Goal: Task Accomplishment & Management: Manage account settings

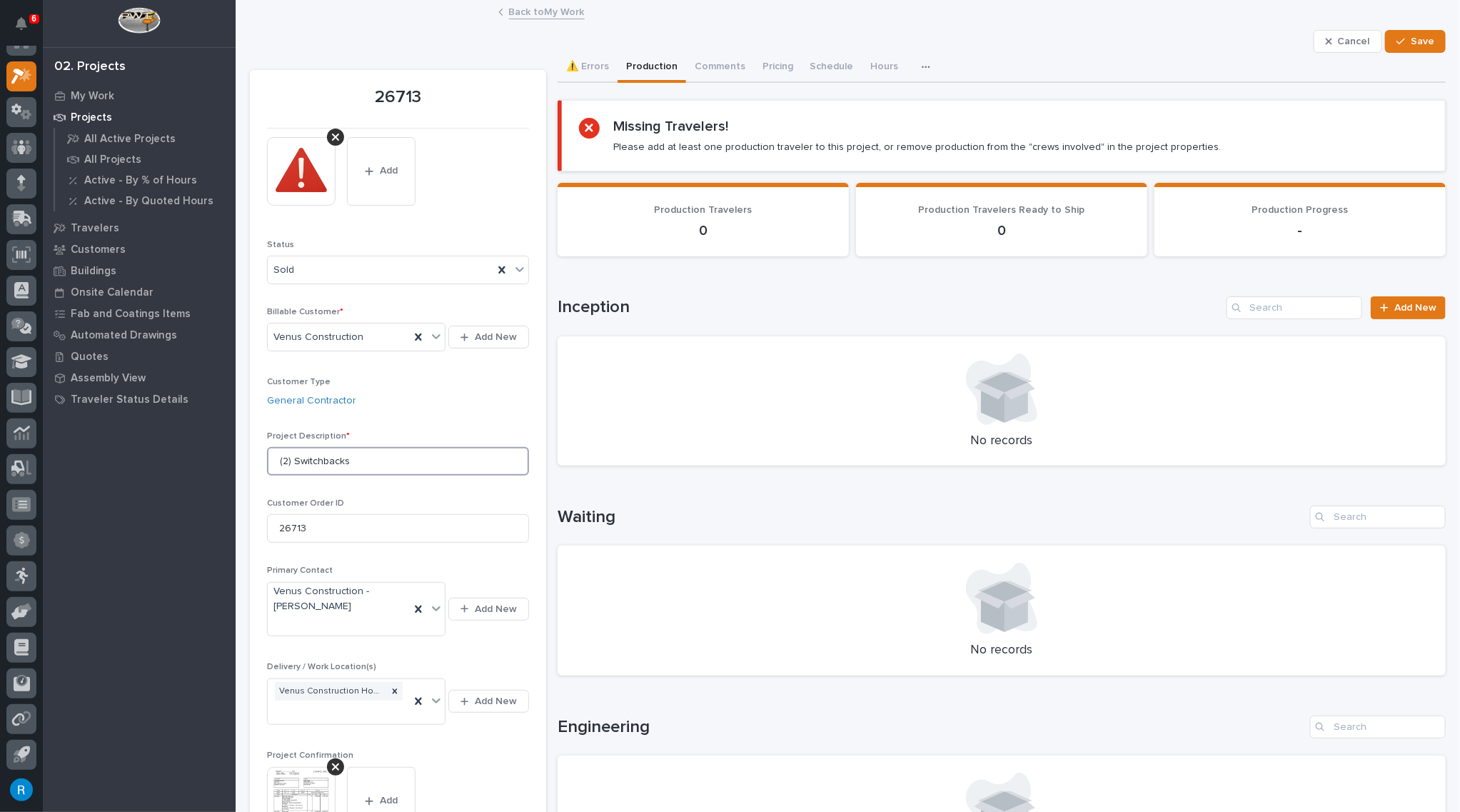
click at [294, 458] on input "(2) Switchbacks" at bounding box center [398, 461] width 262 height 29
click at [336, 462] on input "Switchbacks" at bounding box center [398, 461] width 262 height 29
type input "Switchbacks & Stairtowers"
click at [1411, 44] on span "Save" at bounding box center [1422, 41] width 24 height 13
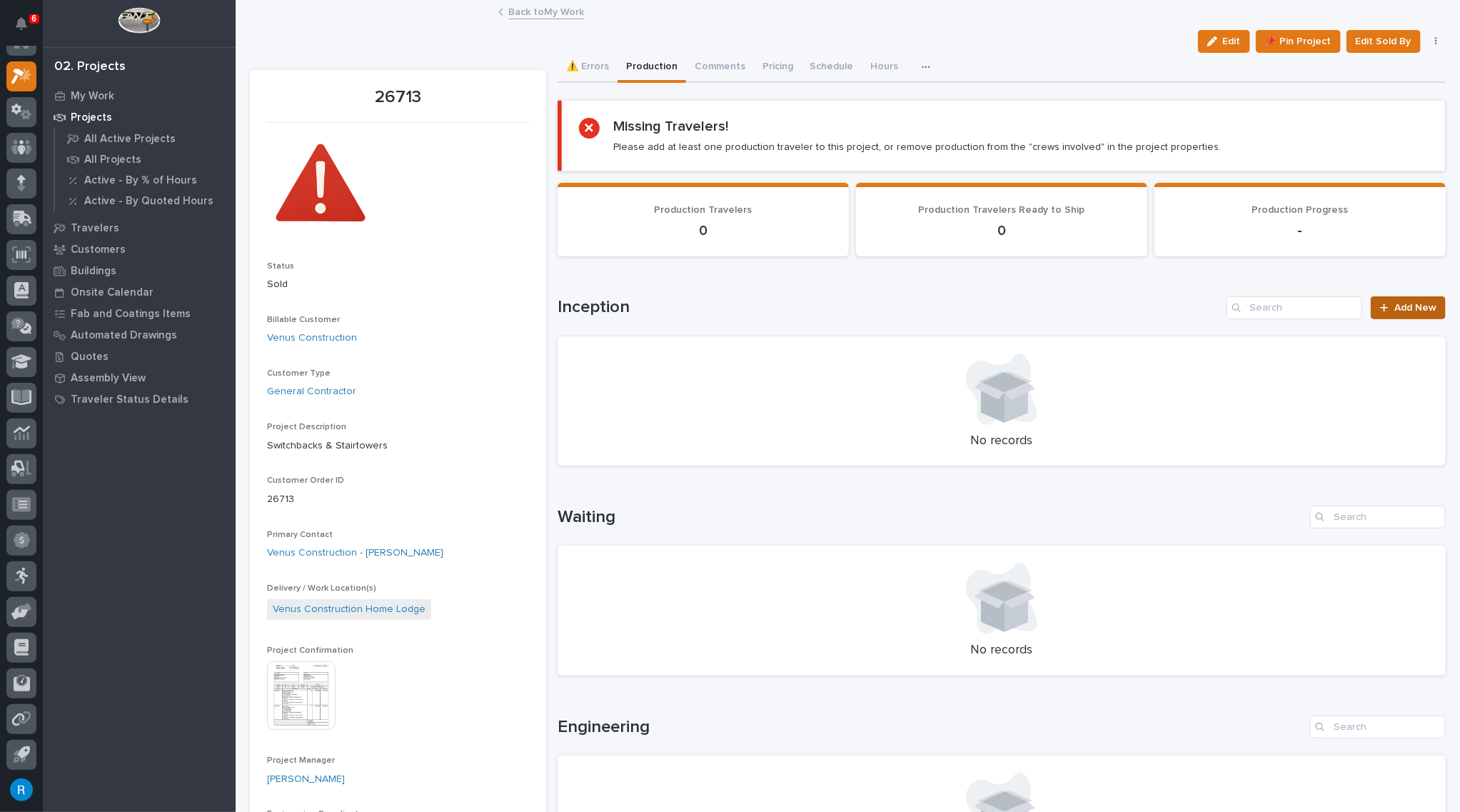
click at [1399, 311] on link "Add New" at bounding box center [1408, 308] width 75 height 23
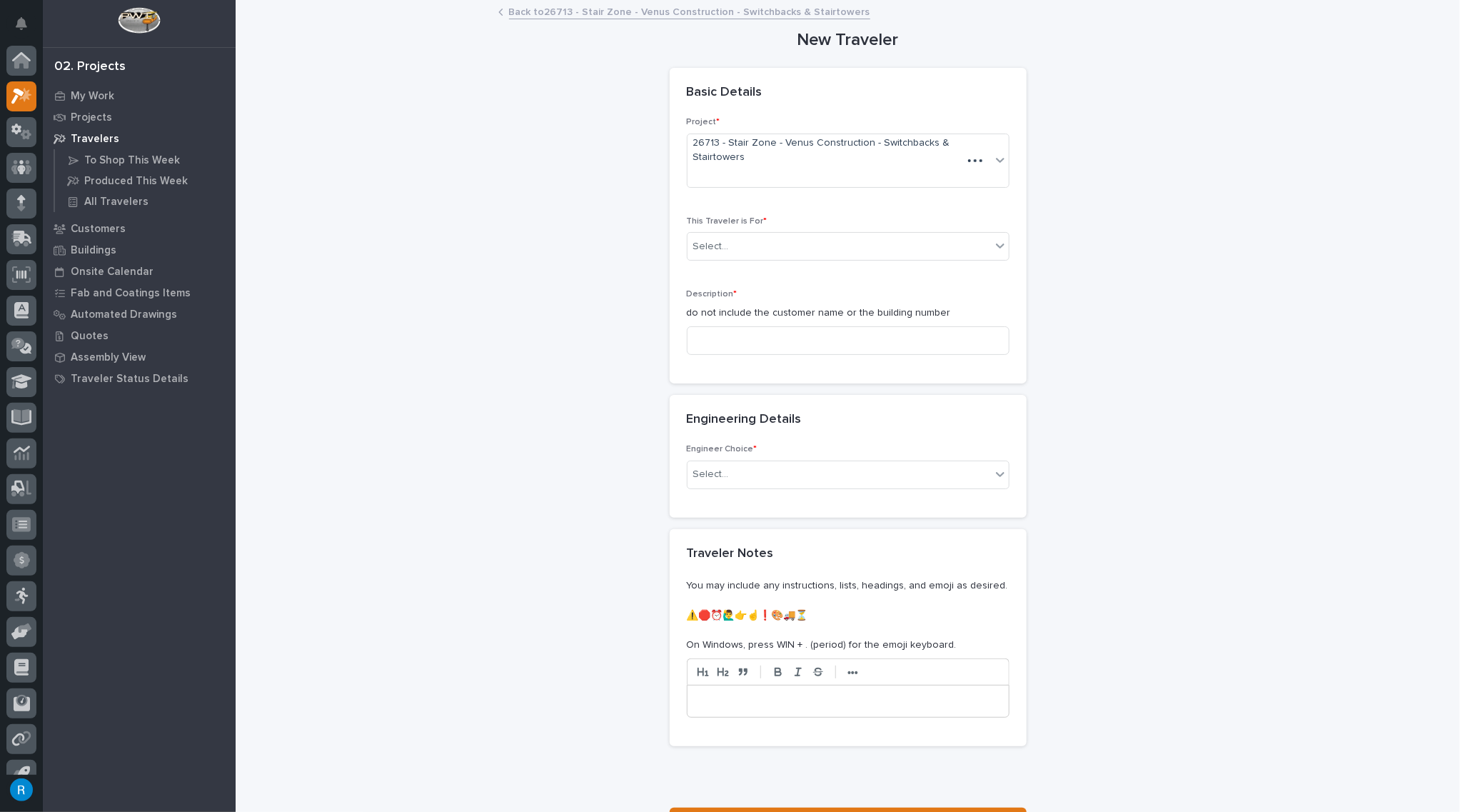
scroll to position [20, 0]
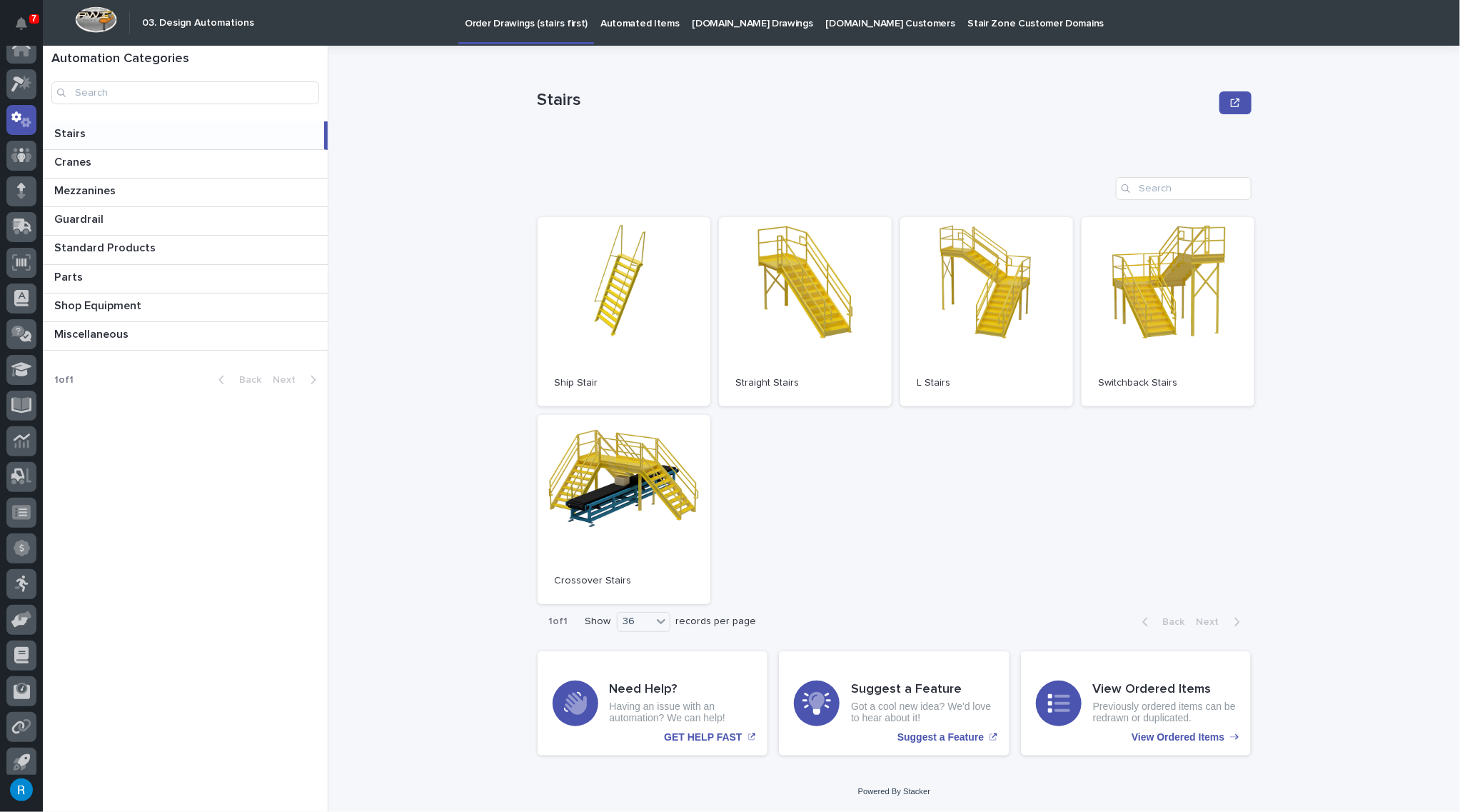
scroll to position [20, 0]
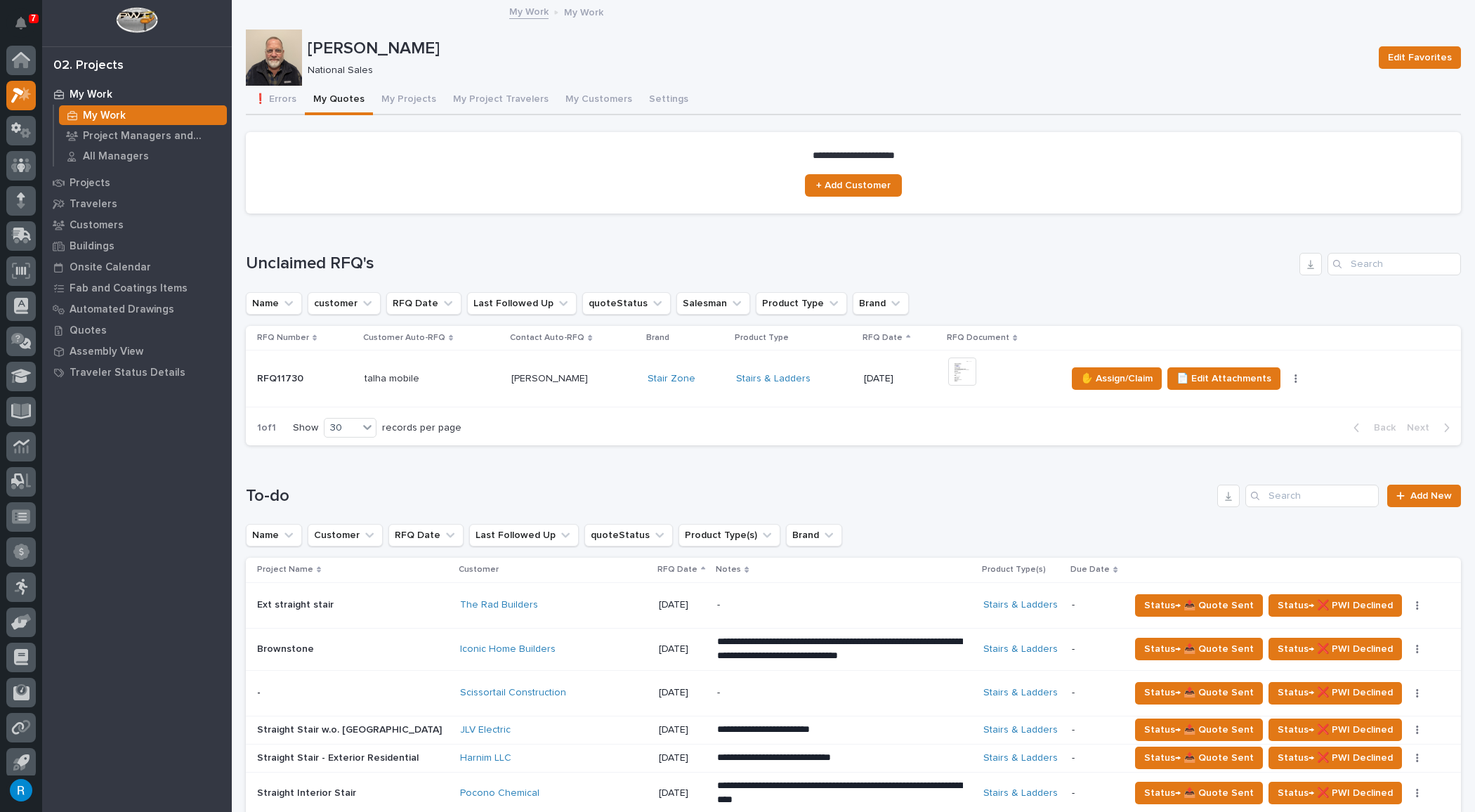
scroll to position [8, 0]
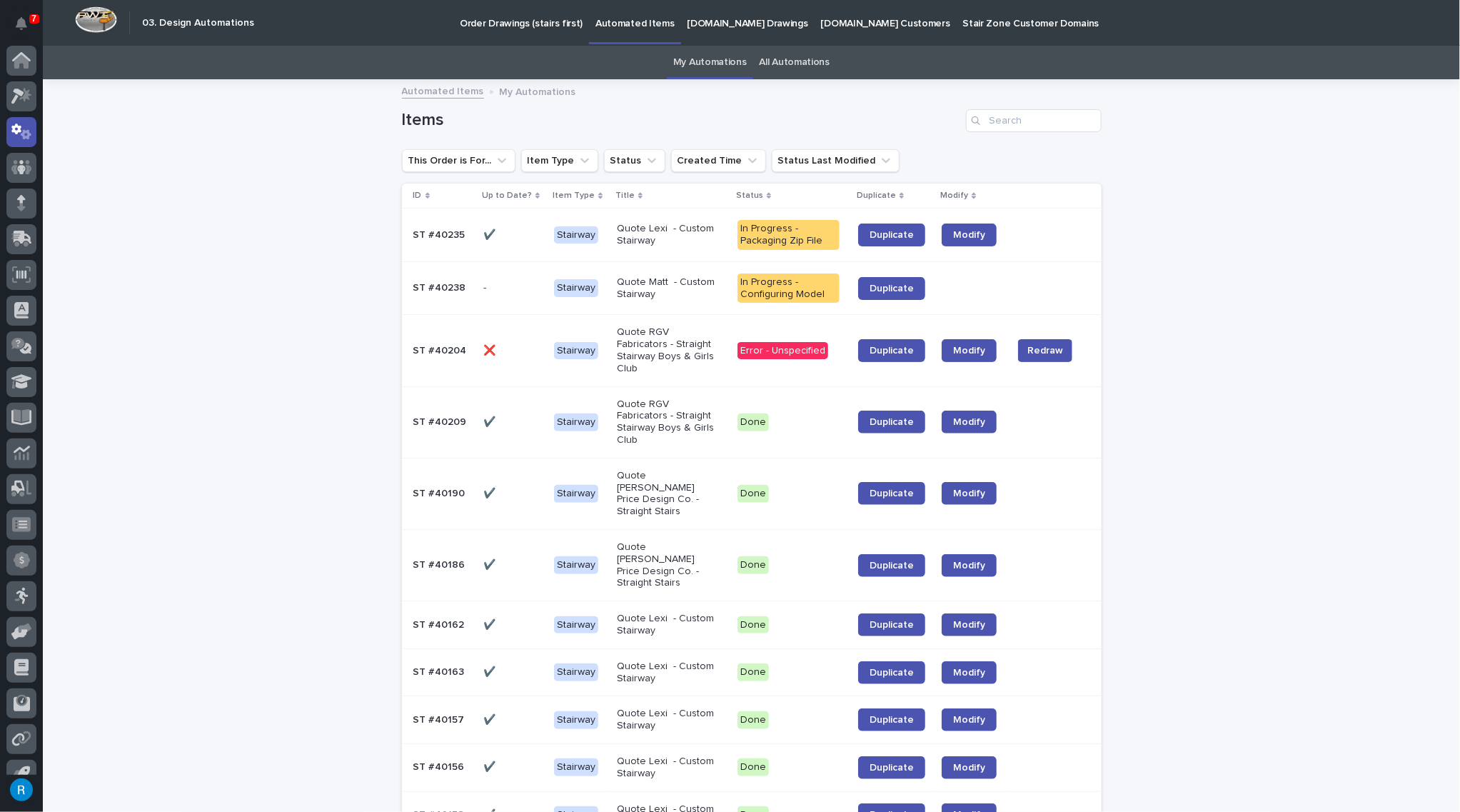
scroll to position [20, 0]
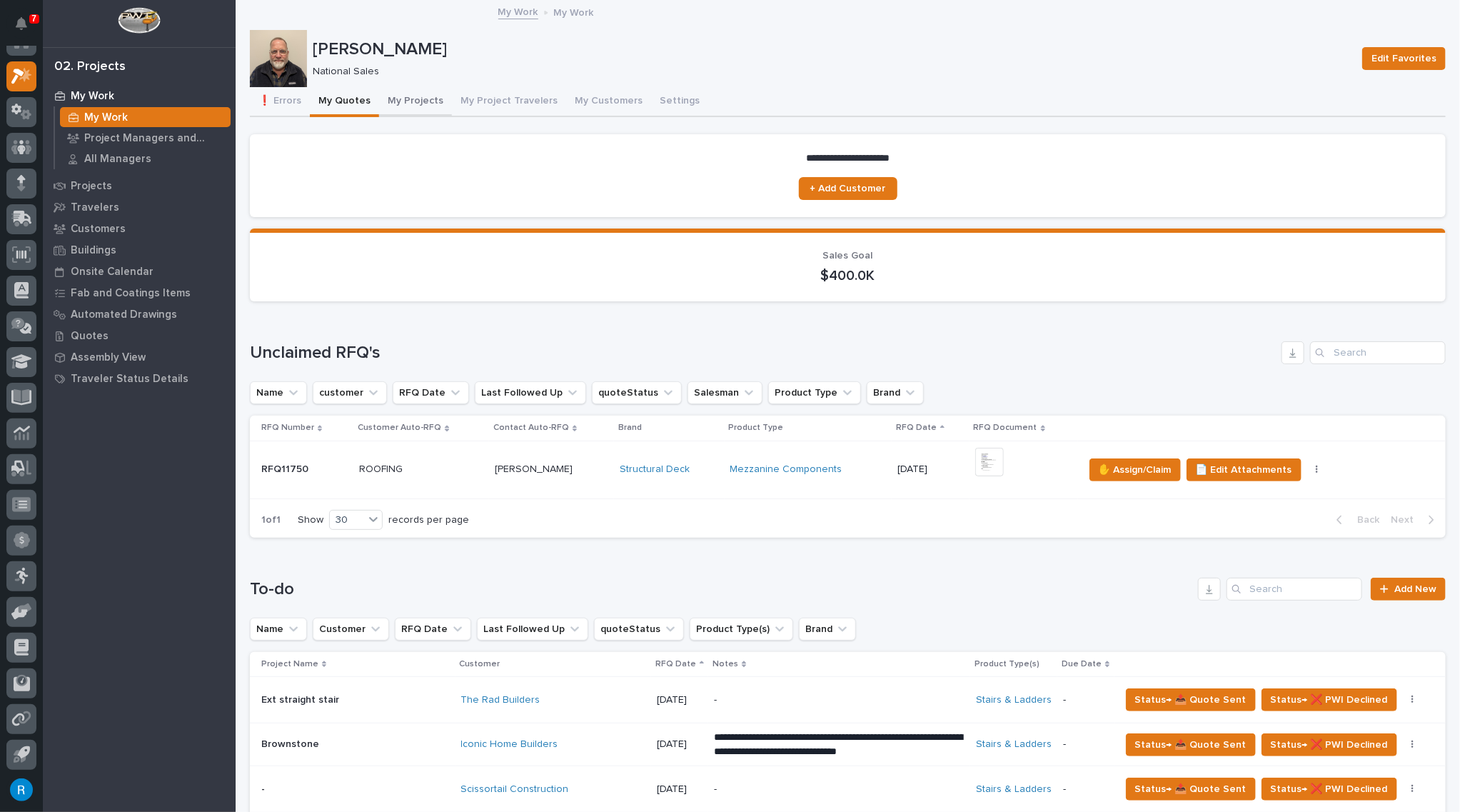
click at [402, 101] on button "My Projects" at bounding box center [416, 102] width 73 height 30
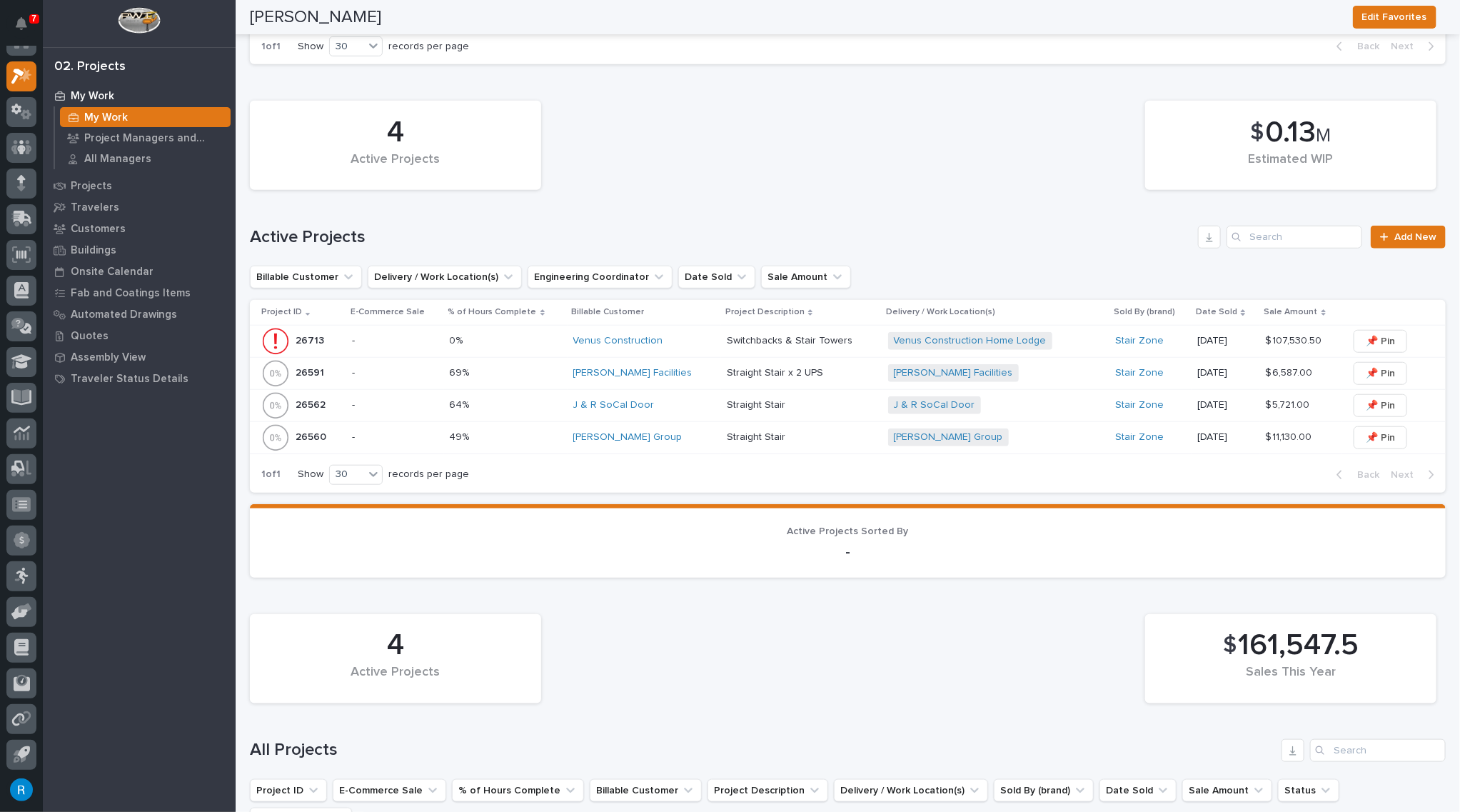
scroll to position [1046, 0]
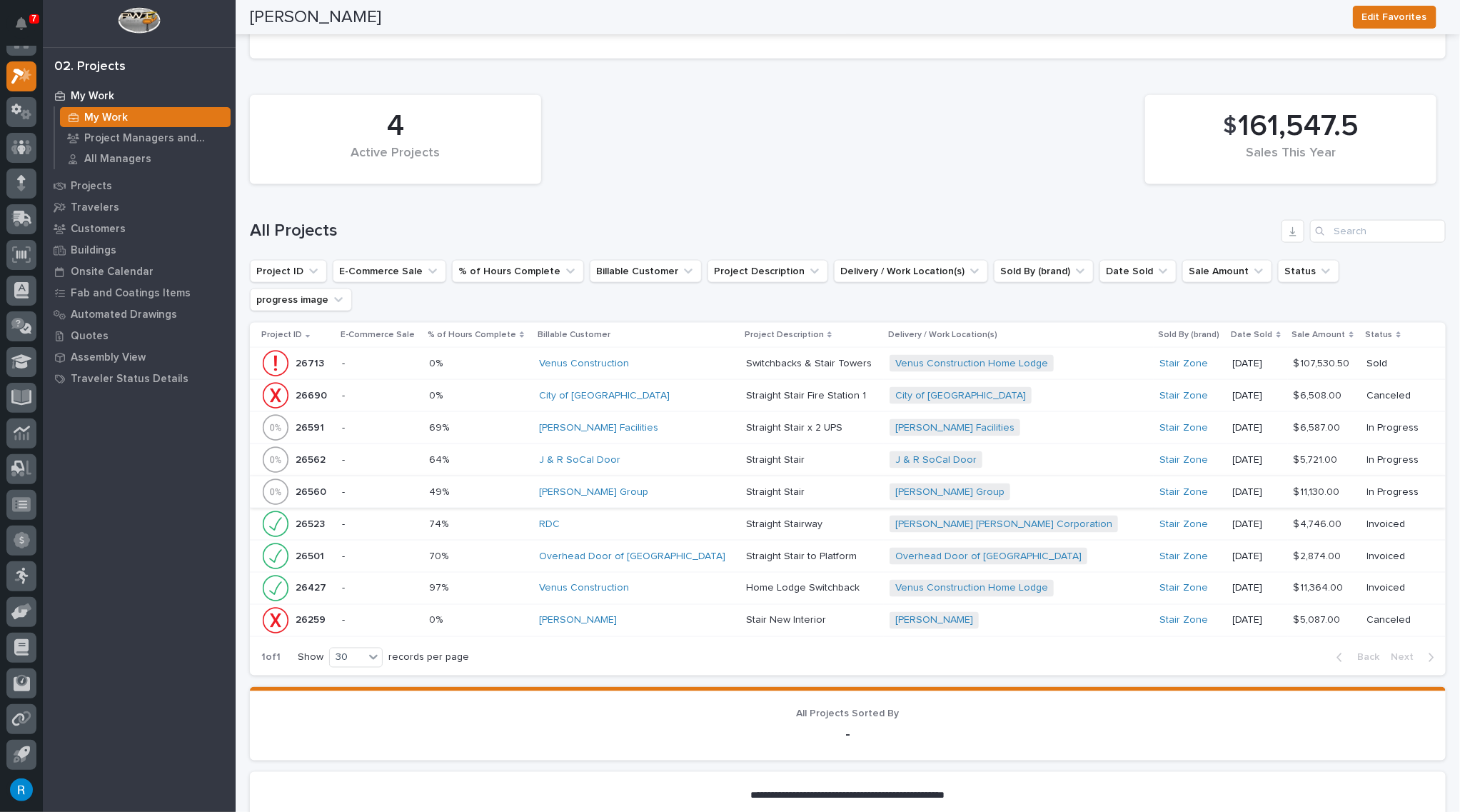
click at [391, 454] on p "-" at bounding box center [379, 460] width 75 height 12
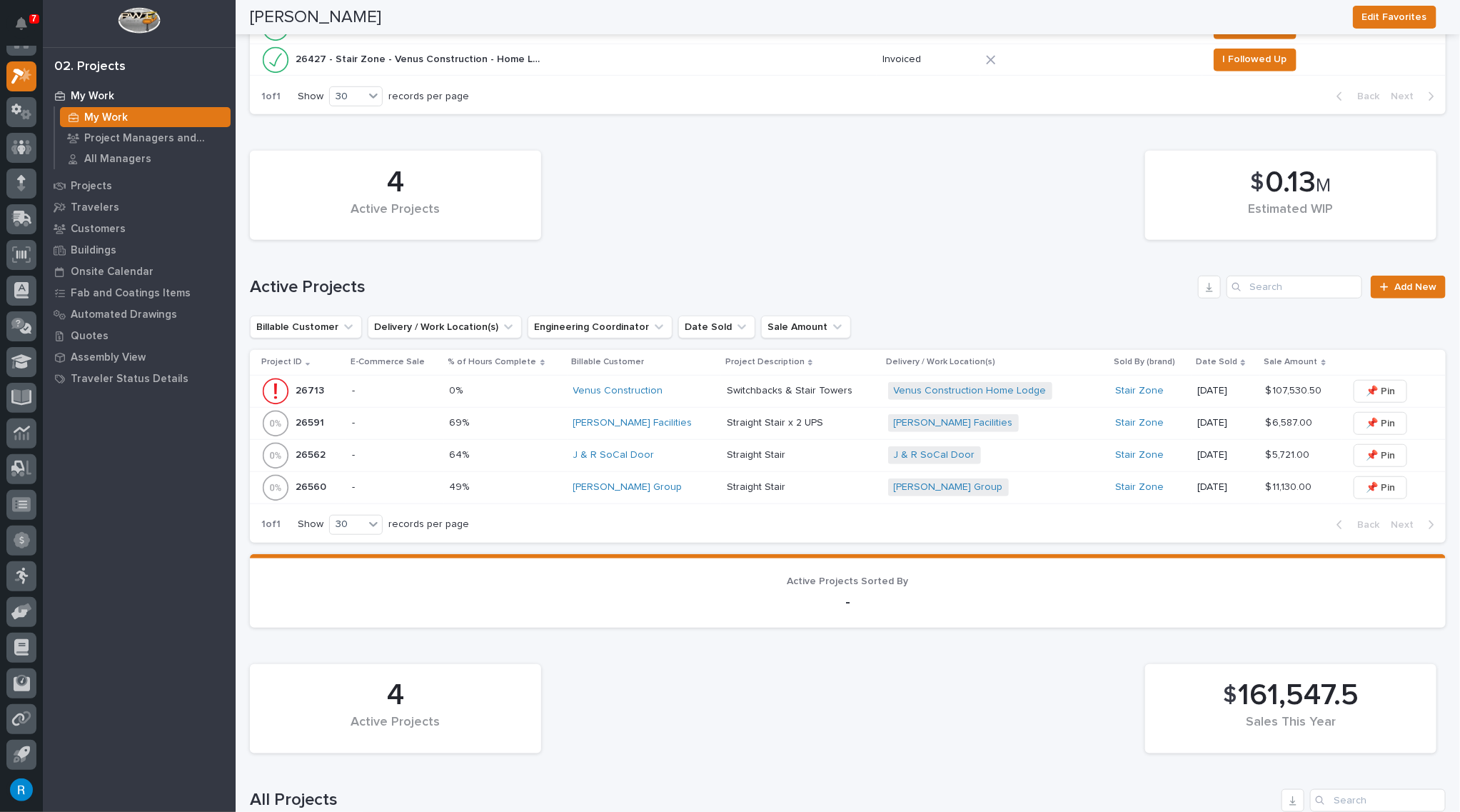
scroll to position [519, 0]
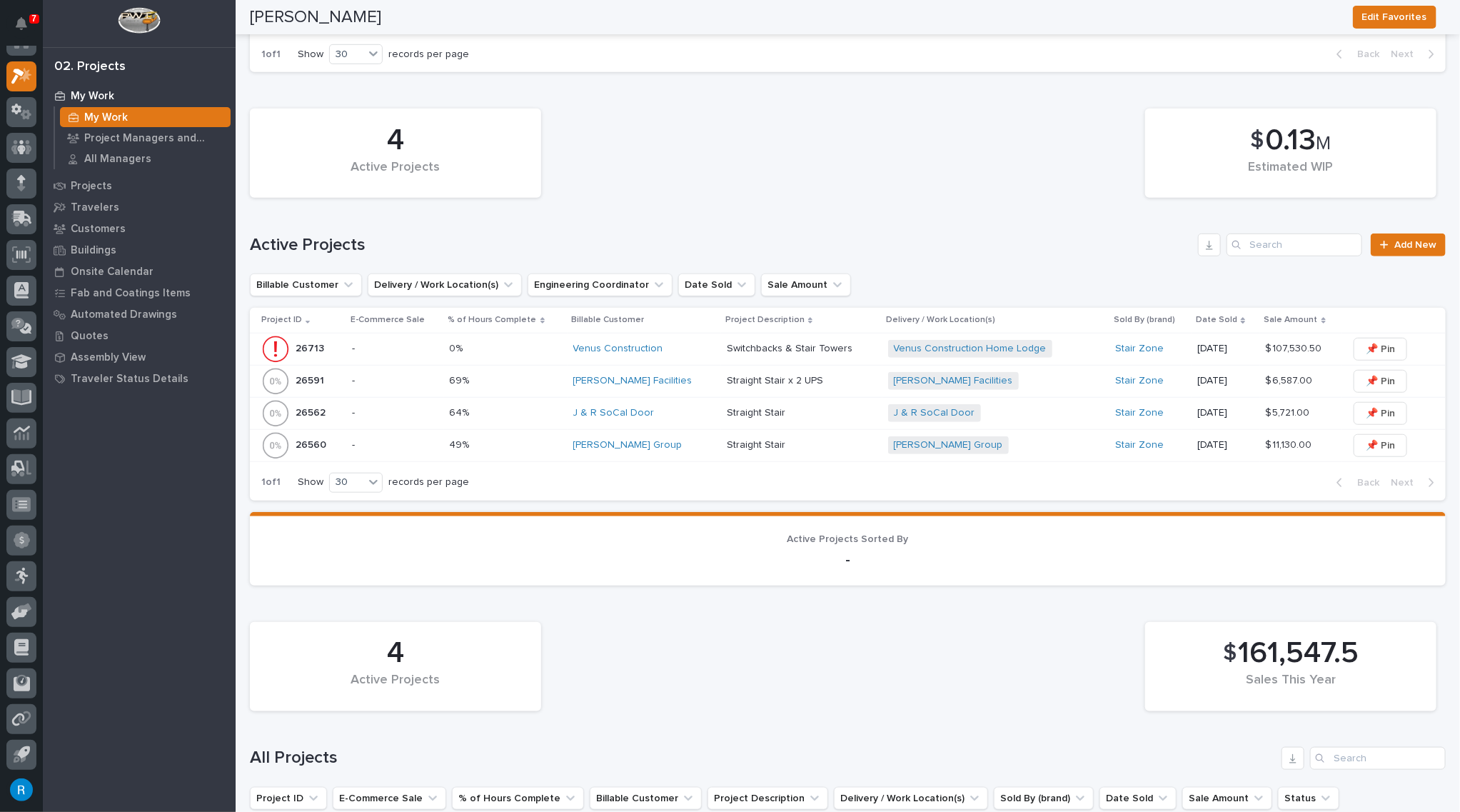
click at [379, 413] on p "-" at bounding box center [395, 413] width 86 height 12
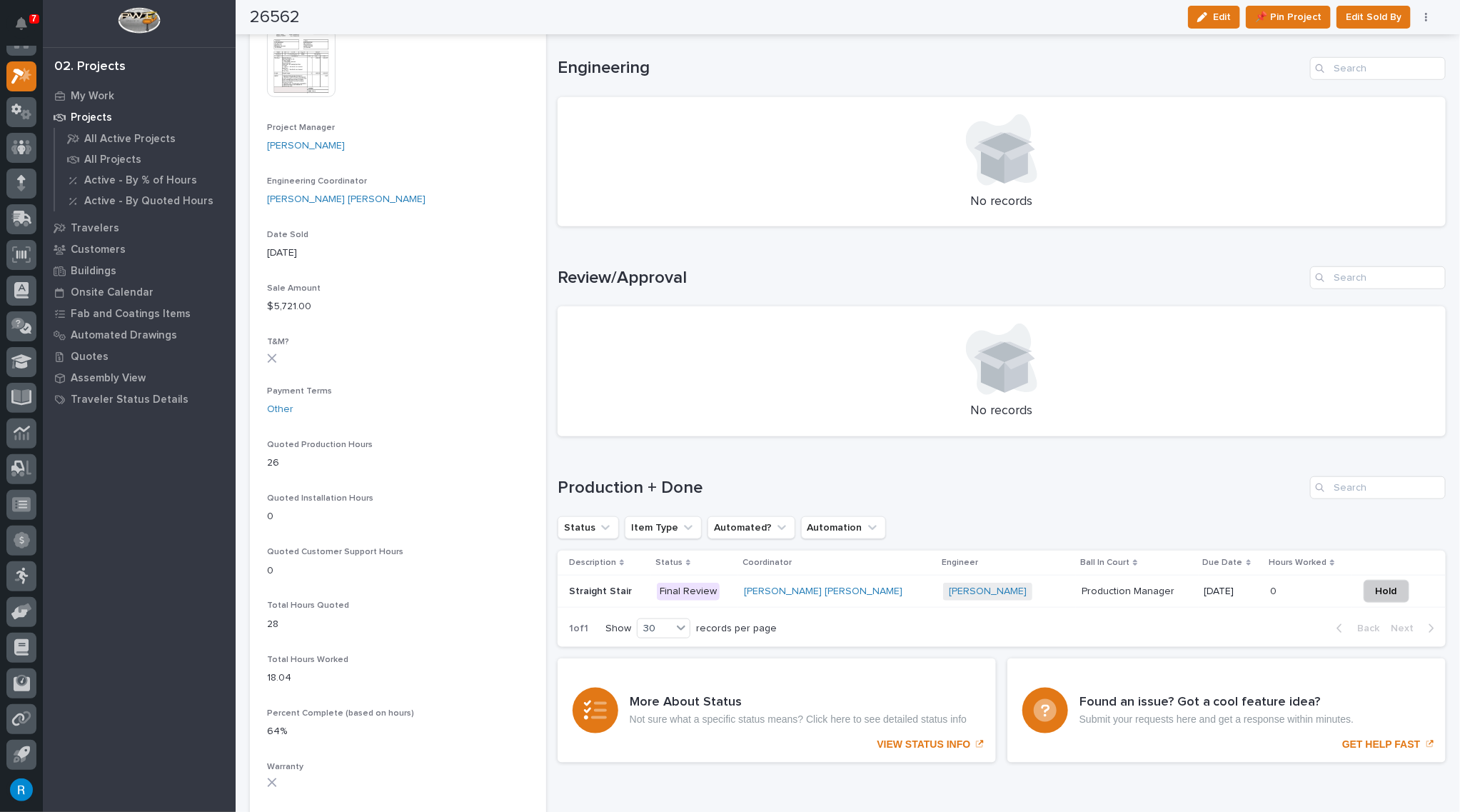
scroll to position [713, 0]
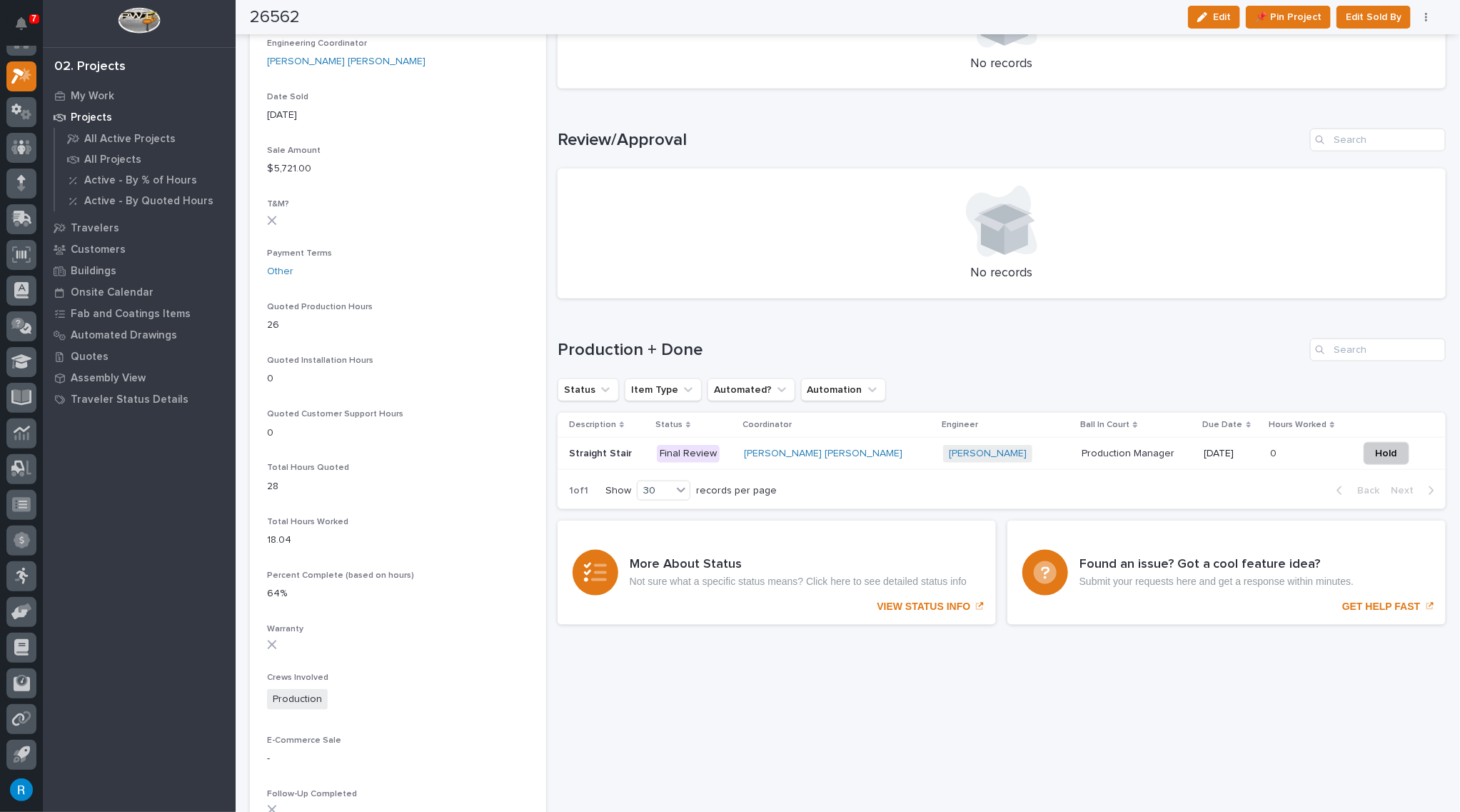
click at [733, 456] on p "Final Review" at bounding box center [695, 453] width 76 height 18
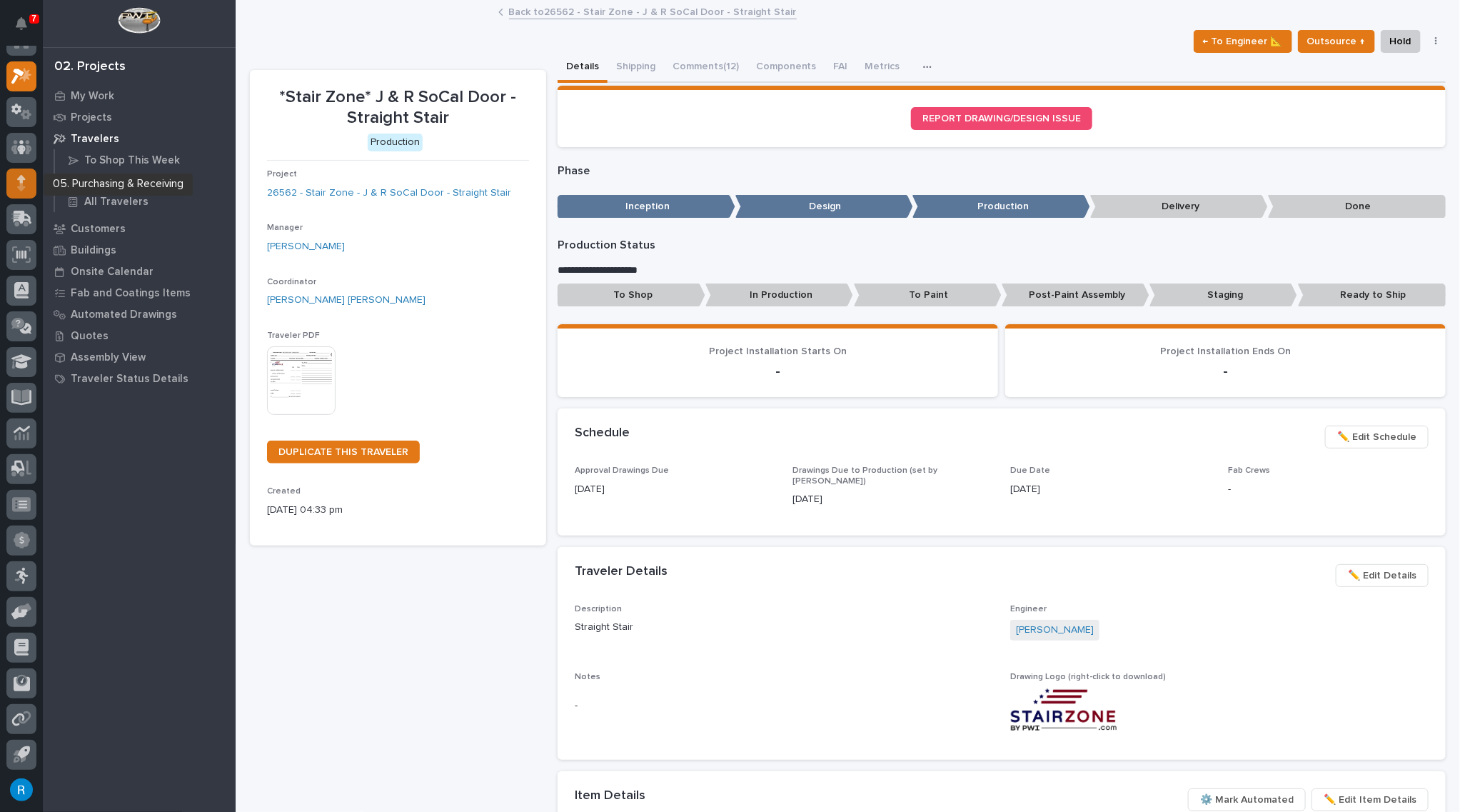
click at [21, 185] on icon at bounding box center [21, 186] width 8 height 8
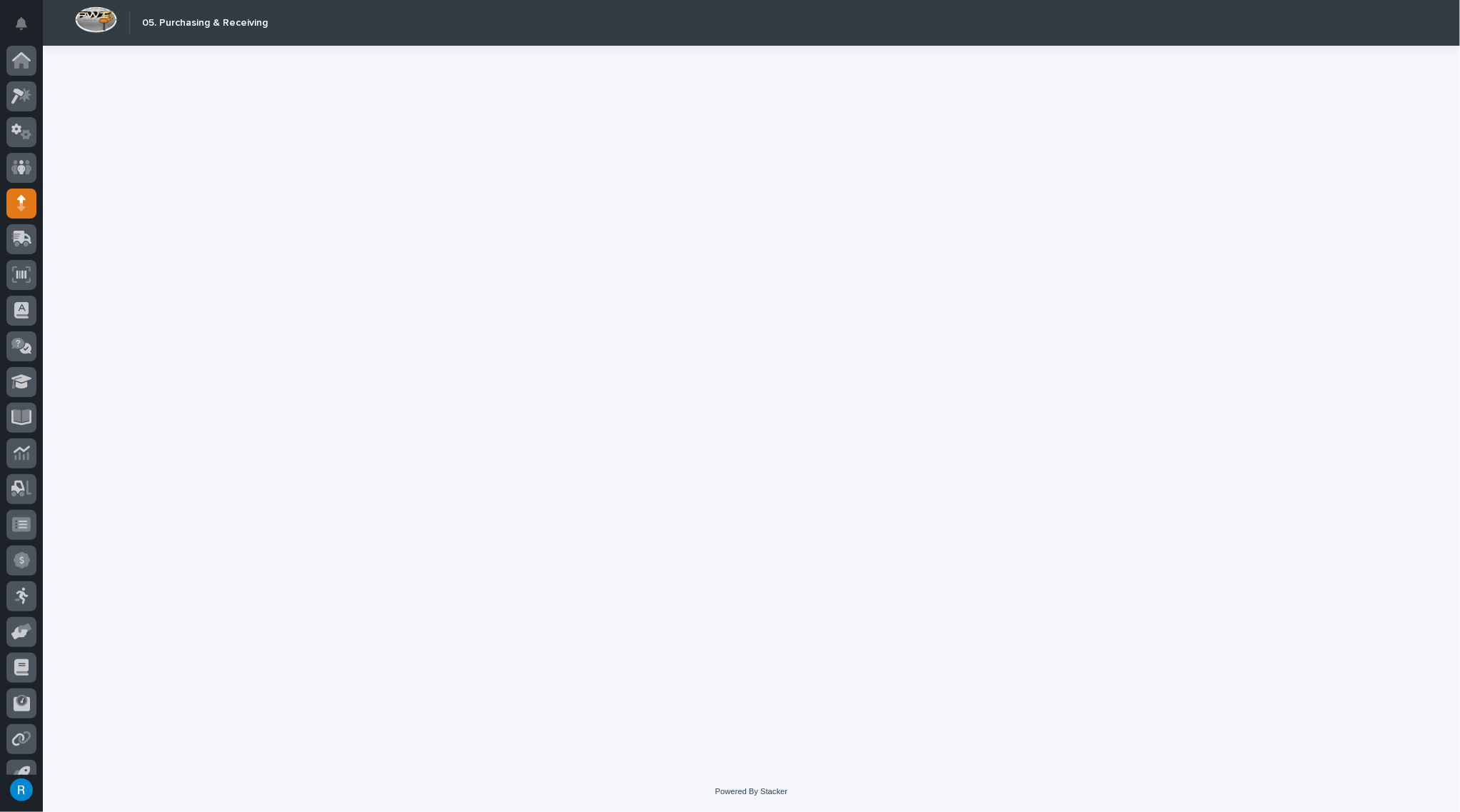
scroll to position [20, 0]
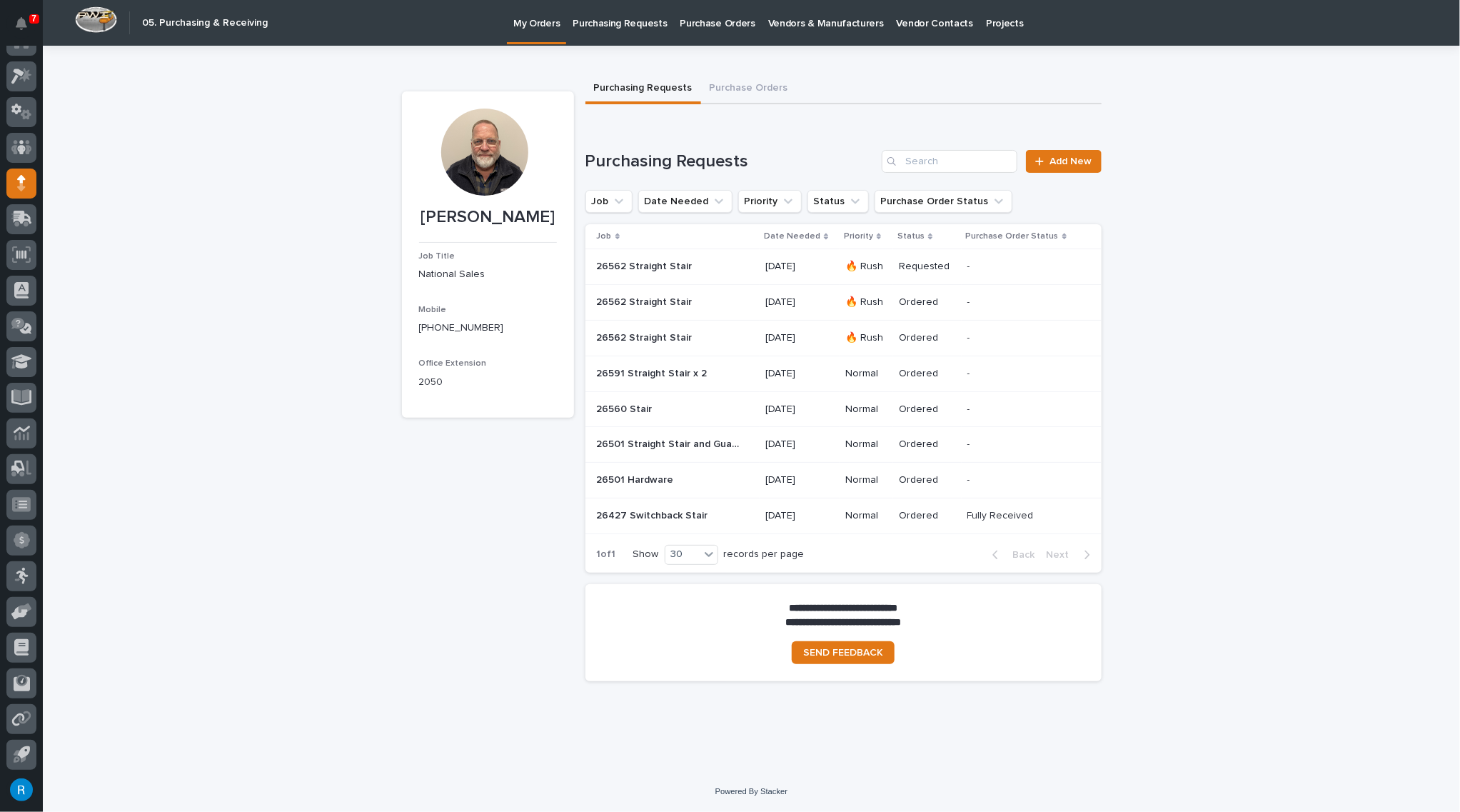
click at [721, 269] on p at bounding box center [669, 266] width 143 height 12
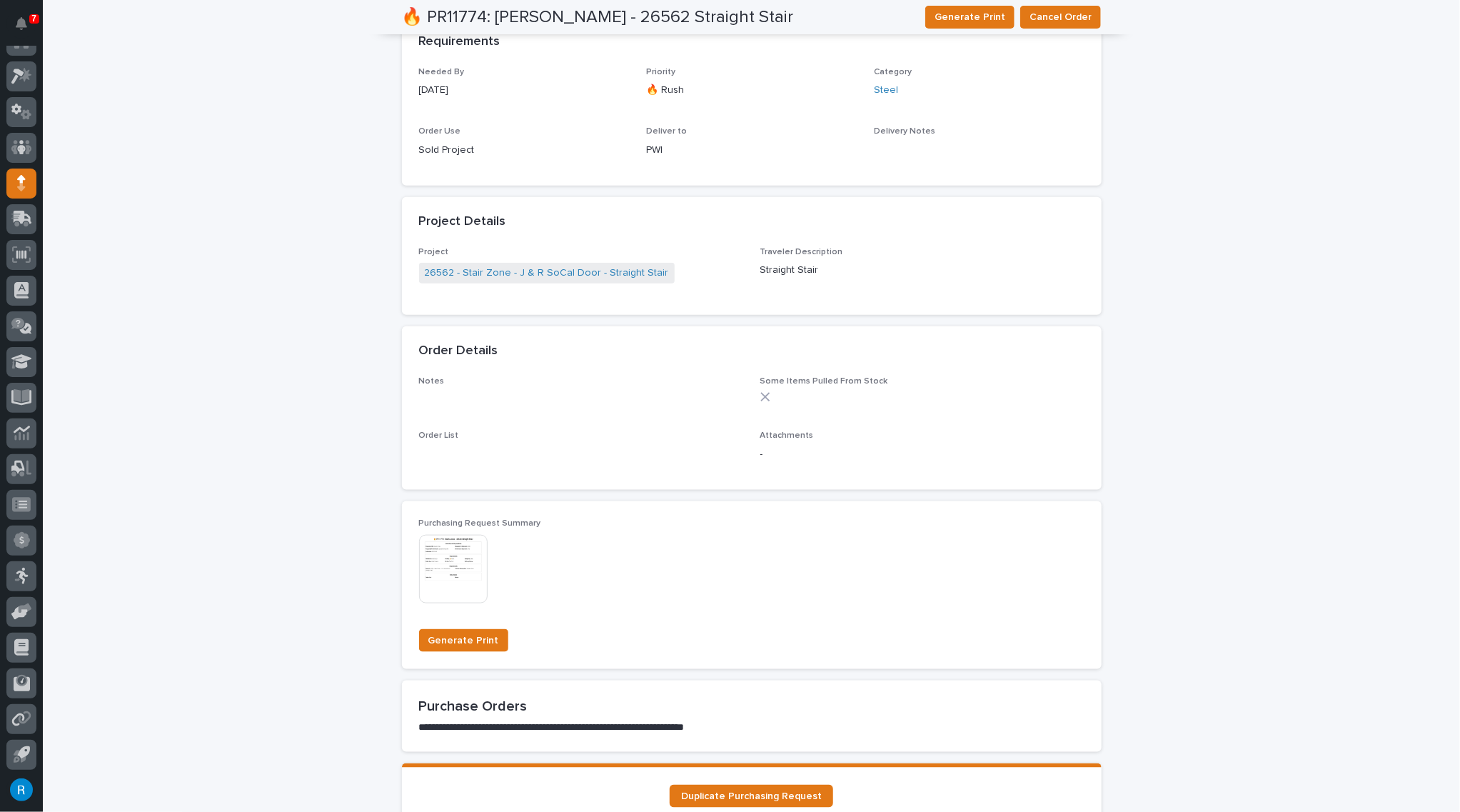
scroll to position [503, 0]
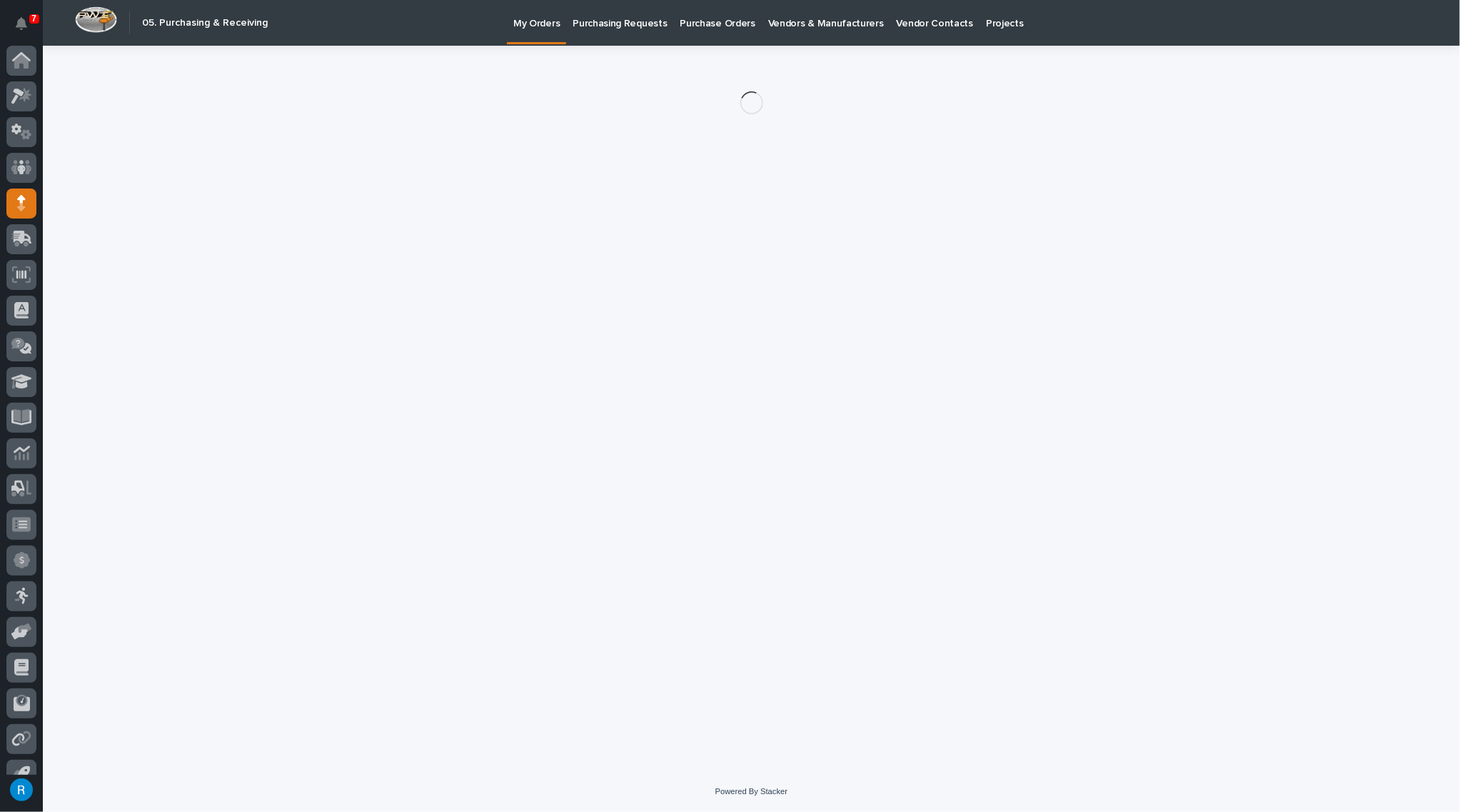
scroll to position [20, 0]
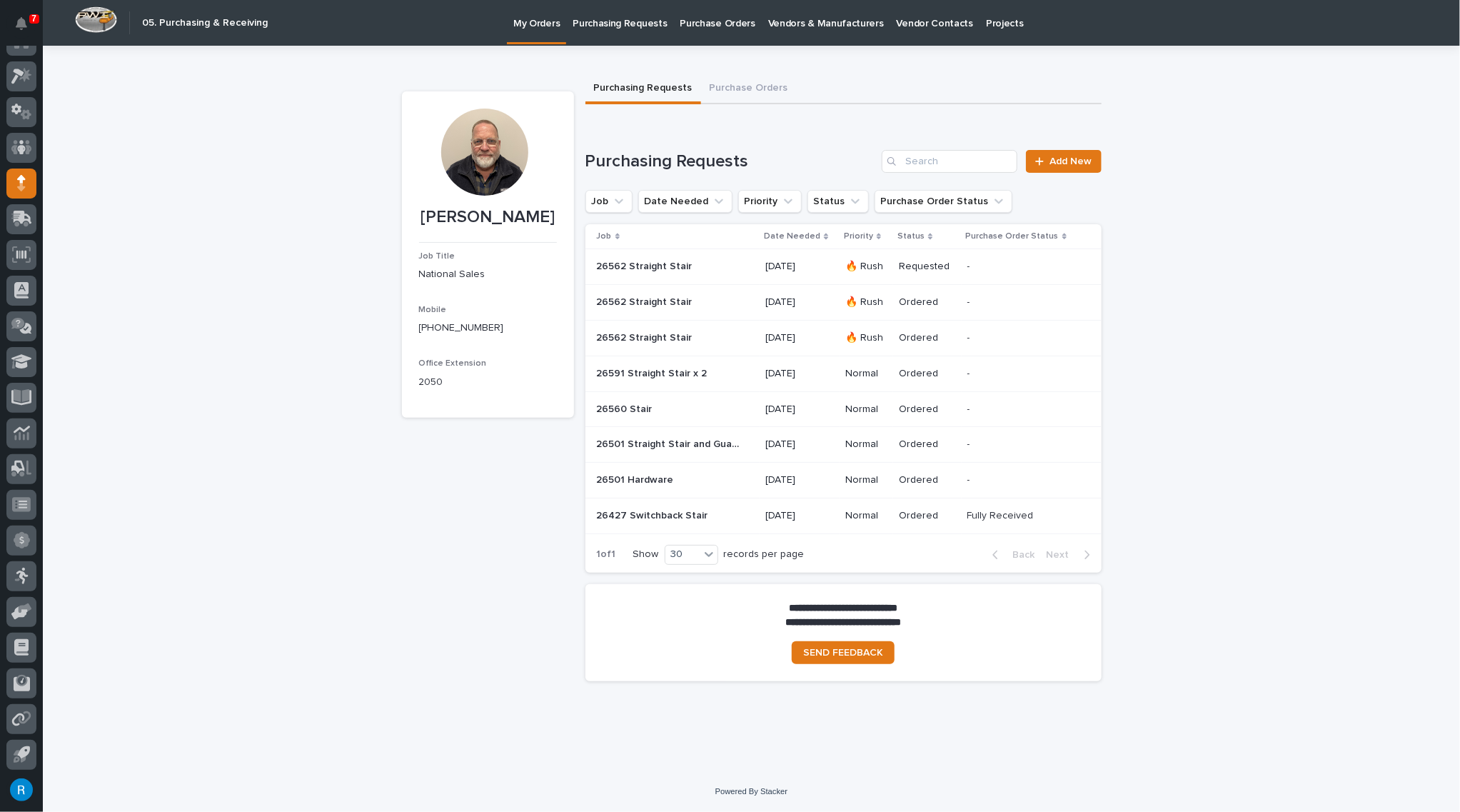
click at [708, 306] on p at bounding box center [669, 302] width 143 height 12
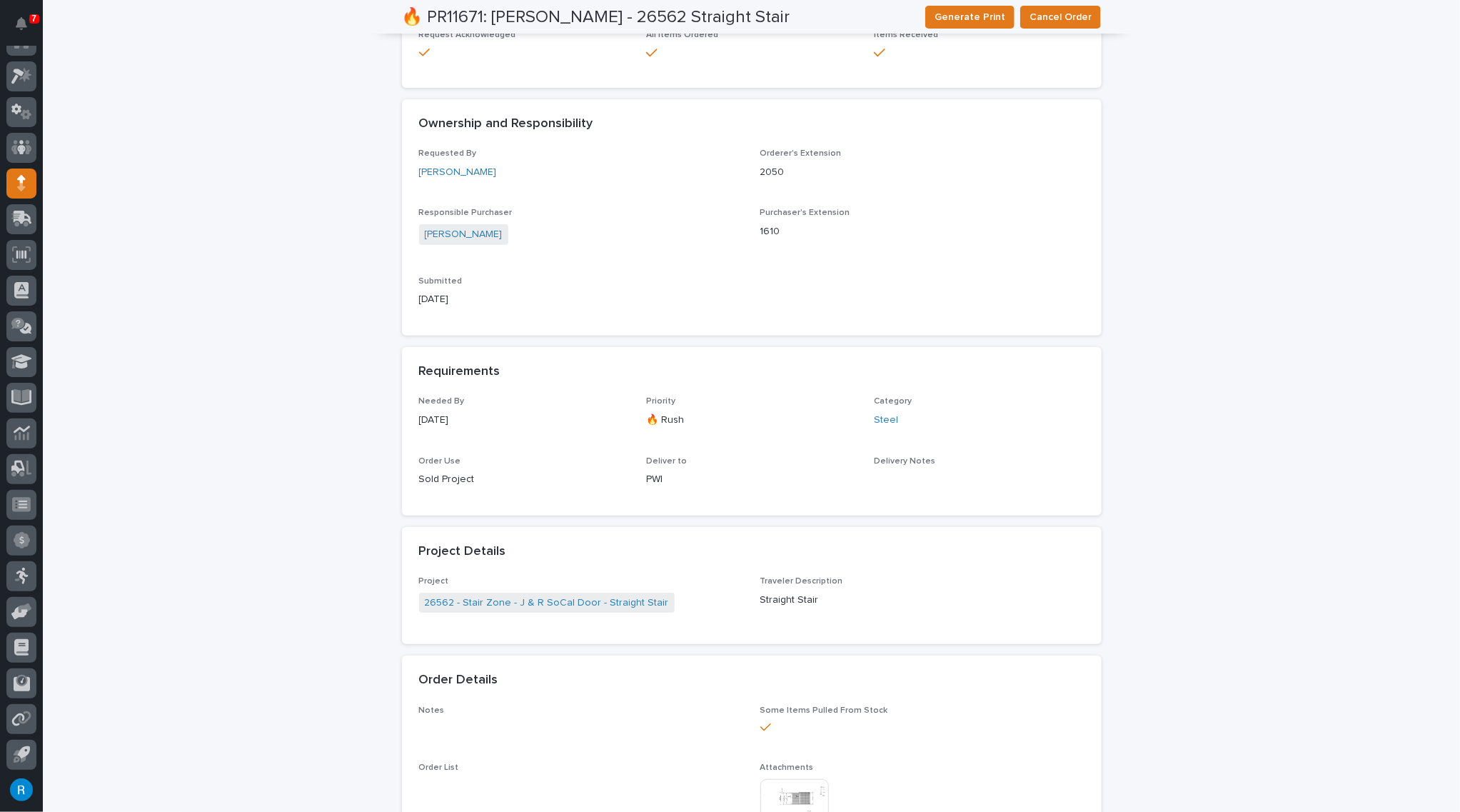
scroll to position [64, 0]
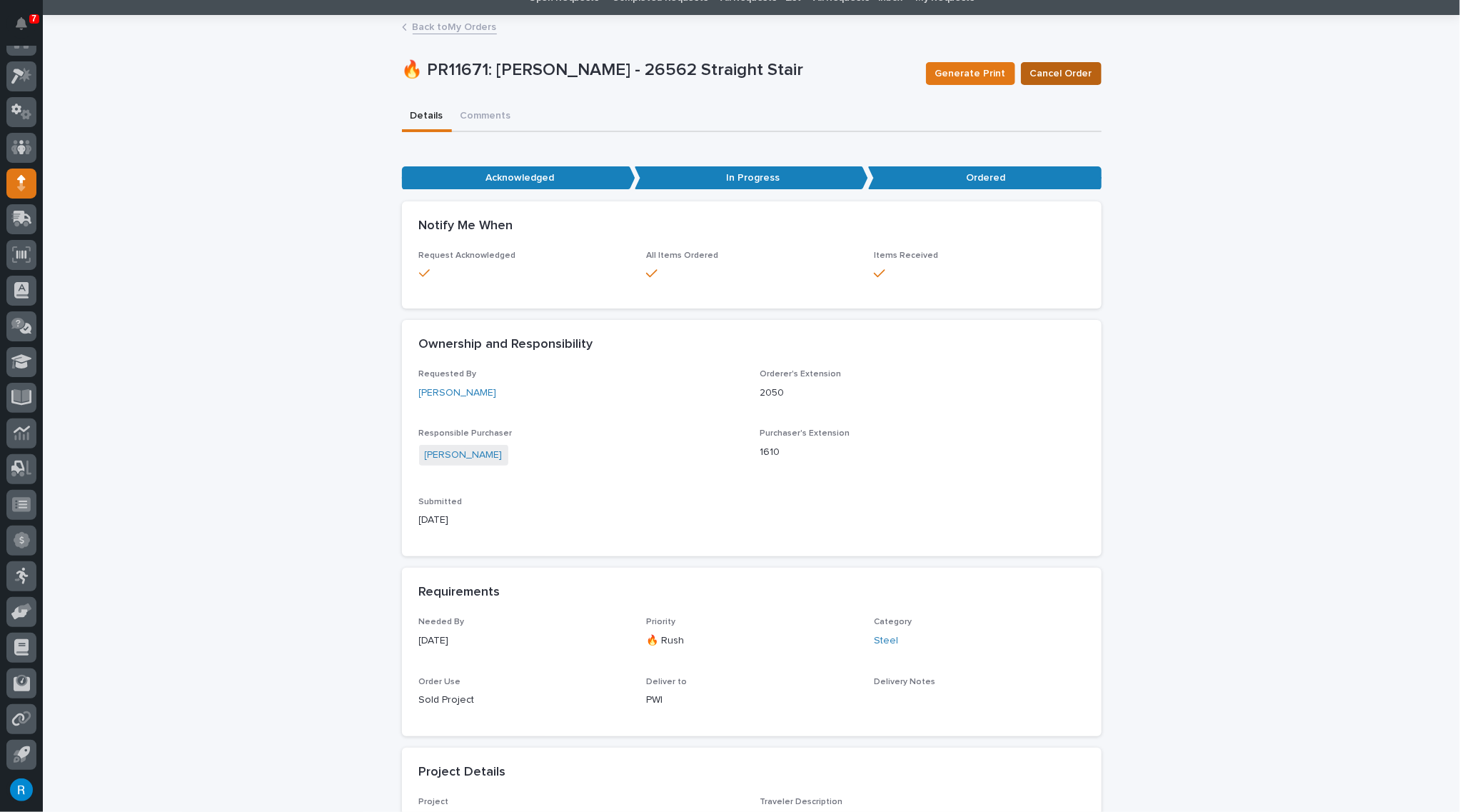
click at [1067, 76] on span "Cancel Order" at bounding box center [1061, 74] width 62 height 14
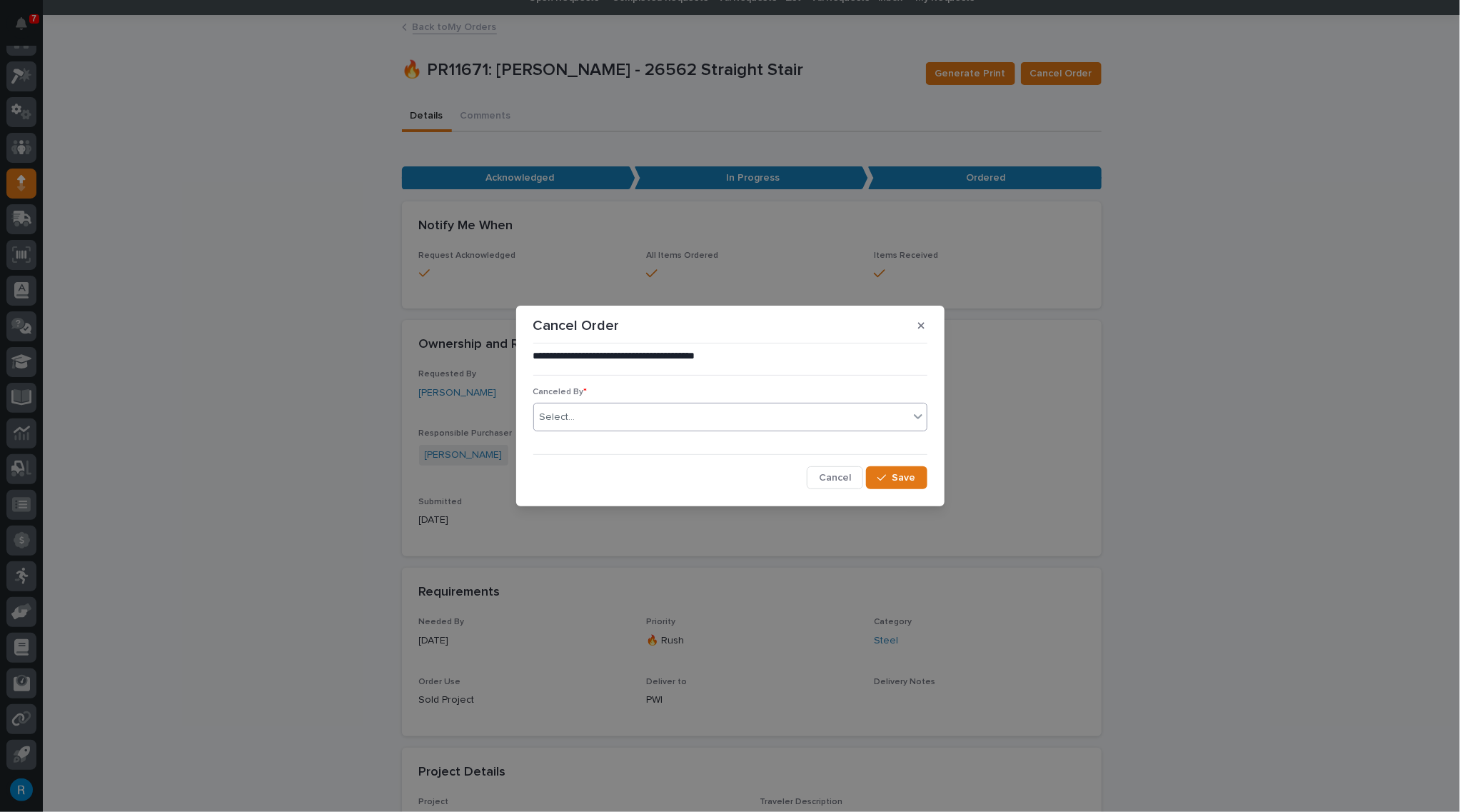
click at [607, 412] on div "Select..." at bounding box center [721, 417] width 375 height 24
type input "*****"
click at [593, 447] on div "[PERSON_NAME]" at bounding box center [731, 444] width 393 height 25
click at [884, 466] on button "Save" at bounding box center [896, 478] width 61 height 23
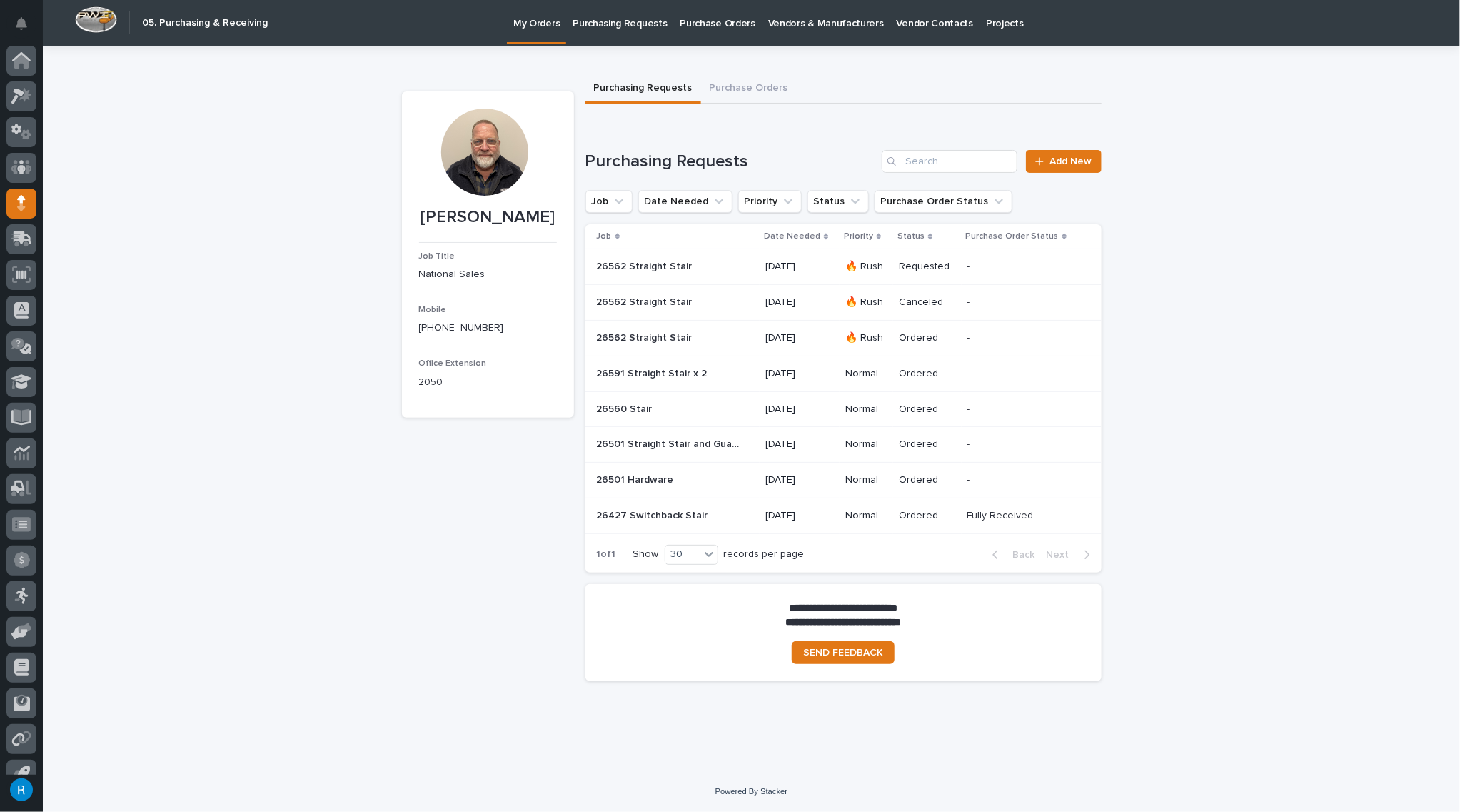
scroll to position [20, 0]
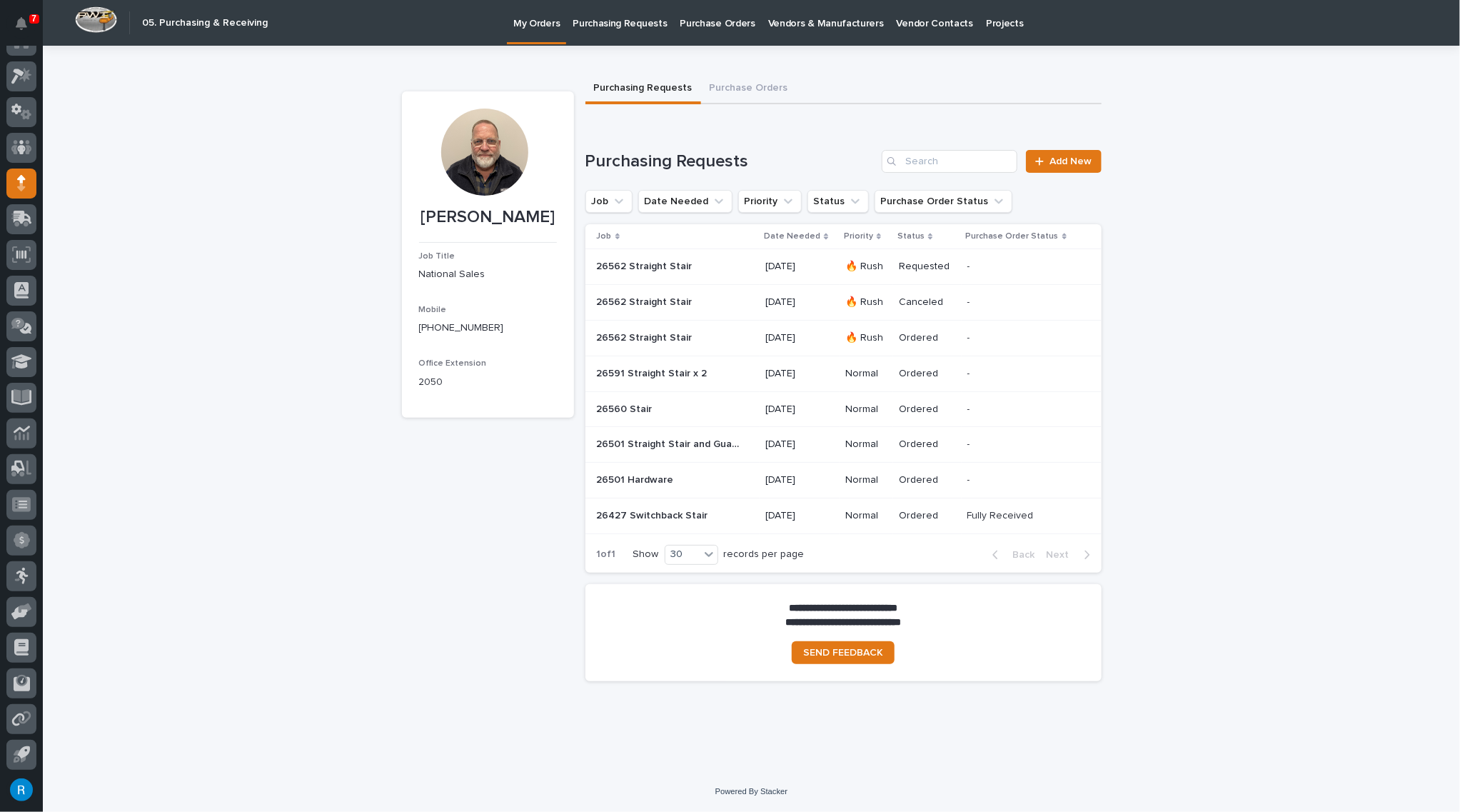
click at [719, 343] on div "26562 Straight Stair 26562 Straight Stair" at bounding box center [676, 338] width 158 height 24
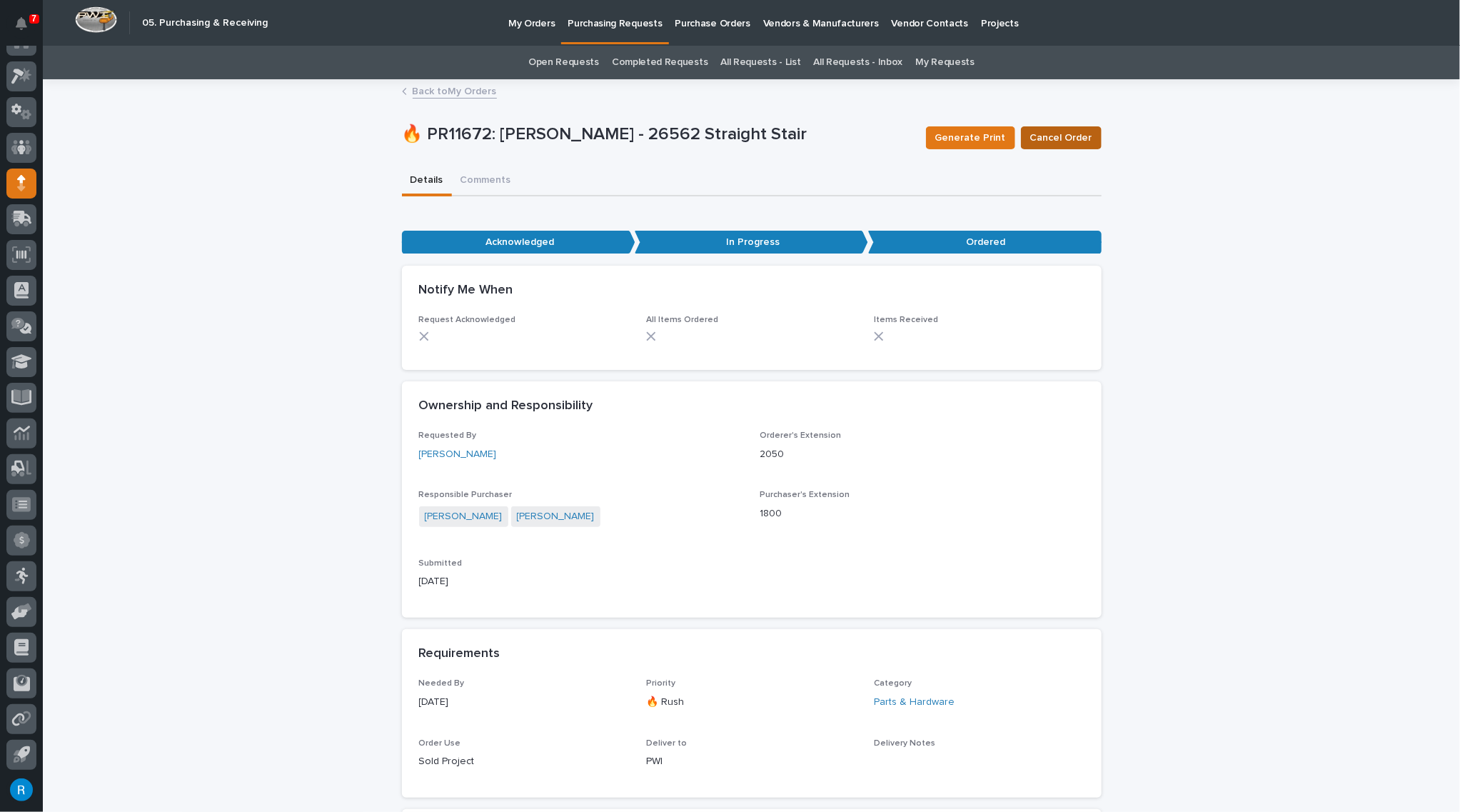
click at [1041, 137] on span "Cancel Order" at bounding box center [1061, 138] width 62 height 14
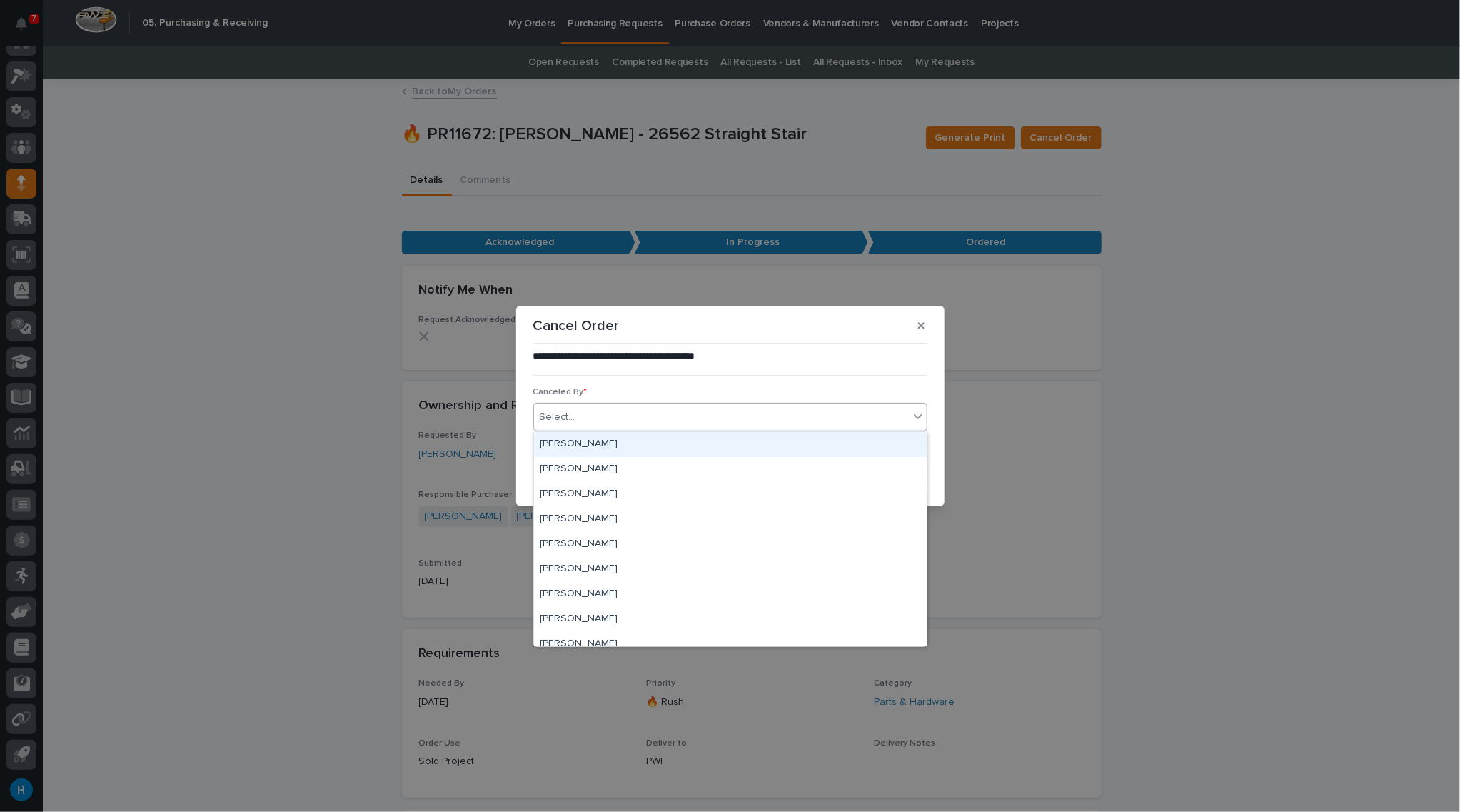
click at [559, 417] on div "Select..." at bounding box center [558, 417] width 36 height 15
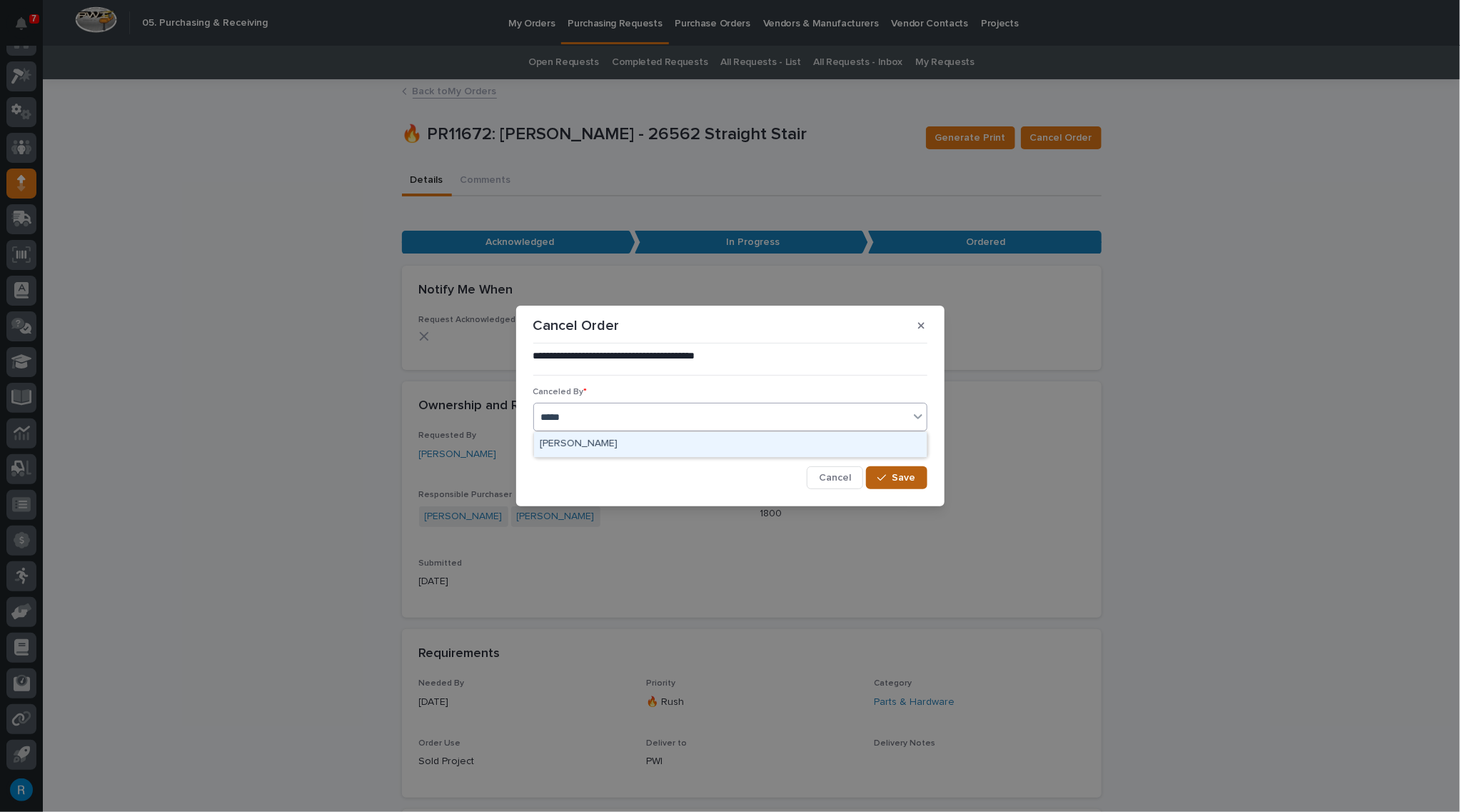
type input "*****"
click at [899, 480] on span "Save" at bounding box center [904, 478] width 24 height 10
click at [558, 418] on div "Select..." at bounding box center [558, 417] width 36 height 15
type input "*****"
click at [672, 443] on div "[PERSON_NAME]" at bounding box center [731, 444] width 393 height 25
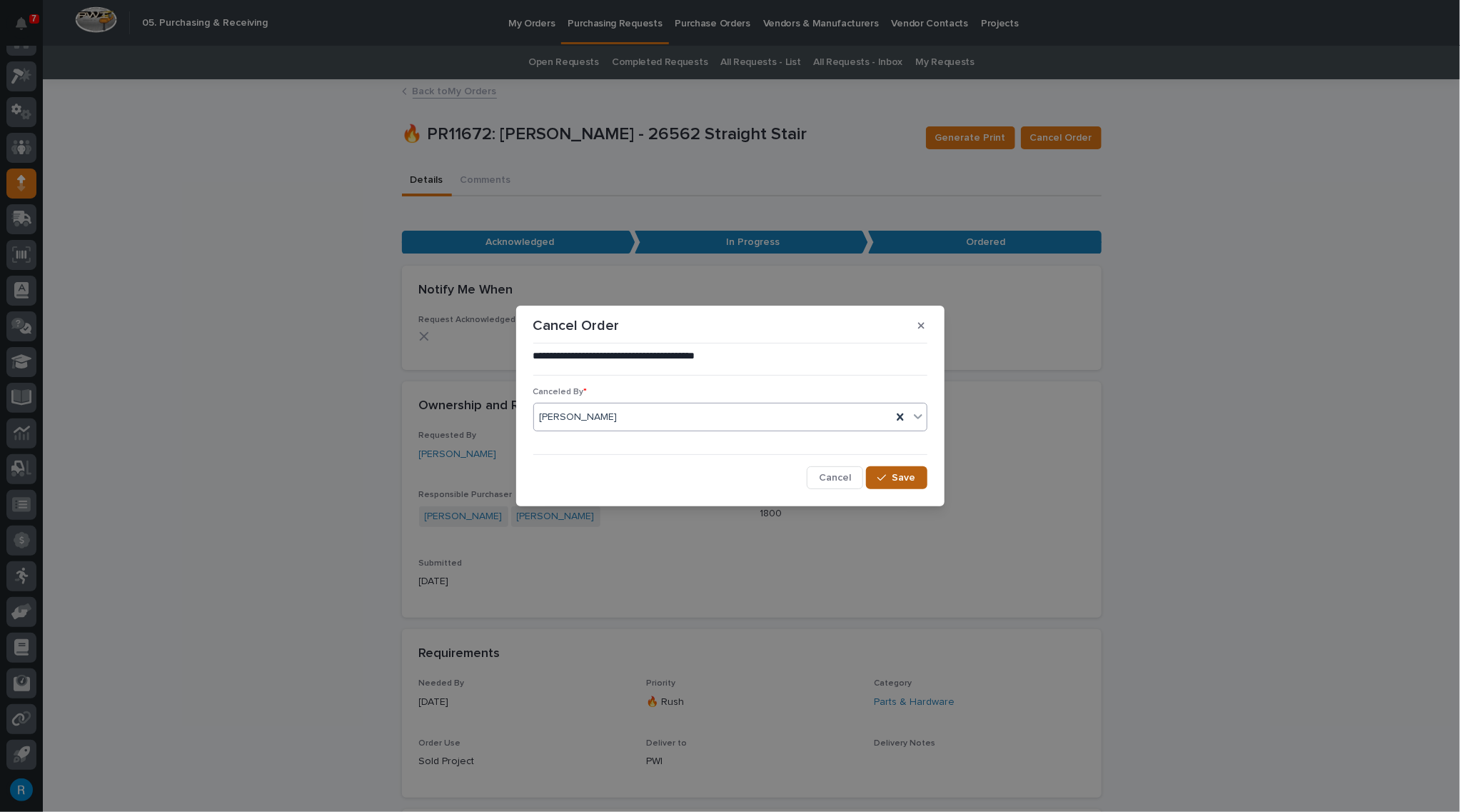
click at [904, 475] on span "Save" at bounding box center [904, 478] width 24 height 10
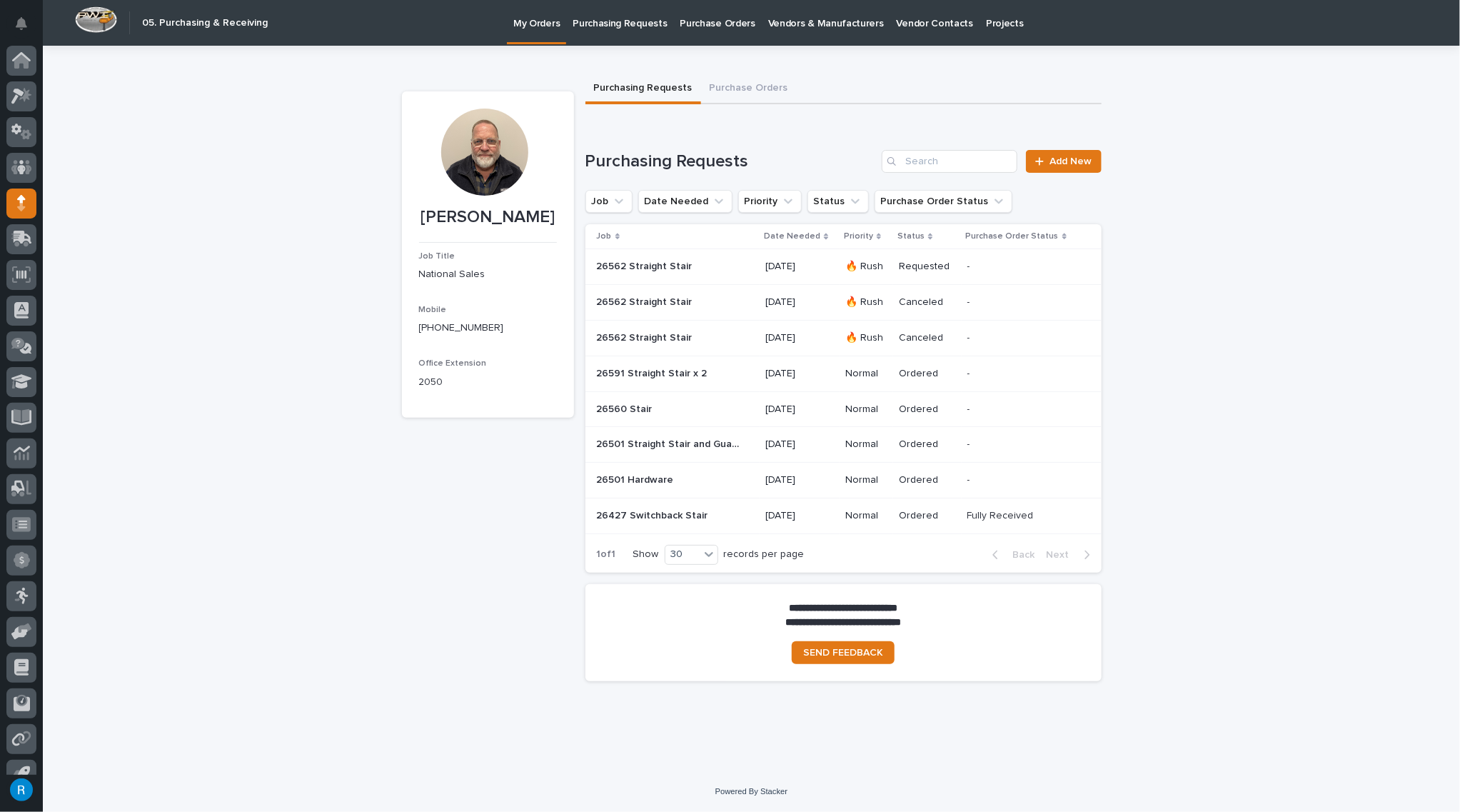
scroll to position [20, 0]
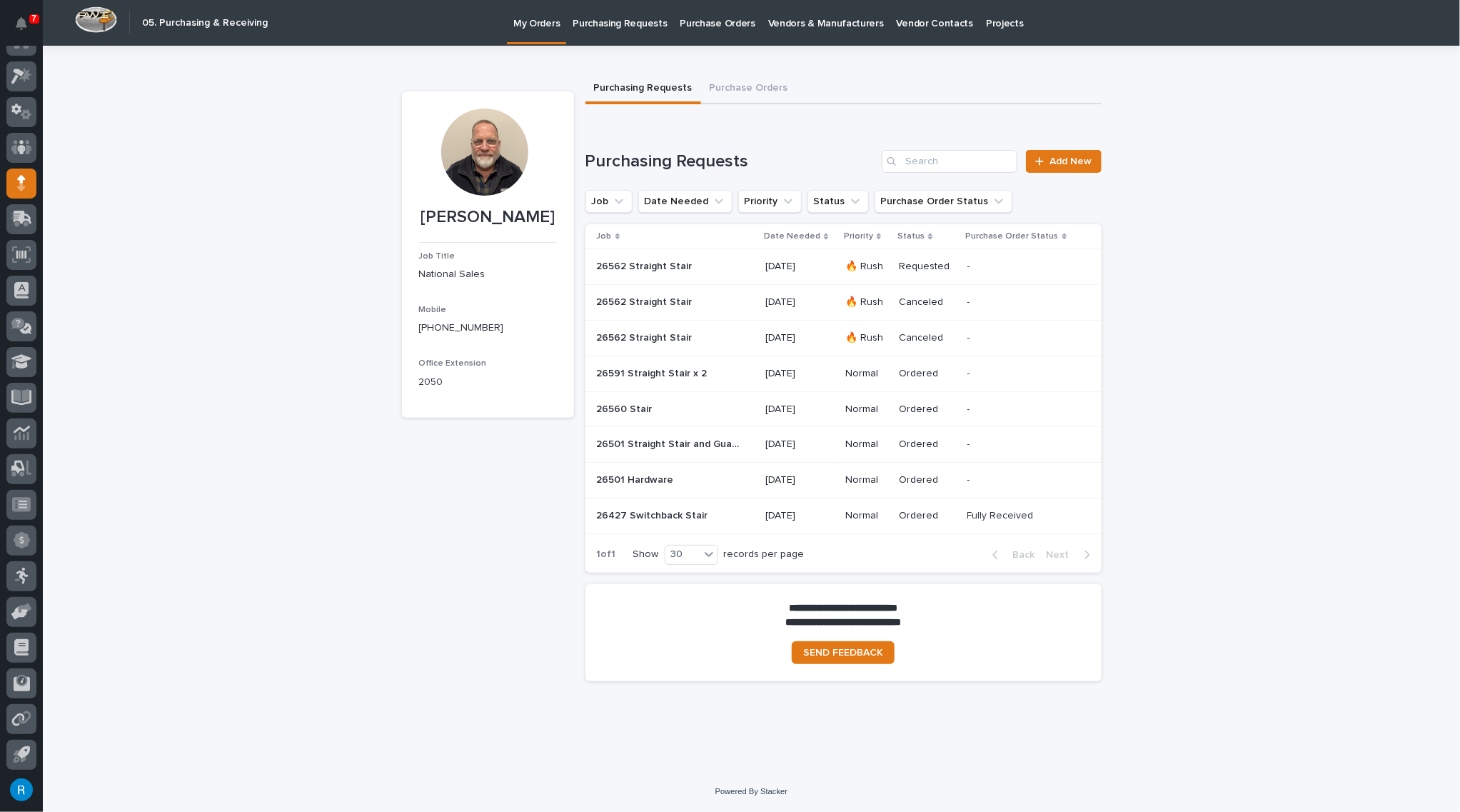
click at [709, 269] on p at bounding box center [669, 266] width 143 height 12
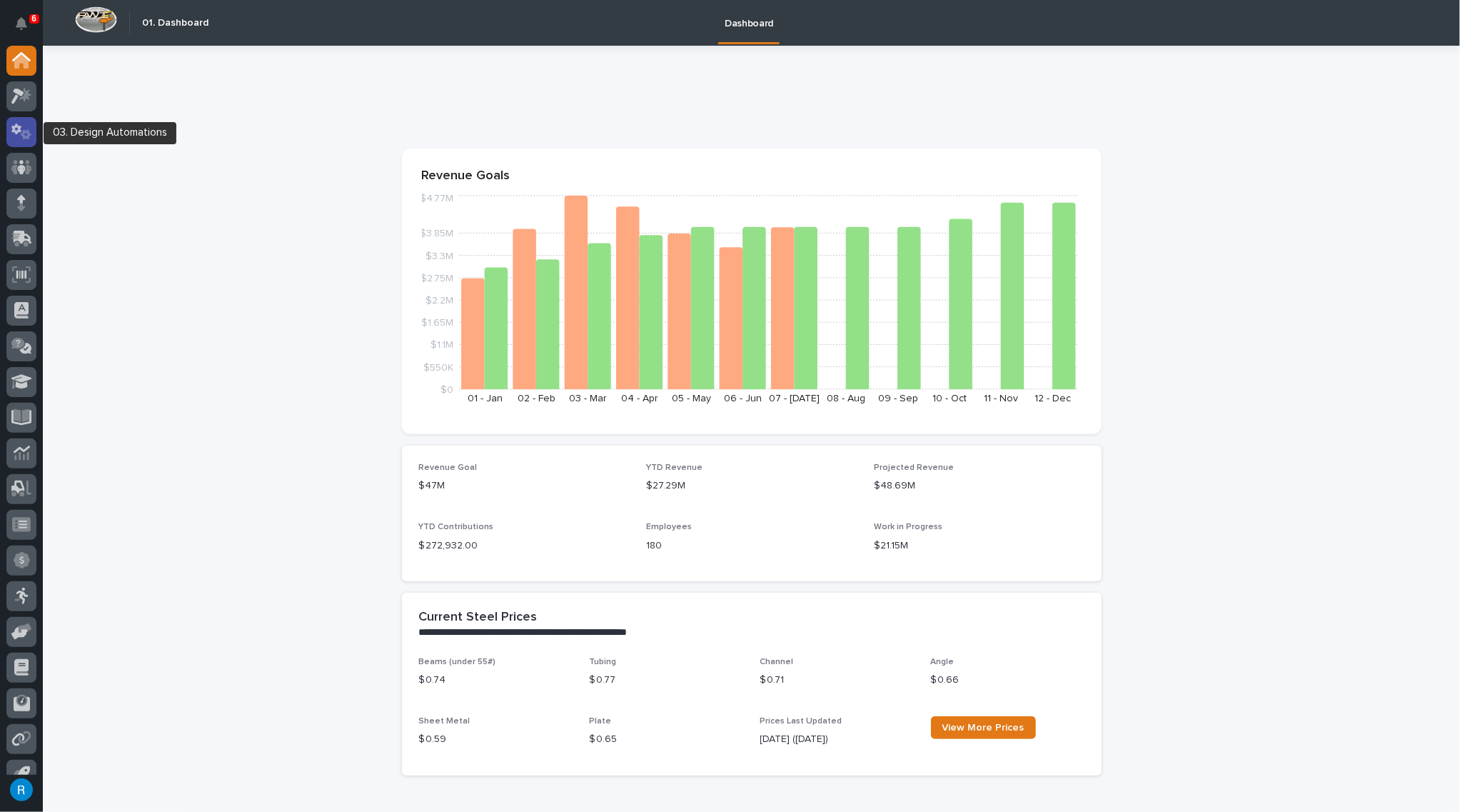
click at [17, 134] on icon at bounding box center [21, 131] width 21 height 16
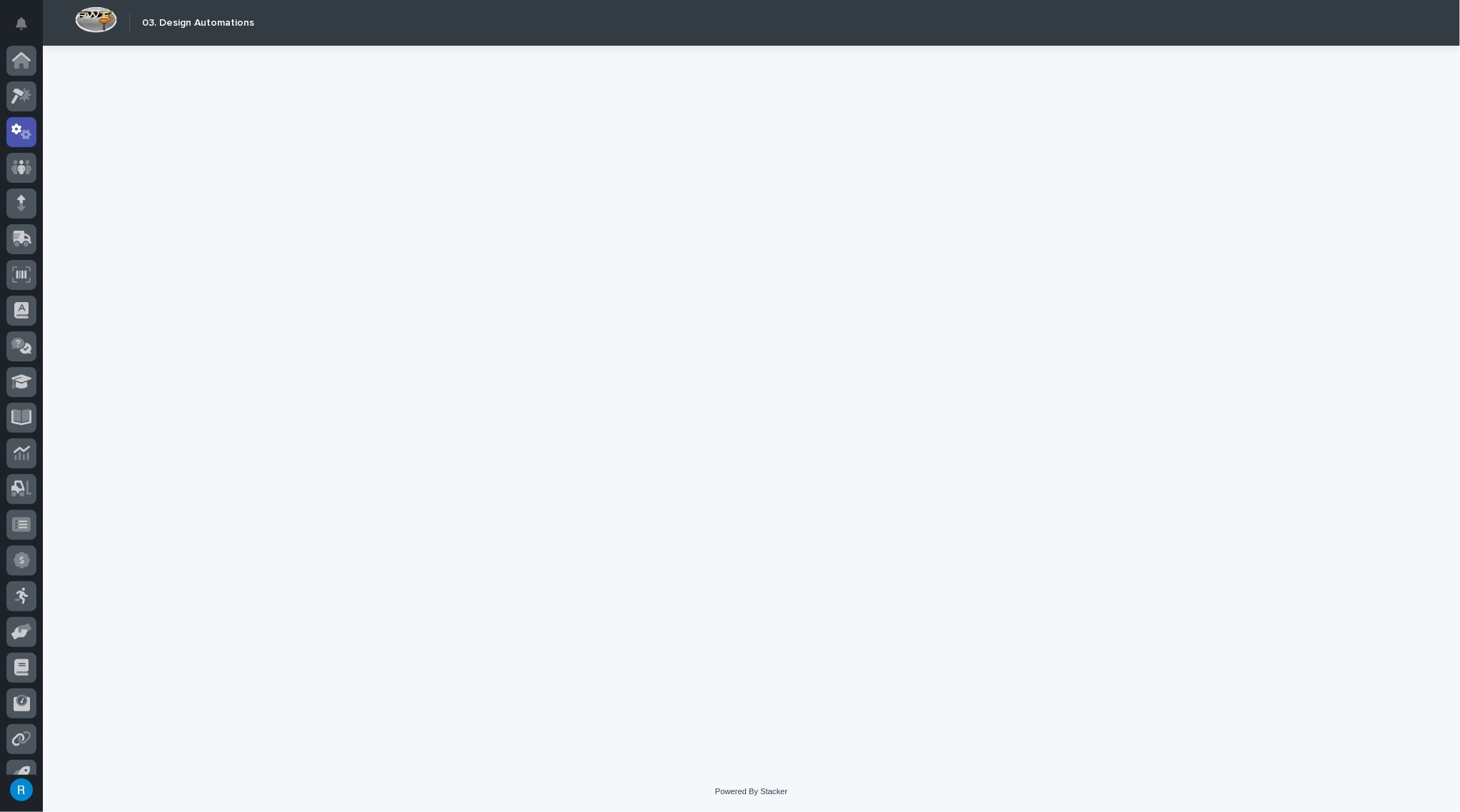
scroll to position [20, 0]
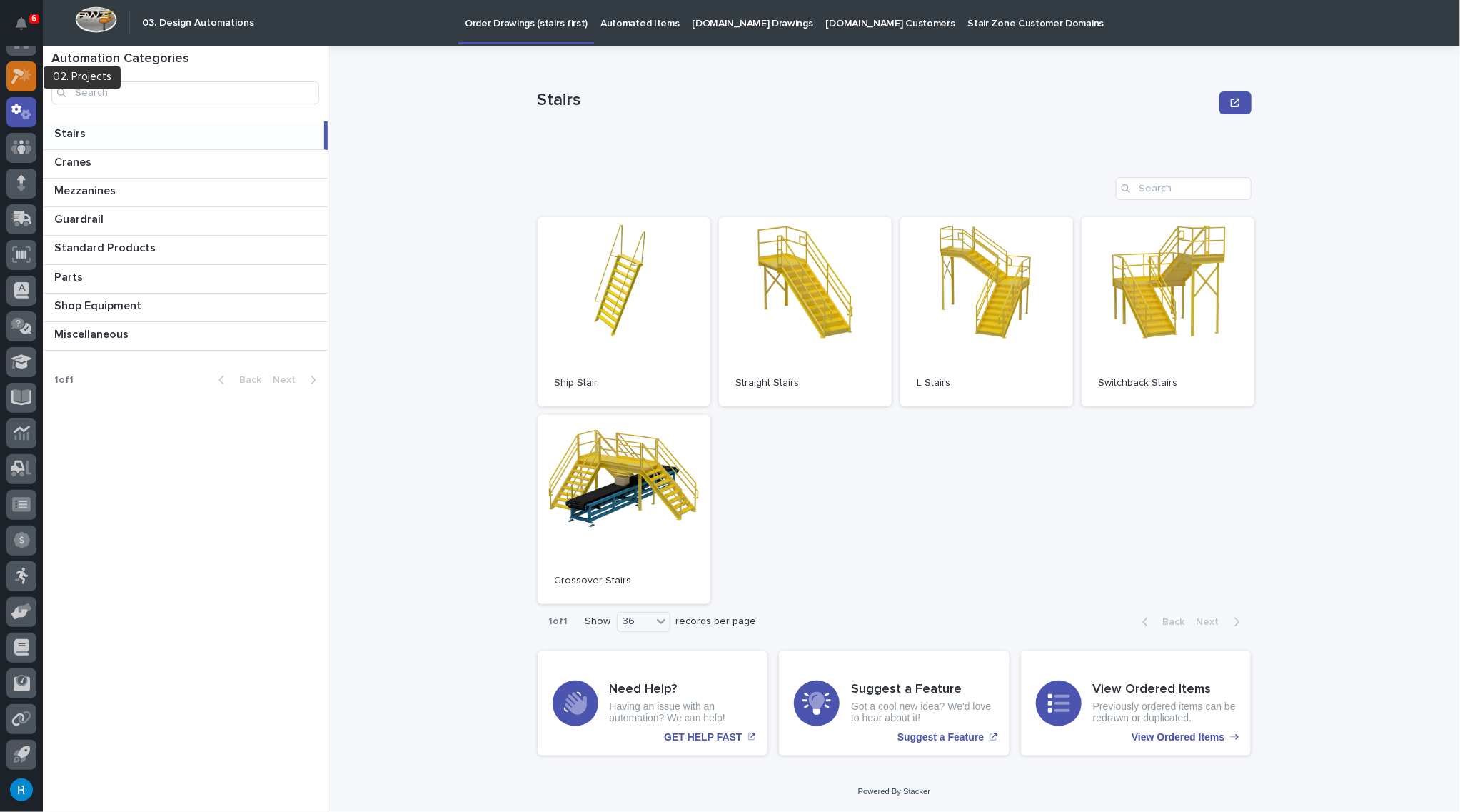
click at [19, 79] on icon at bounding box center [21, 76] width 21 height 16
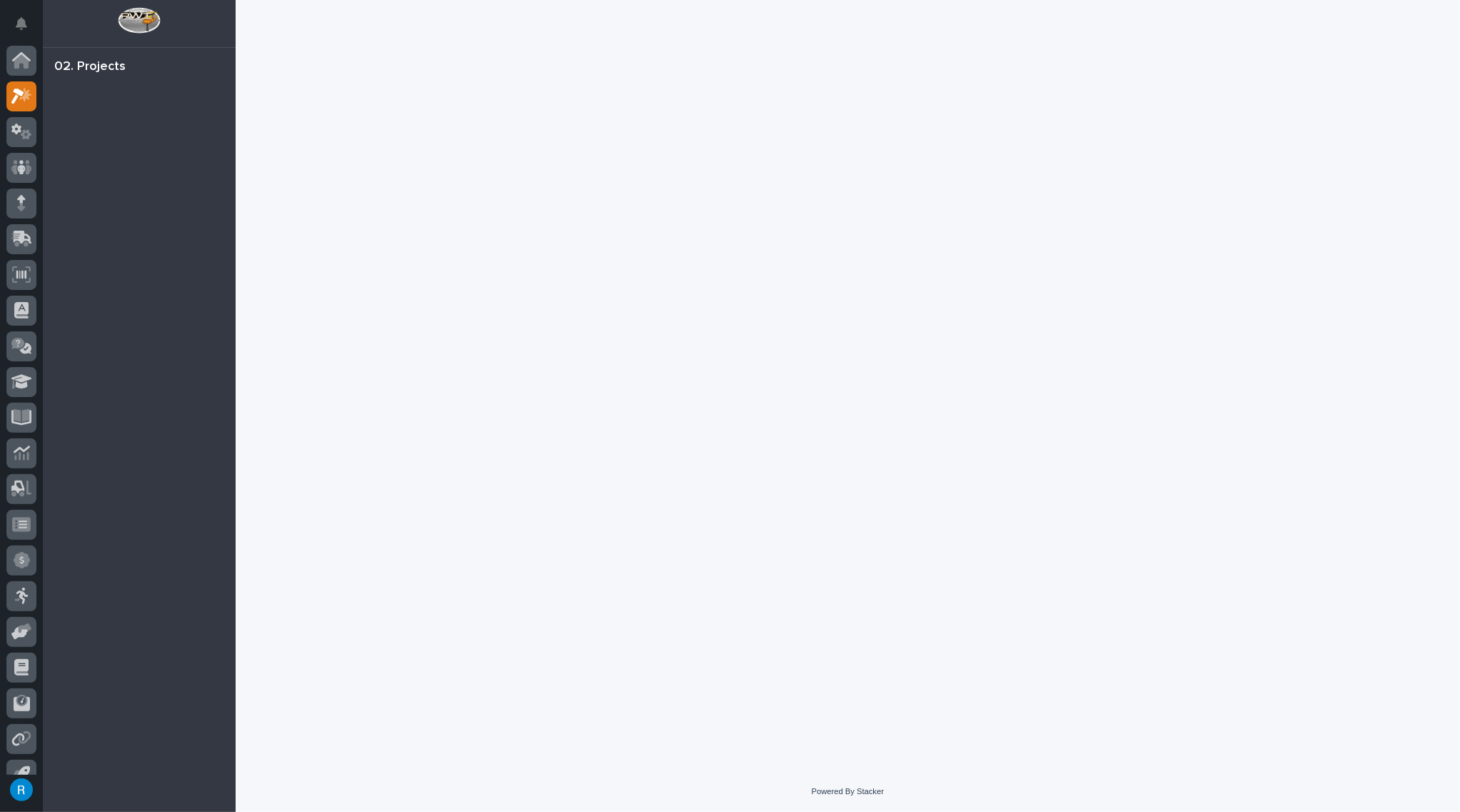
scroll to position [20, 0]
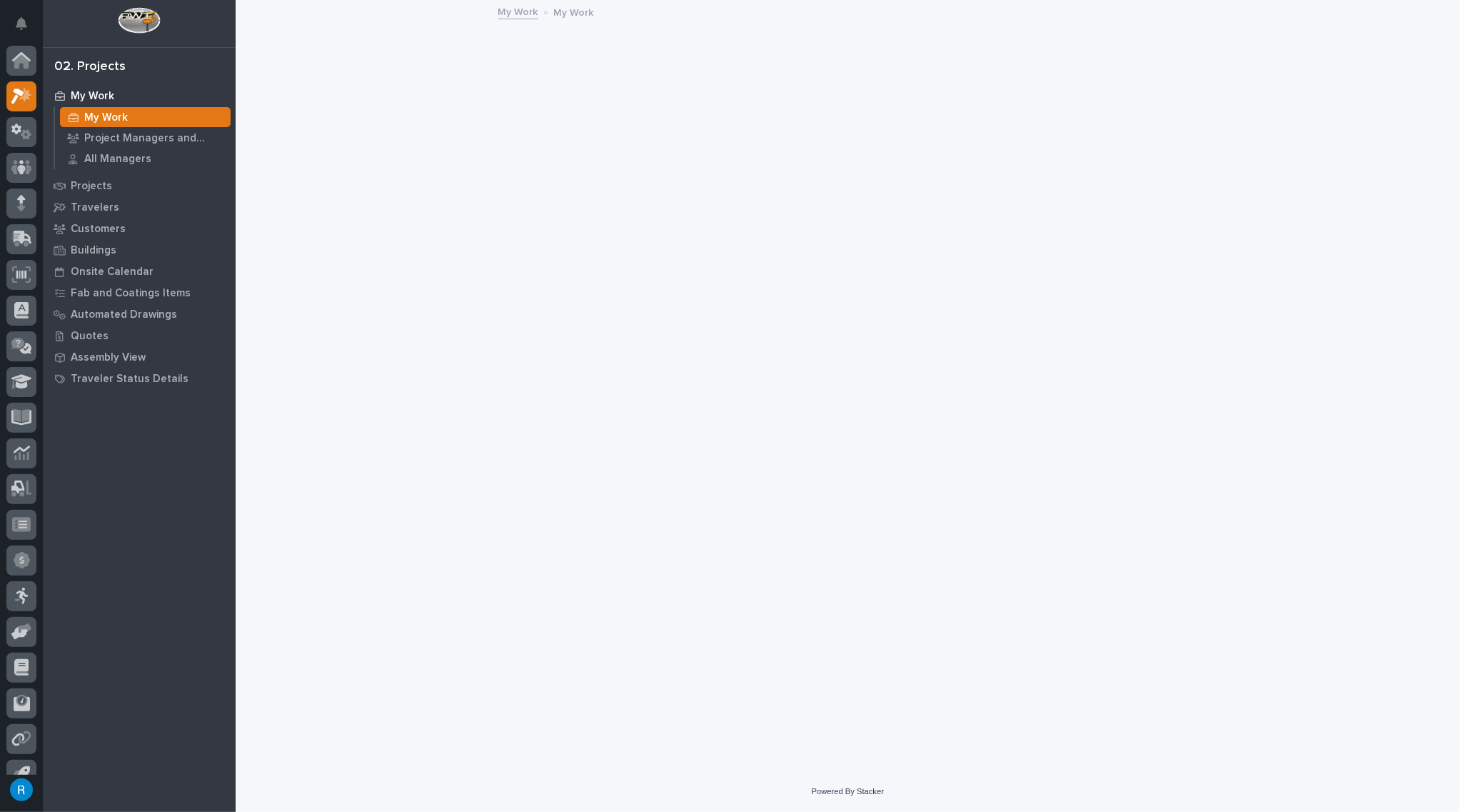
scroll to position [20, 0]
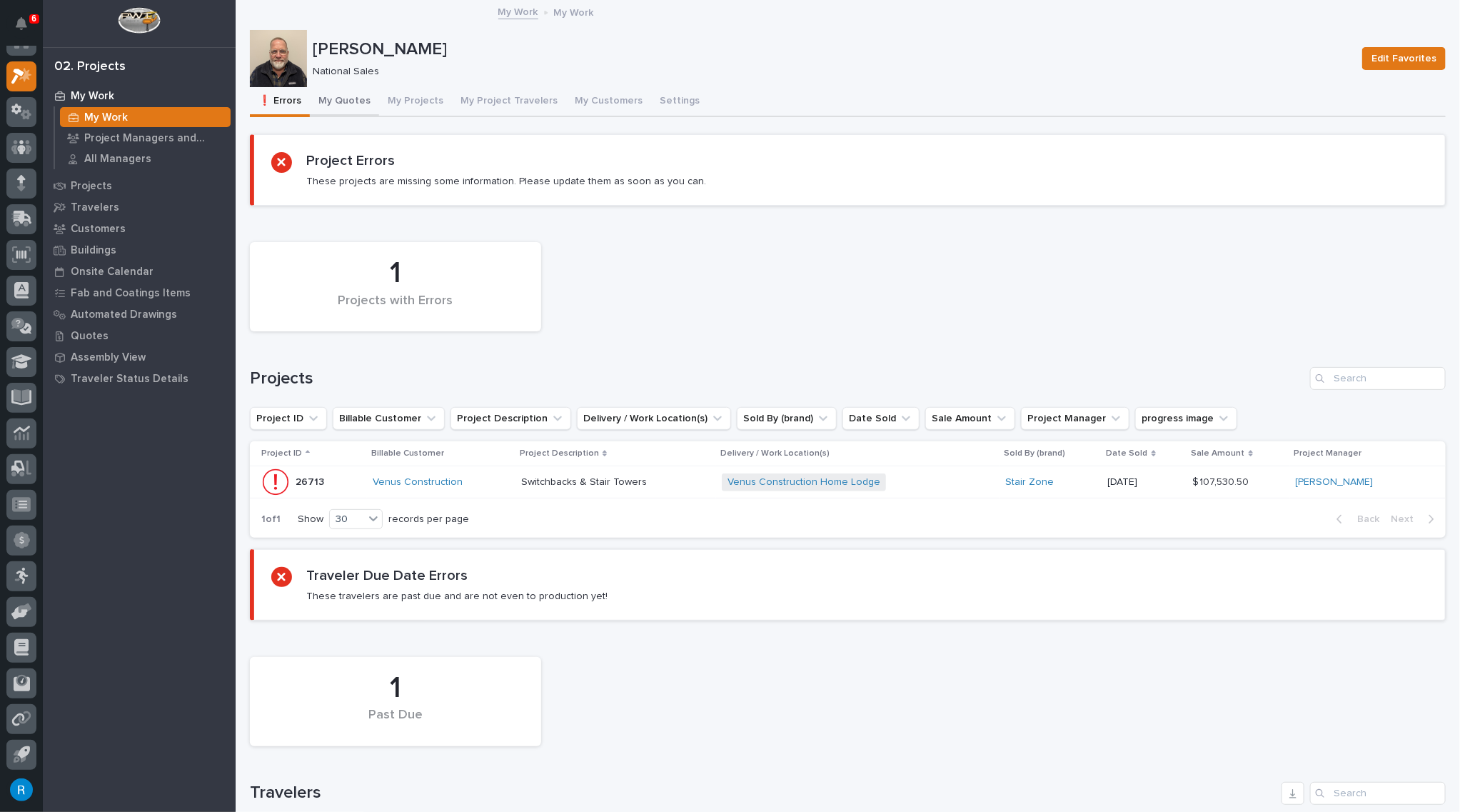
click at [338, 100] on button "My Quotes" at bounding box center [344, 102] width 69 height 30
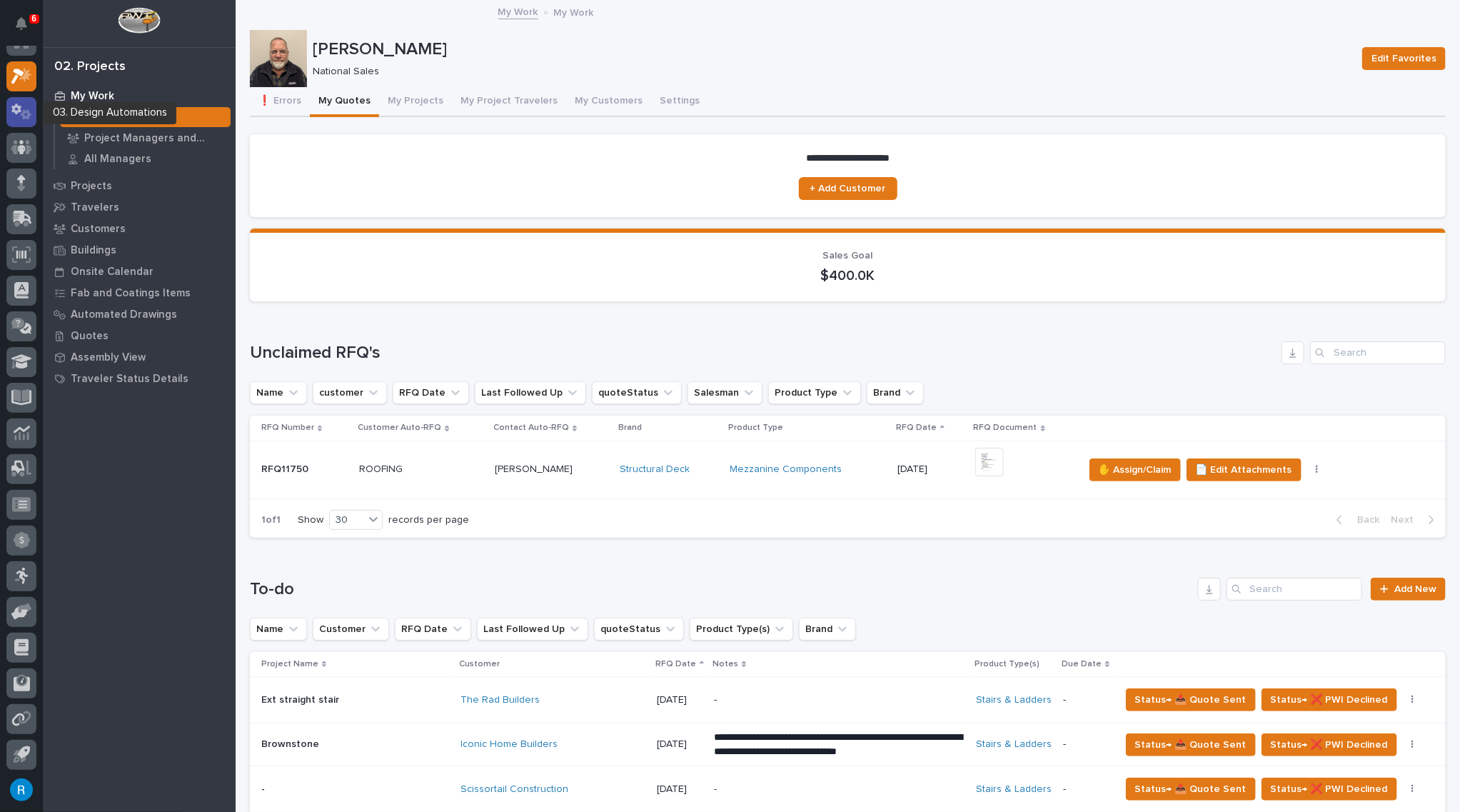
click at [19, 115] on icon at bounding box center [21, 111] width 21 height 16
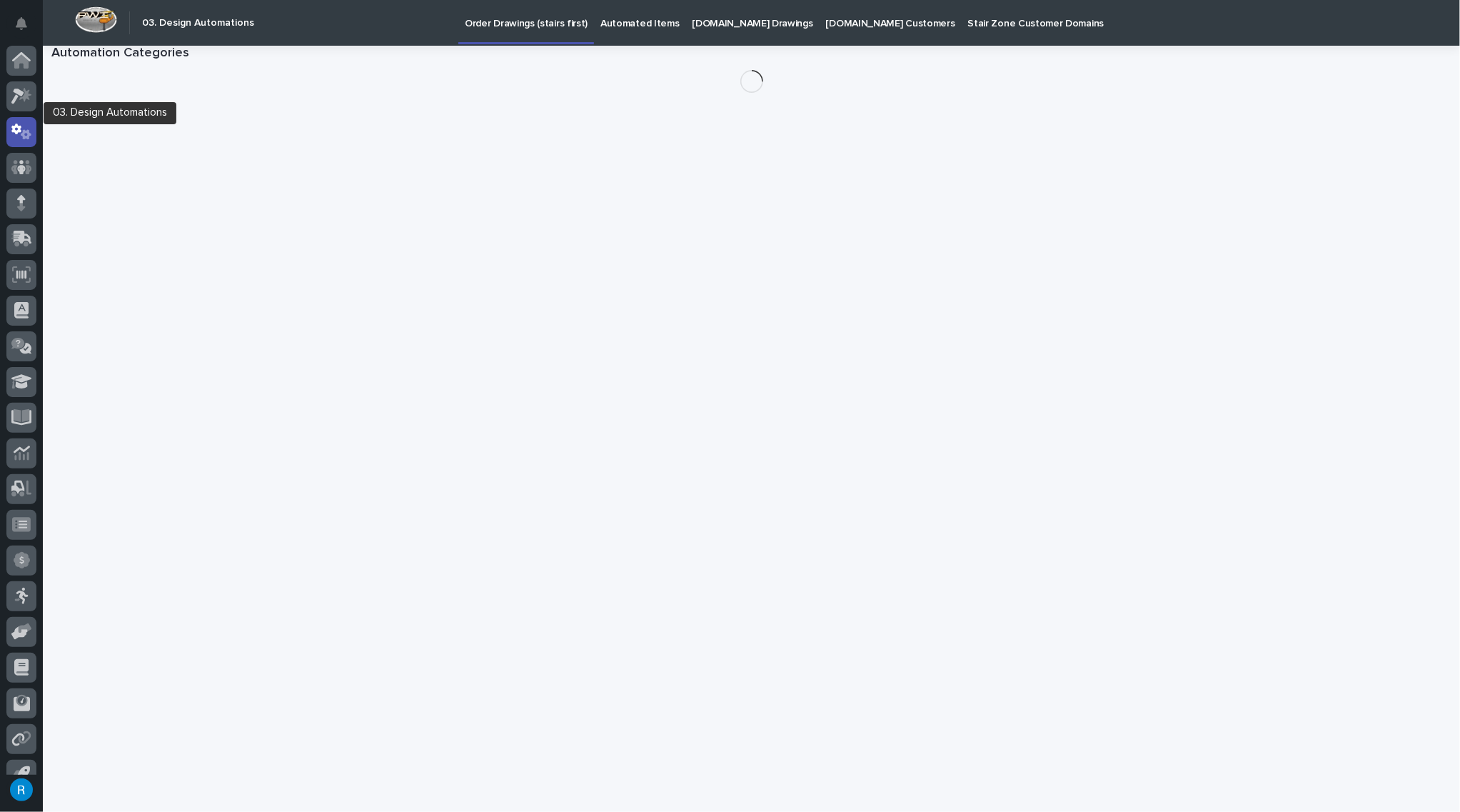
scroll to position [20, 0]
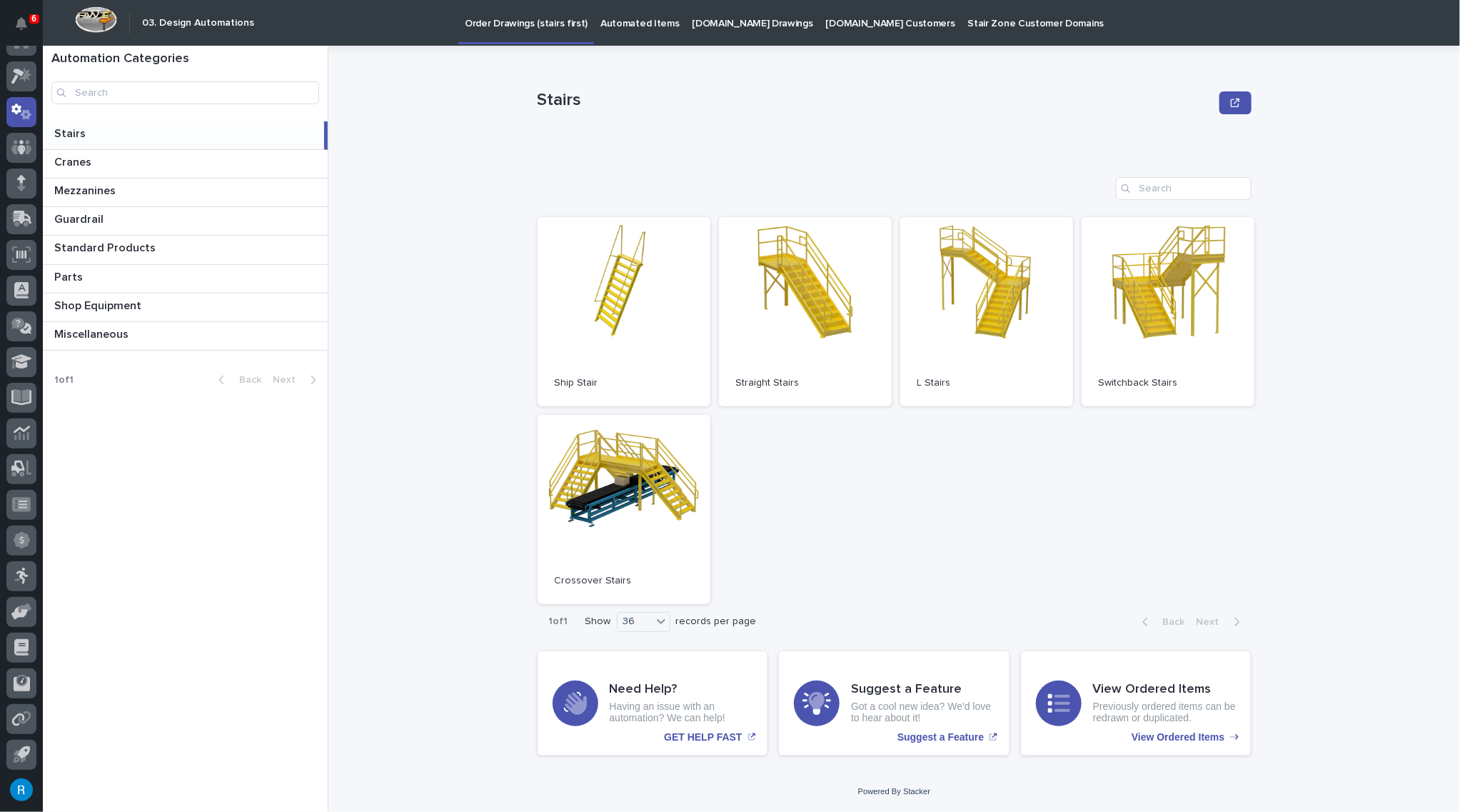
click at [721, 28] on p "StairZone.com Drawings" at bounding box center [753, 15] width 121 height 30
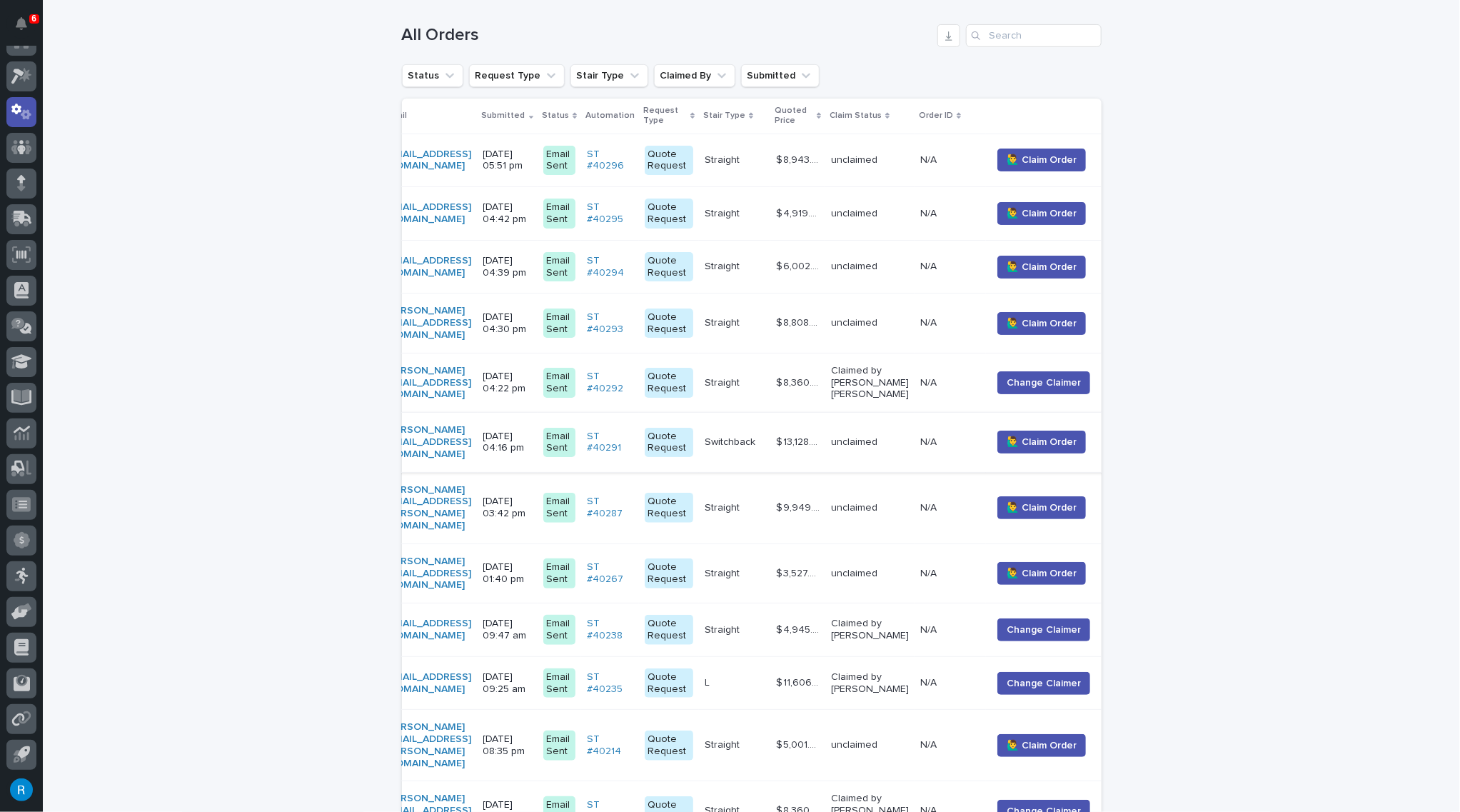
scroll to position [285, 0]
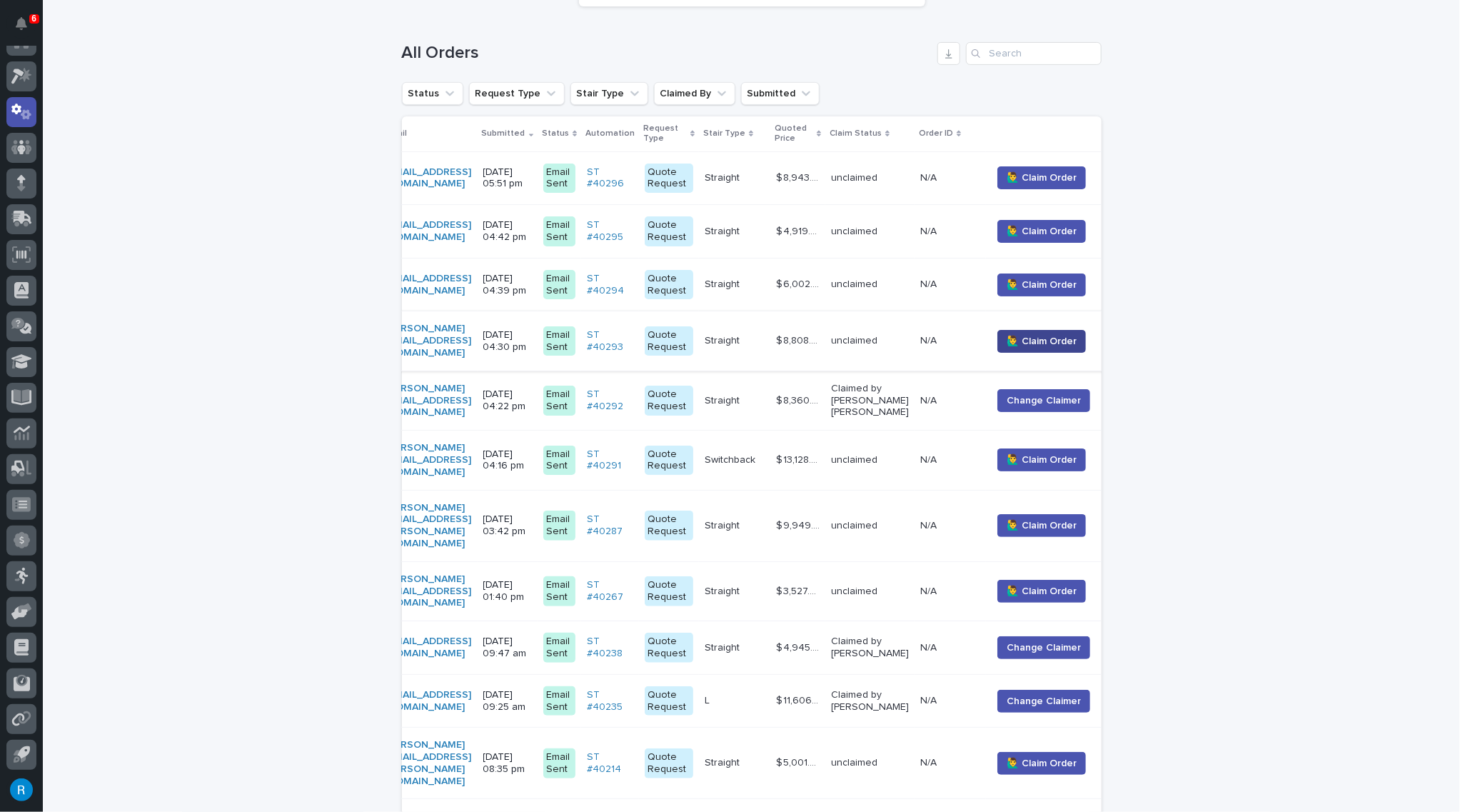
click at [1076, 340] on span "🙋‍♂️ Claim Order" at bounding box center [1042, 341] width 70 height 14
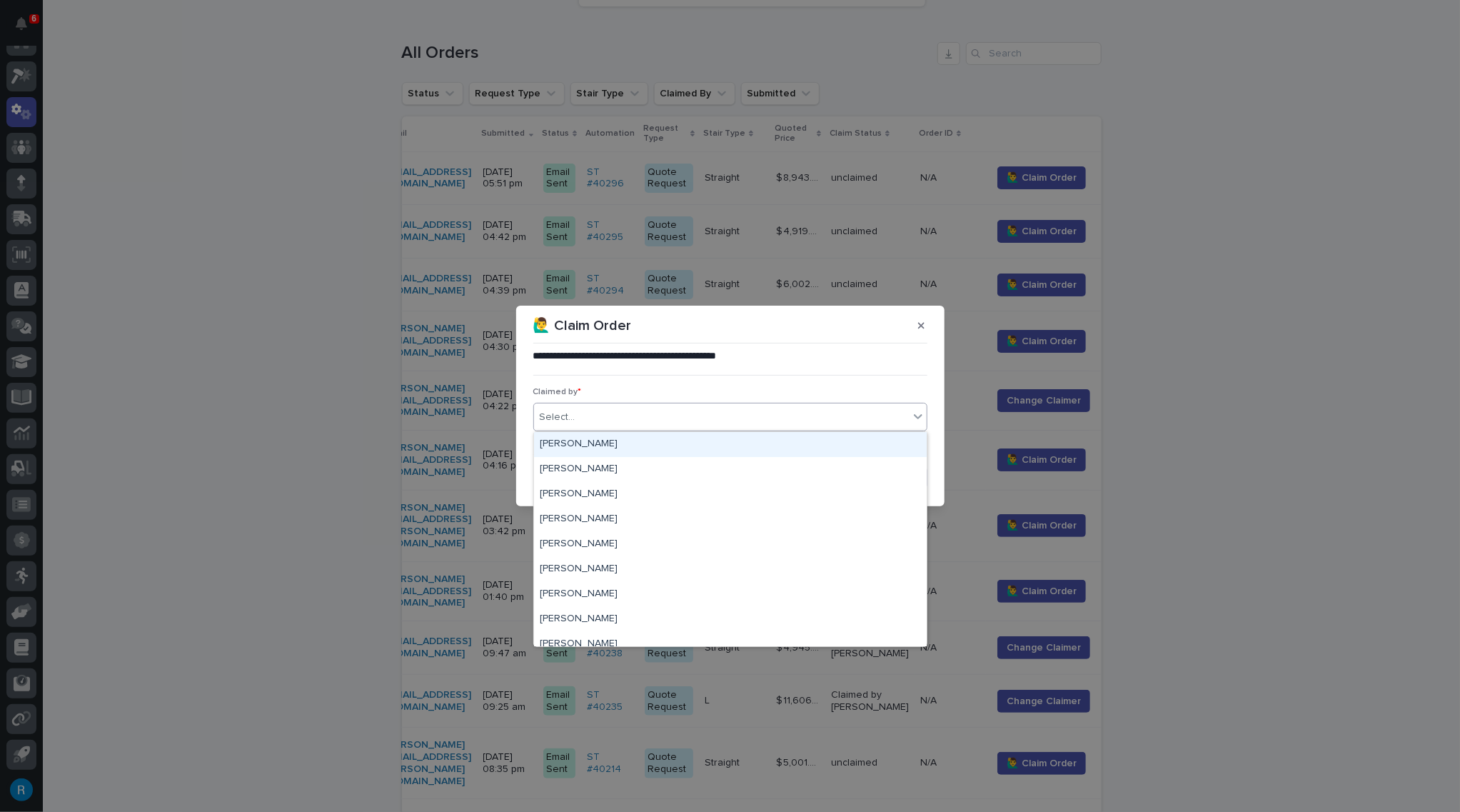
click at [564, 421] on div "Select..." at bounding box center [558, 417] width 36 height 15
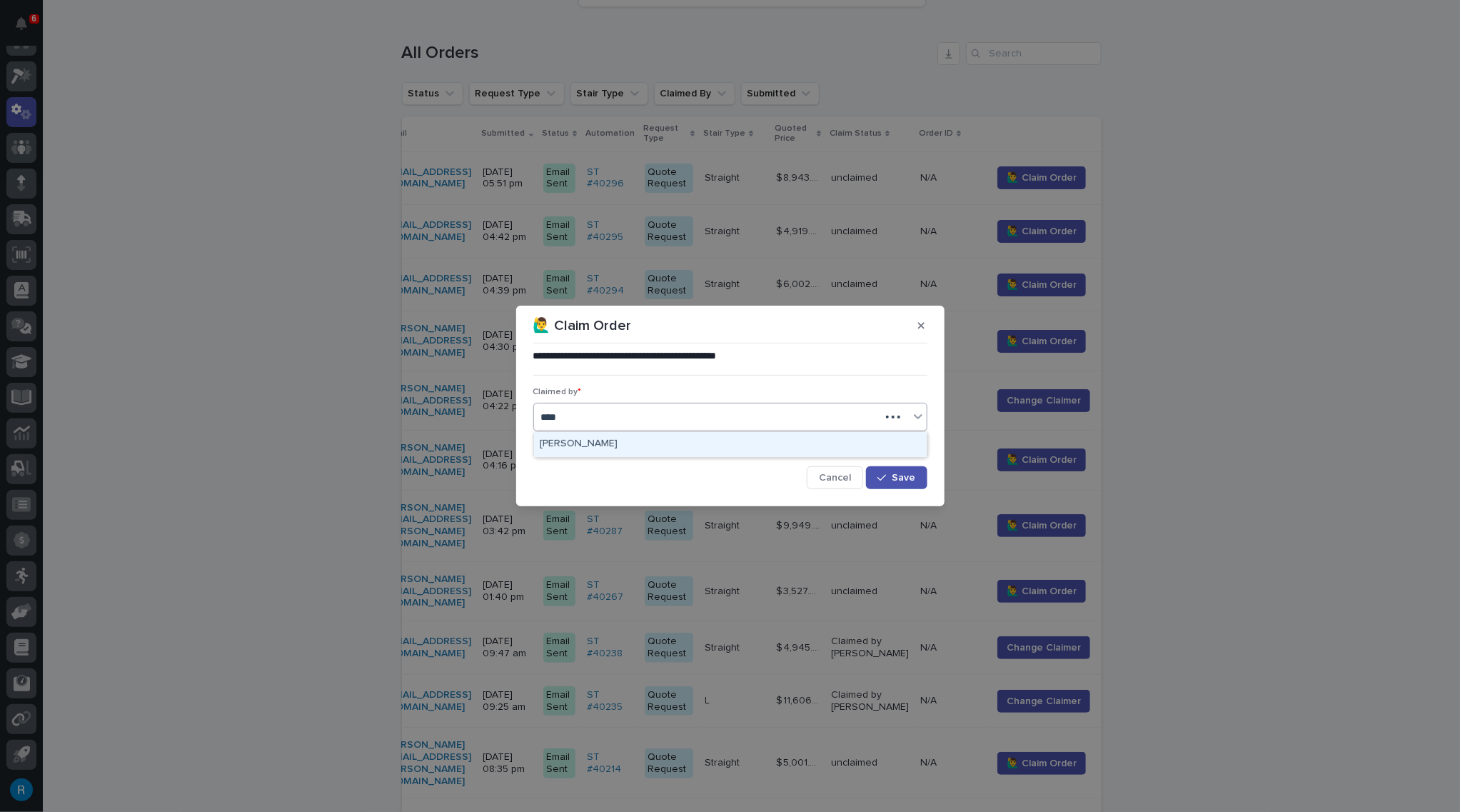
type input "*****"
click at [566, 438] on div "[PERSON_NAME]" at bounding box center [731, 444] width 393 height 25
click at [891, 481] on div "button" at bounding box center [885, 478] width 14 height 10
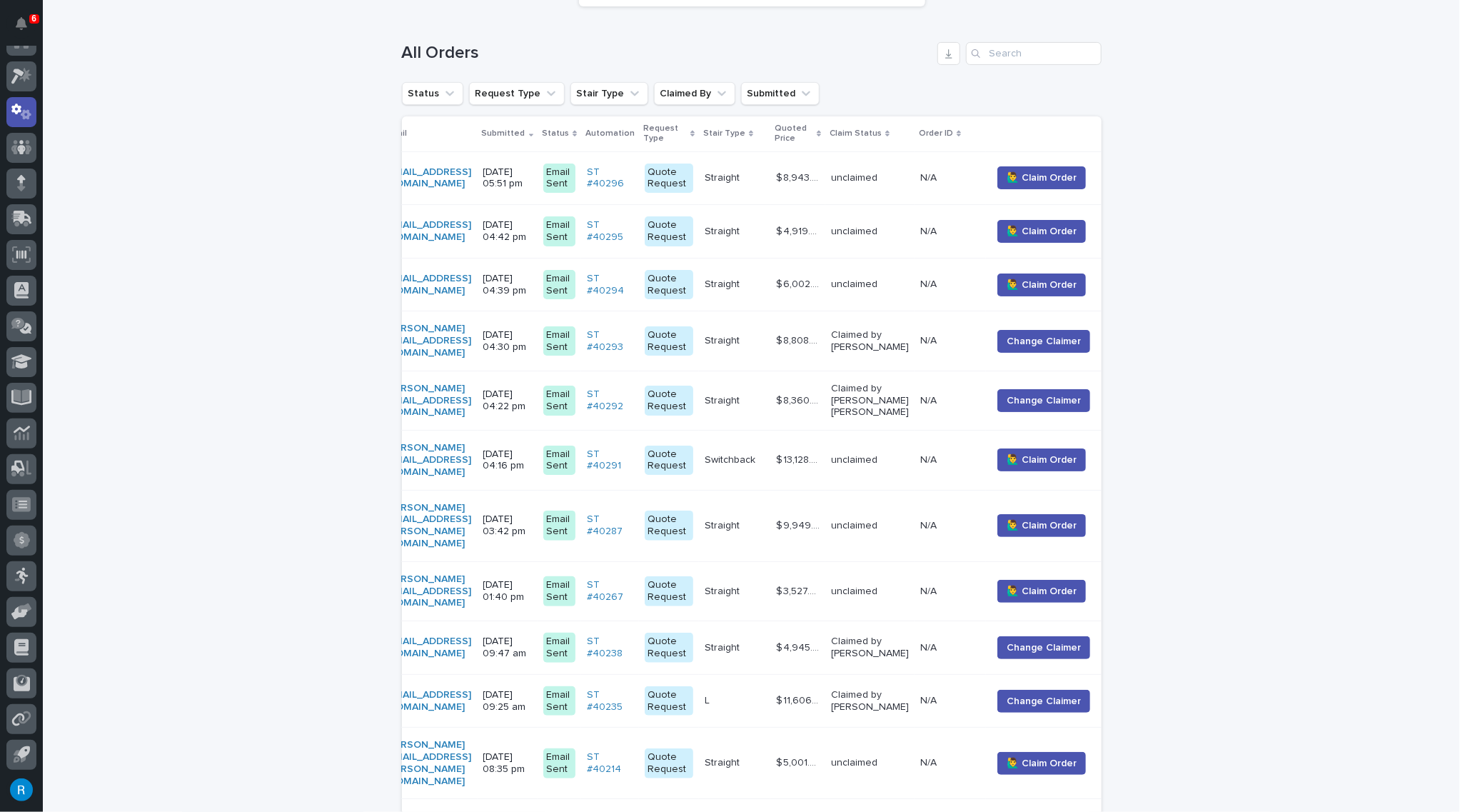
click at [472, 345] on div "chriskersey@hallbuildersinc.com" at bounding box center [429, 341] width 86 height 47
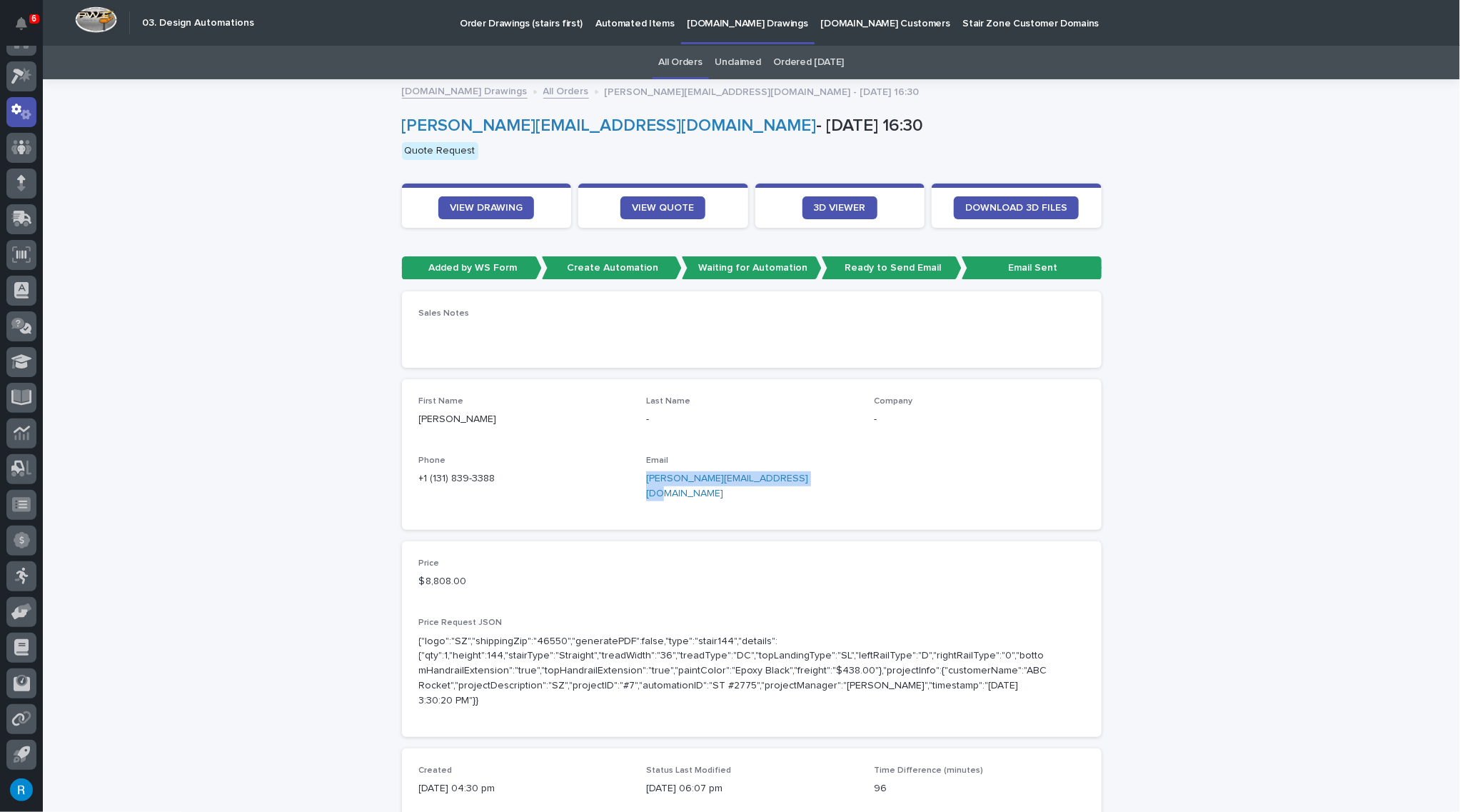
drag, startPoint x: 791, startPoint y: 481, endPoint x: 639, endPoint y: 483, distance: 152.0
click at [639, 483] on div "First Name CHRIS Last Name - Company - Phone +1 (131) 839-3388 Email chriskerse…" at bounding box center [752, 454] width 666 height 116
copy link "chriskersey@hallbuildersinc.com"
click at [659, 208] on span "VIEW QUOTE" at bounding box center [663, 208] width 62 height 10
copy link "chriskersey@hallbuildersinc.com"
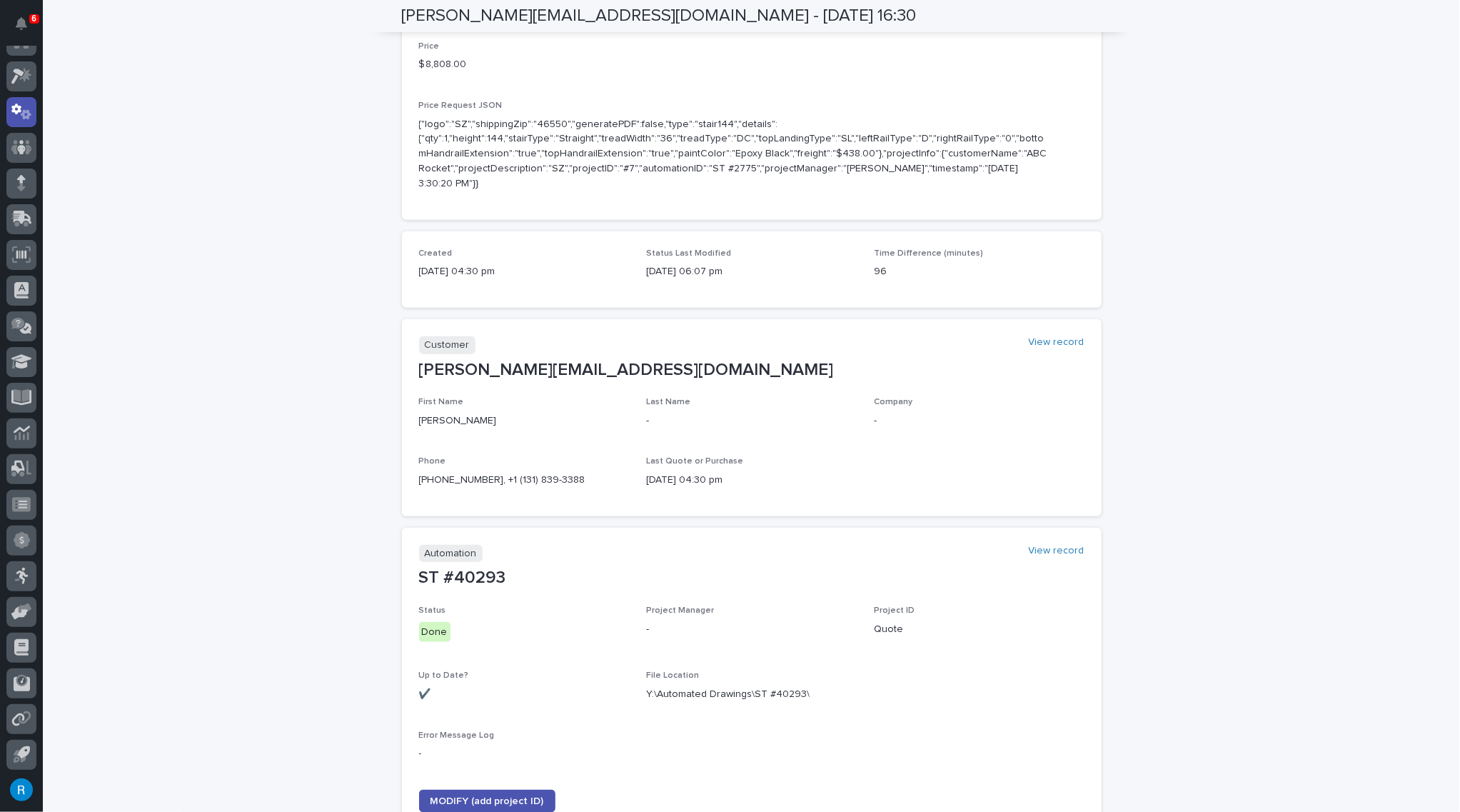
scroll to position [454, 0]
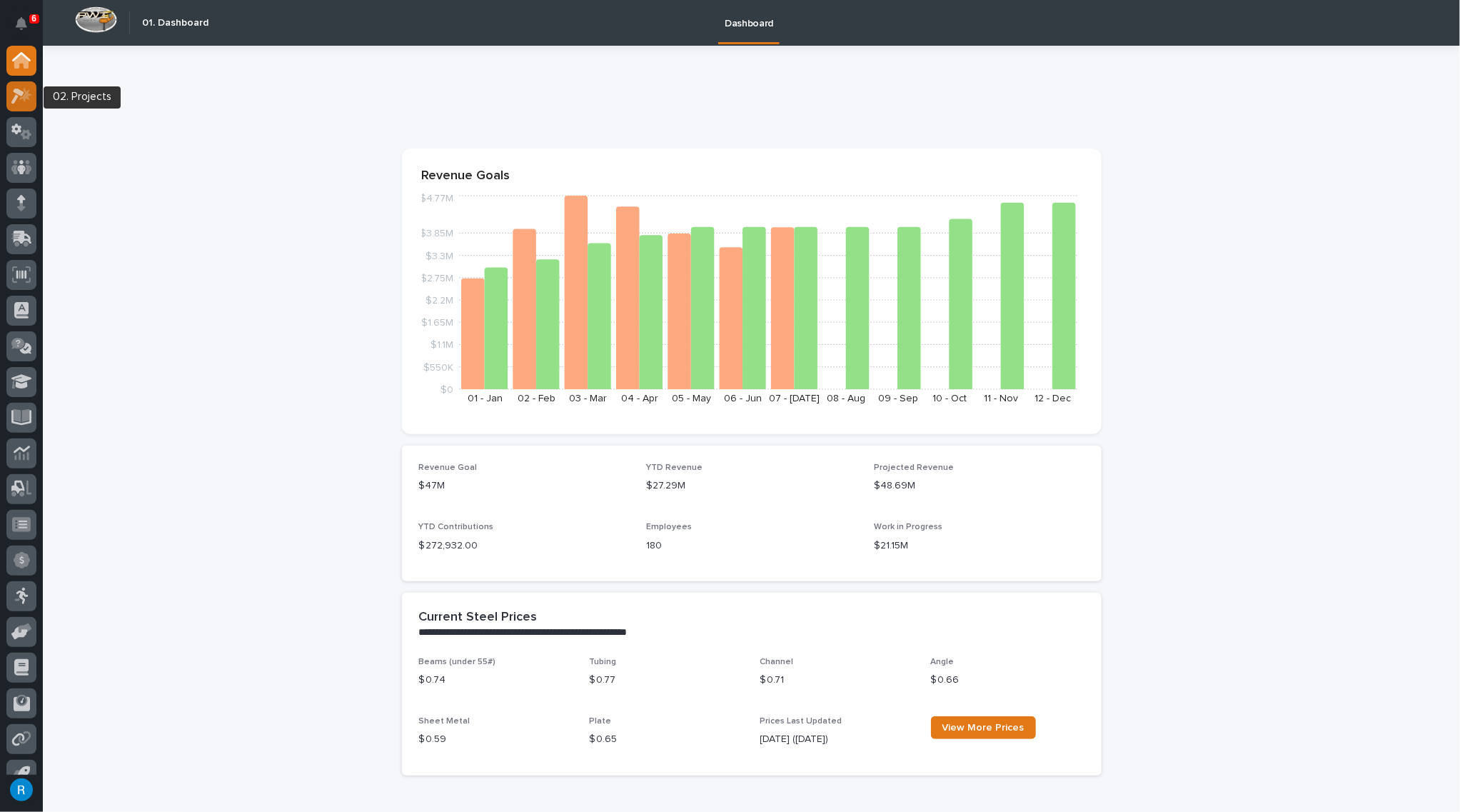
click at [20, 98] on icon at bounding box center [25, 95] width 12 height 14
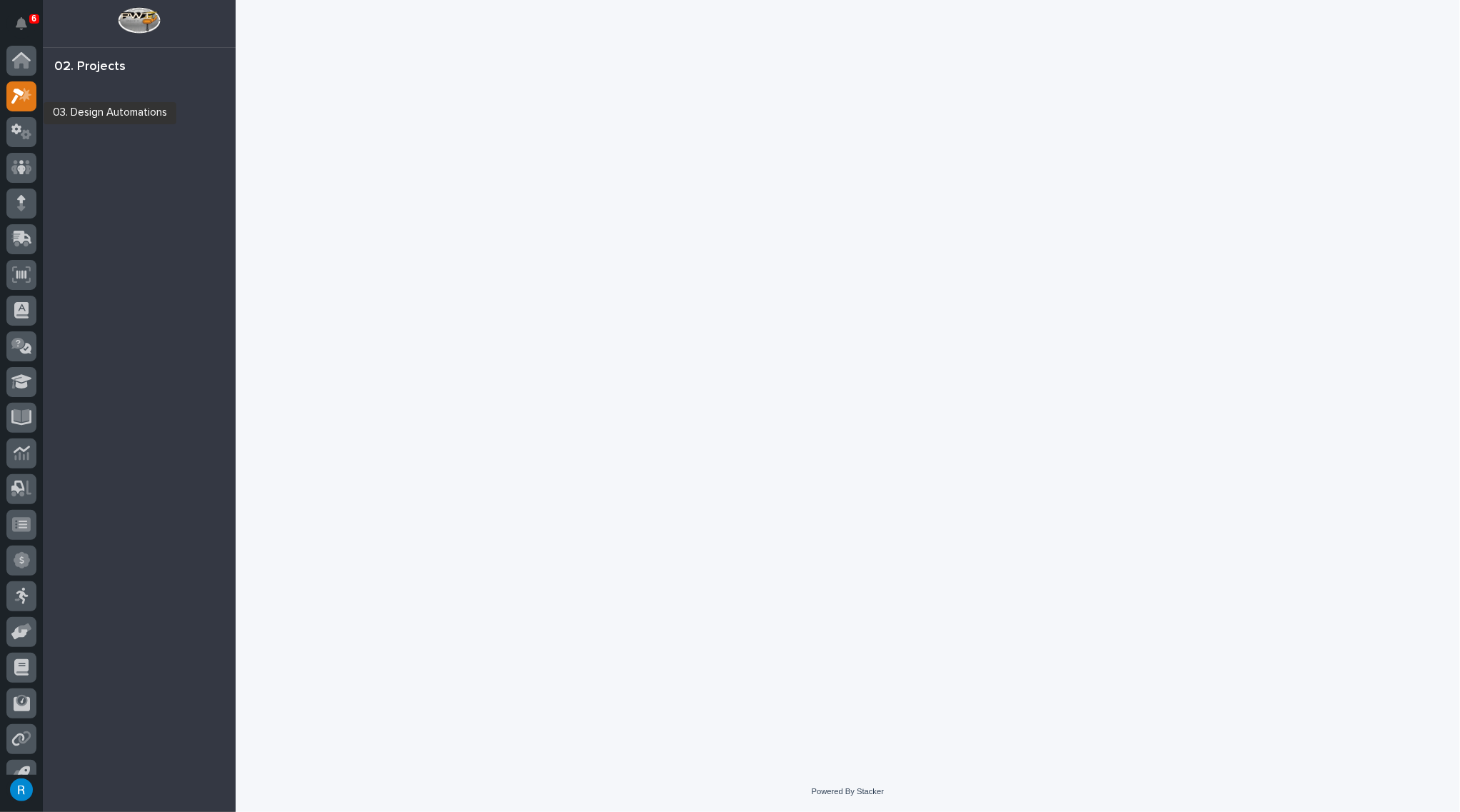
scroll to position [20, 0]
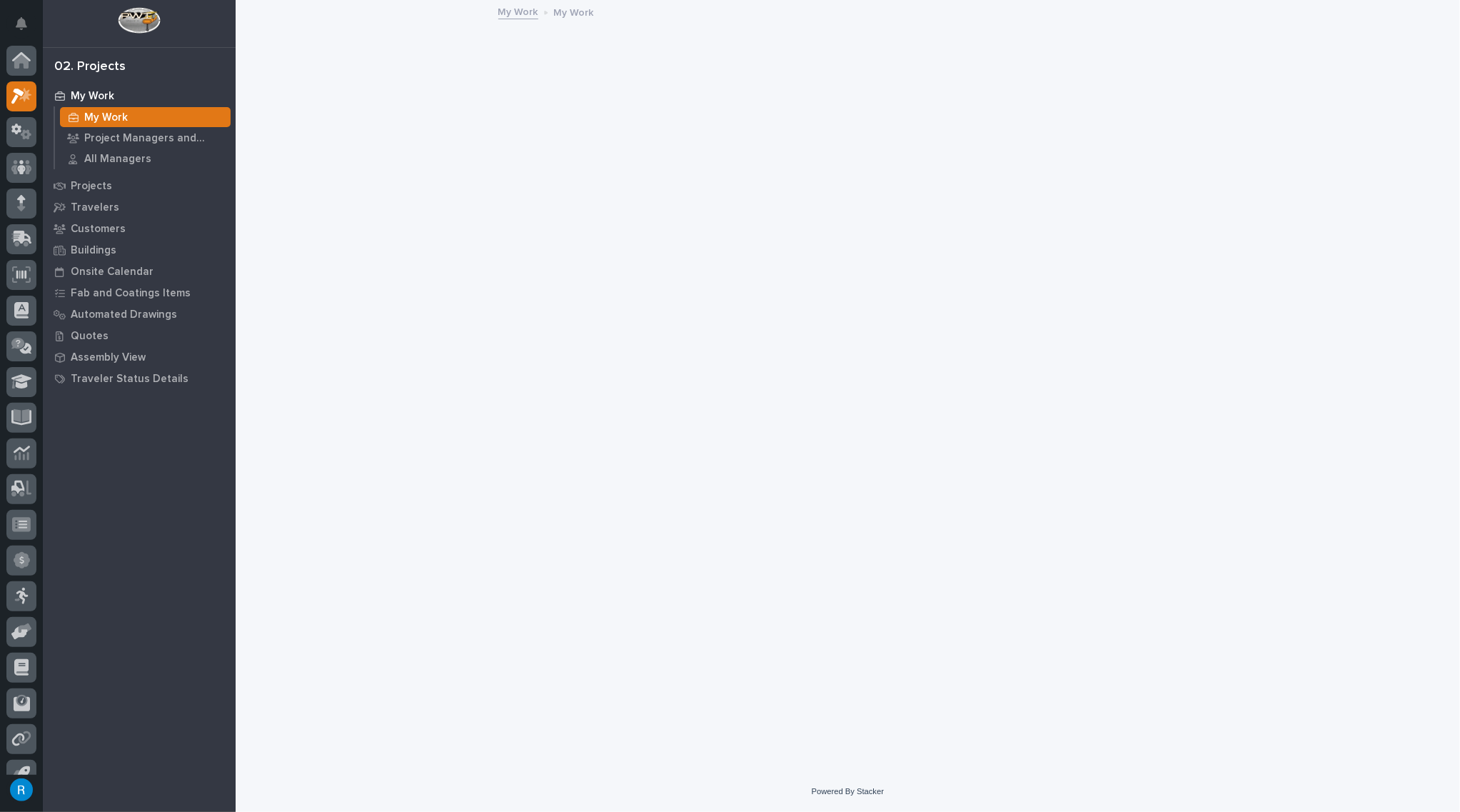
scroll to position [20, 0]
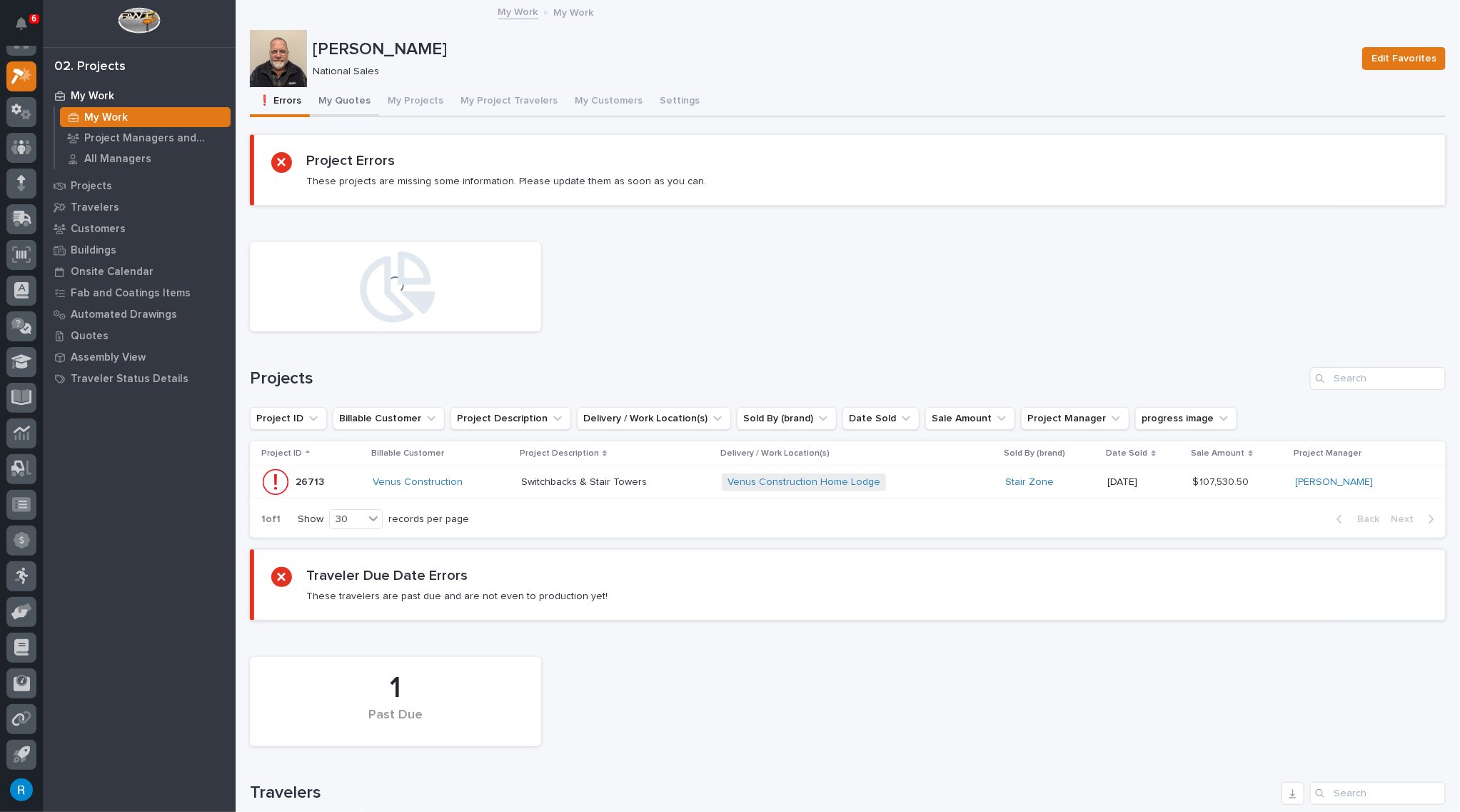
click at [336, 101] on button "My Quotes" at bounding box center [344, 102] width 69 height 30
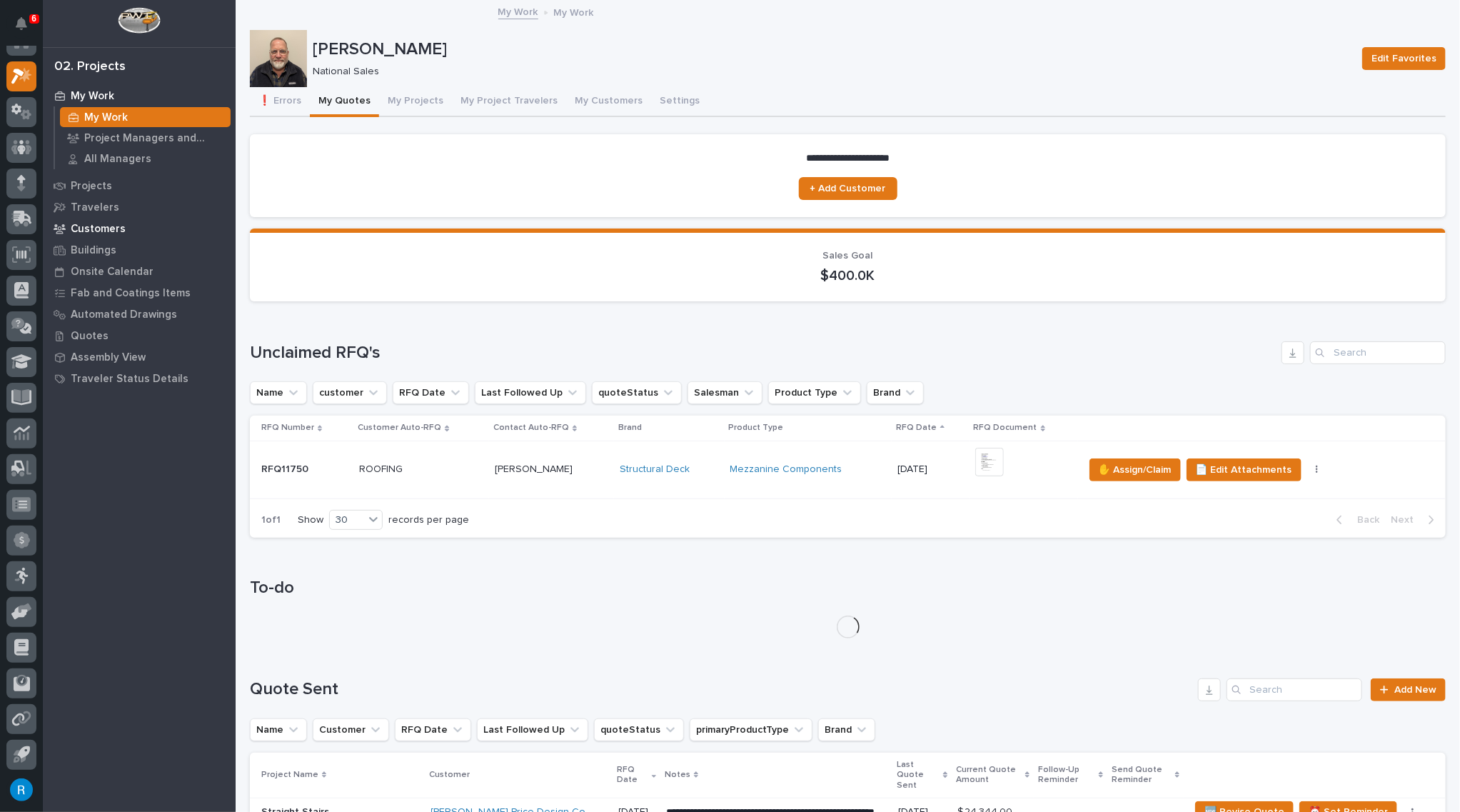
click at [91, 229] on p "Customers" at bounding box center [98, 229] width 55 height 13
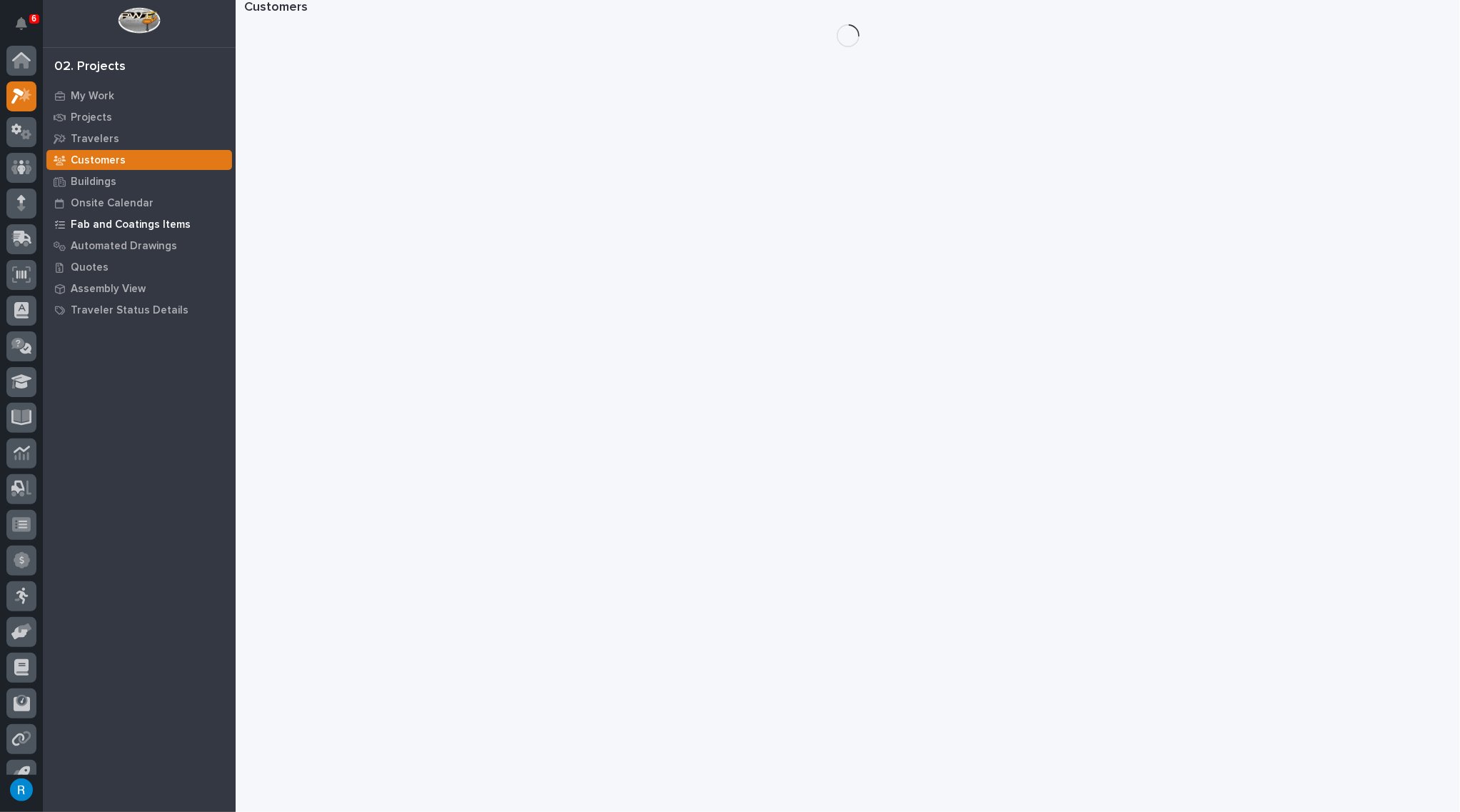
scroll to position [20, 0]
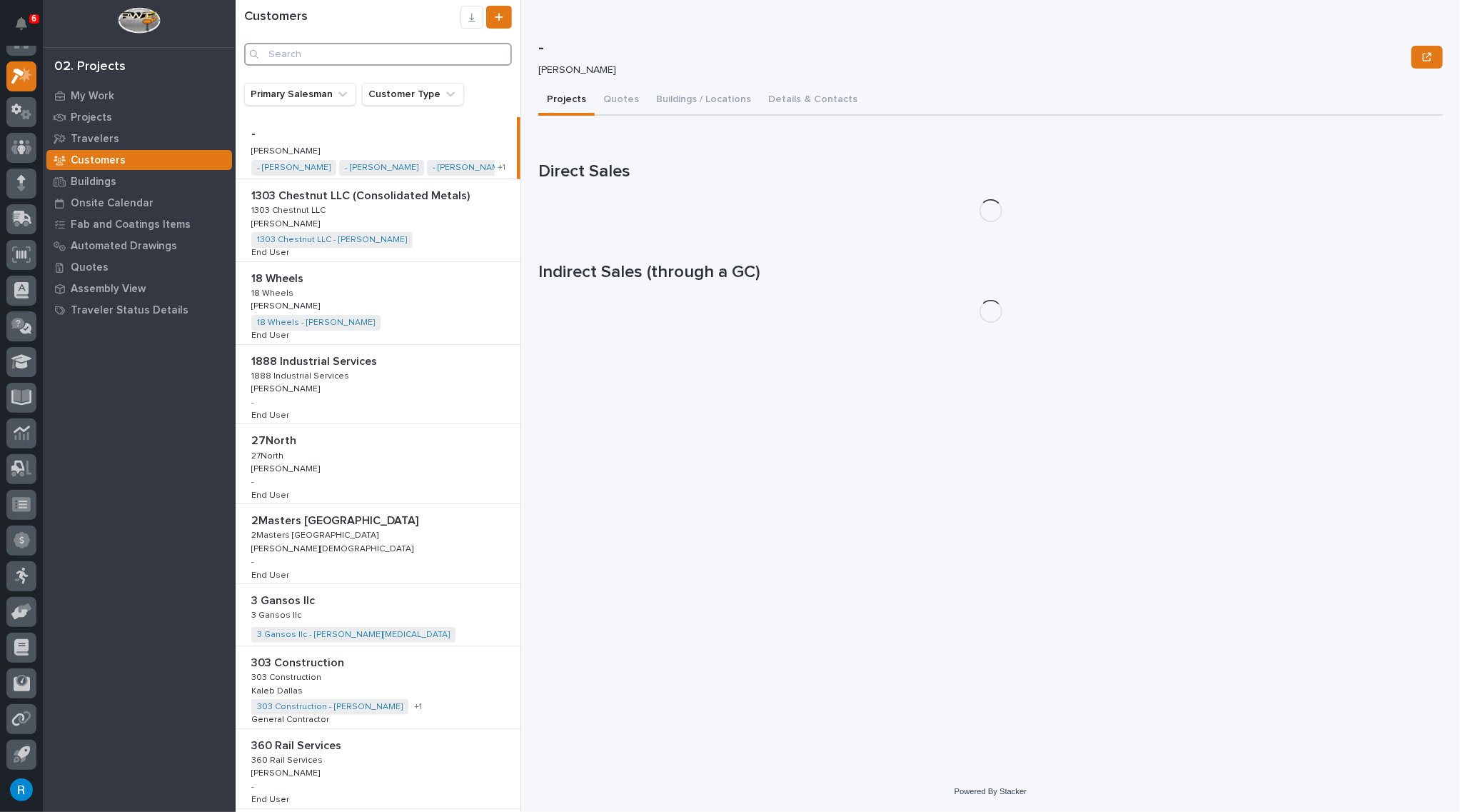
click at [293, 59] on input "Search" at bounding box center [378, 54] width 268 height 23
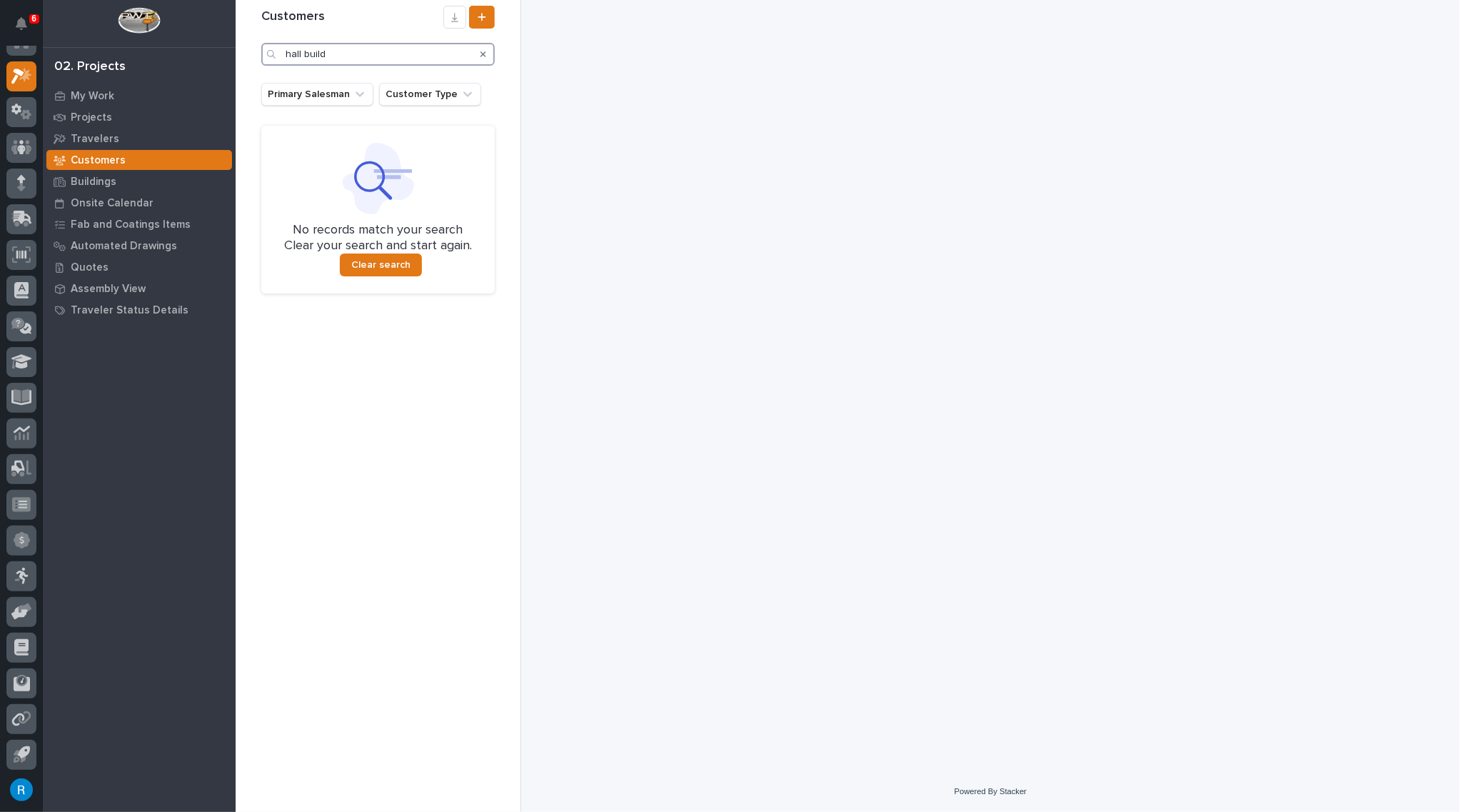
type input "hall build"
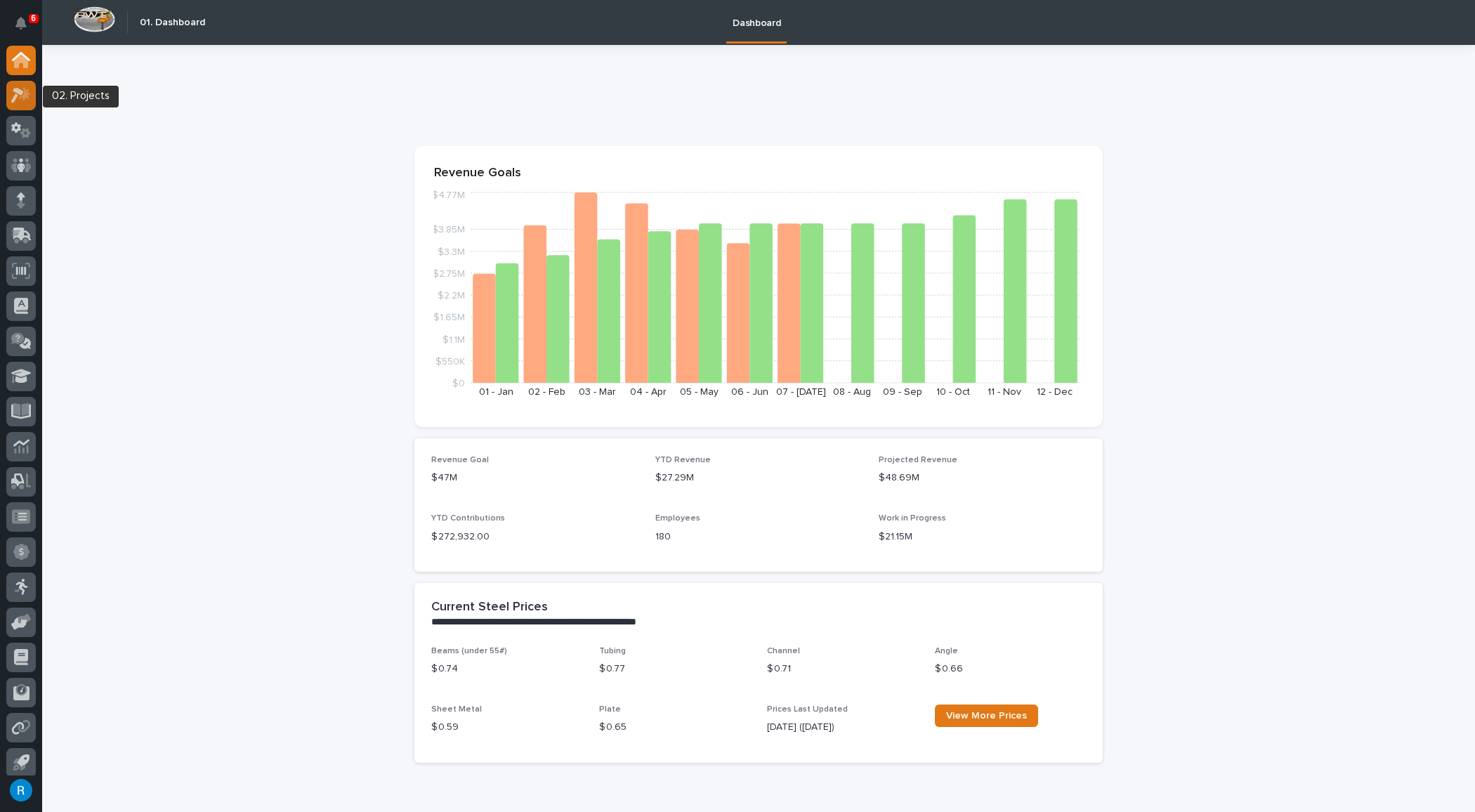
click at [20, 98] on icon at bounding box center [25, 94] width 12 height 14
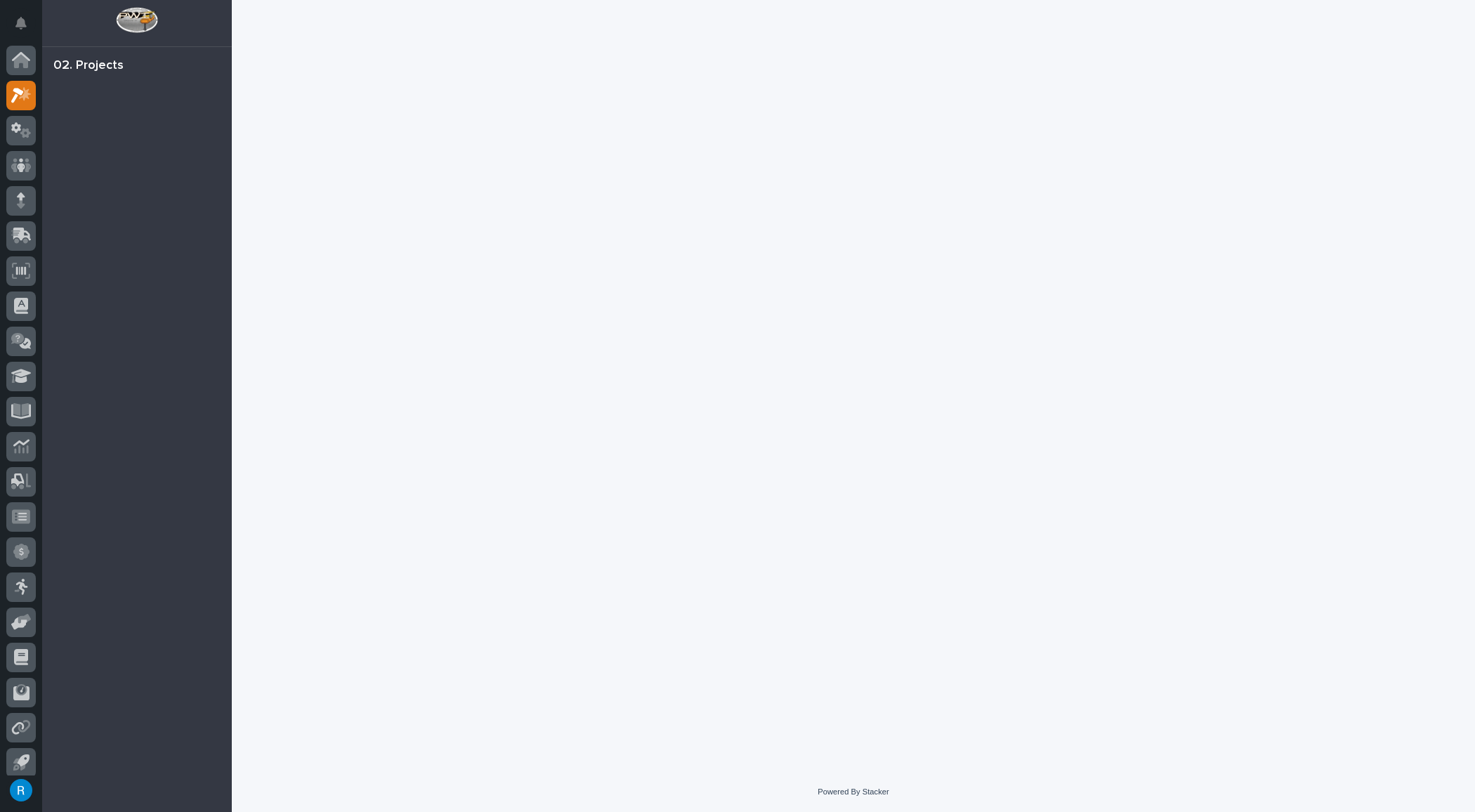
scroll to position [8, 0]
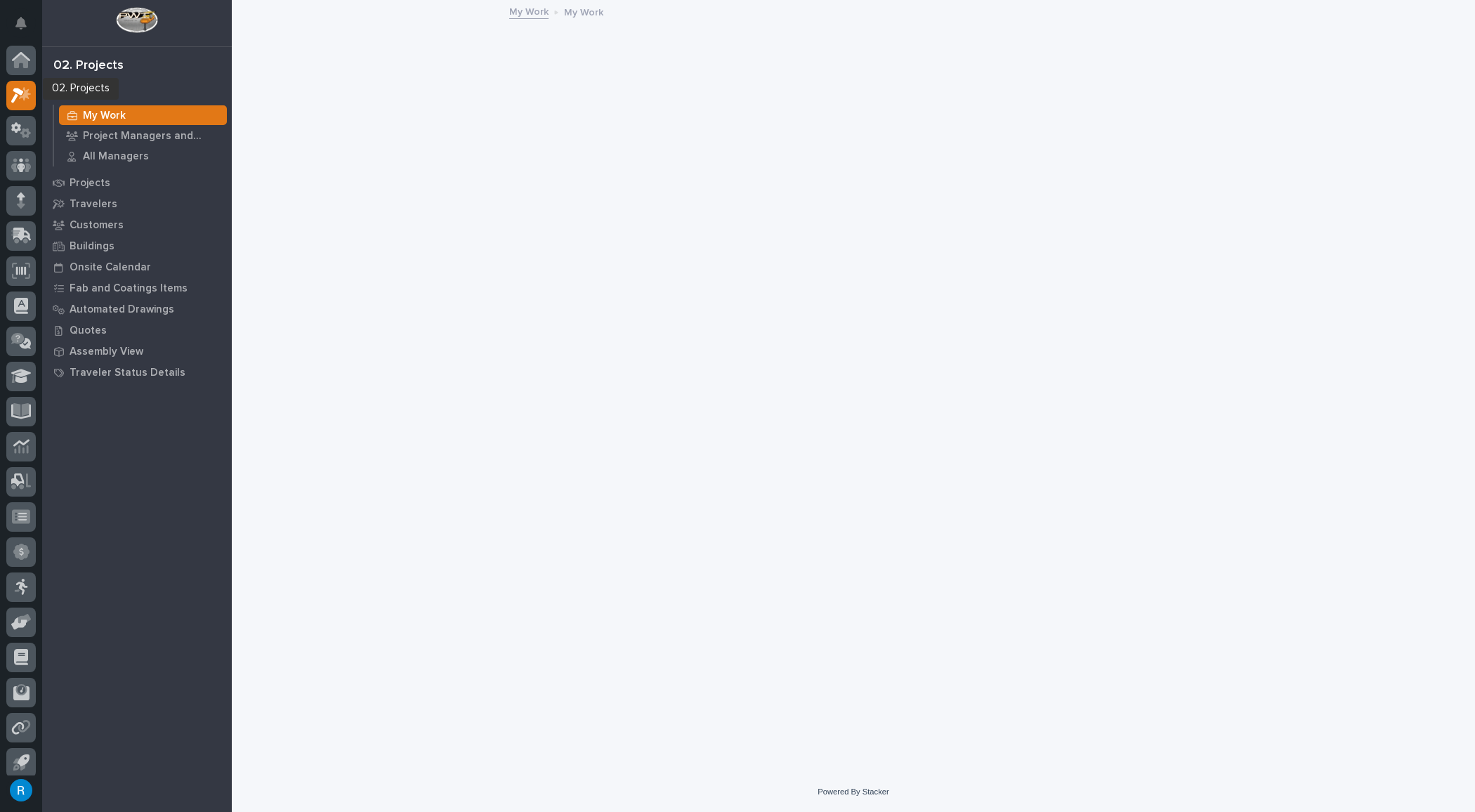
scroll to position [8, 0]
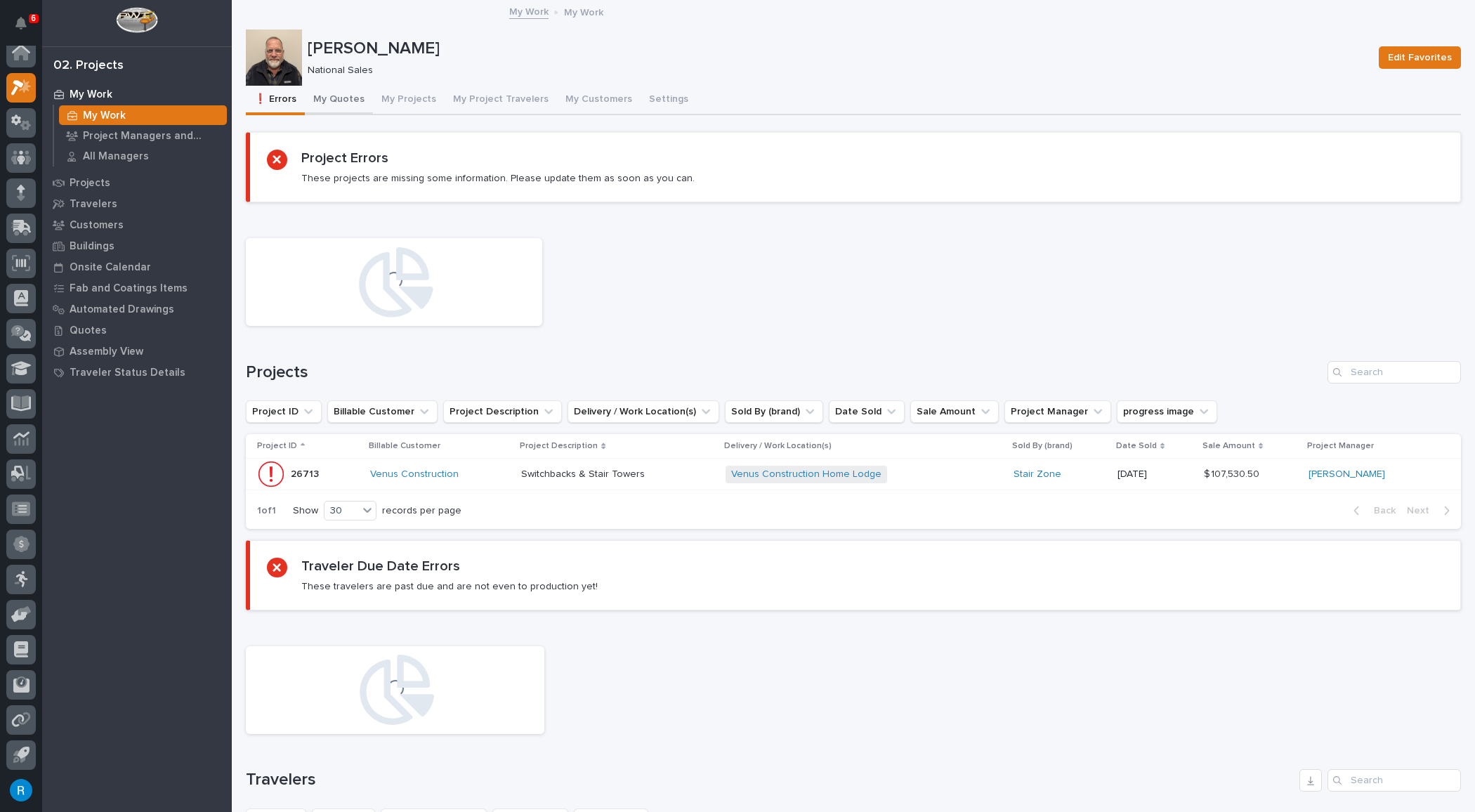
click at [335, 99] on button "My Quotes" at bounding box center [339, 100] width 68 height 30
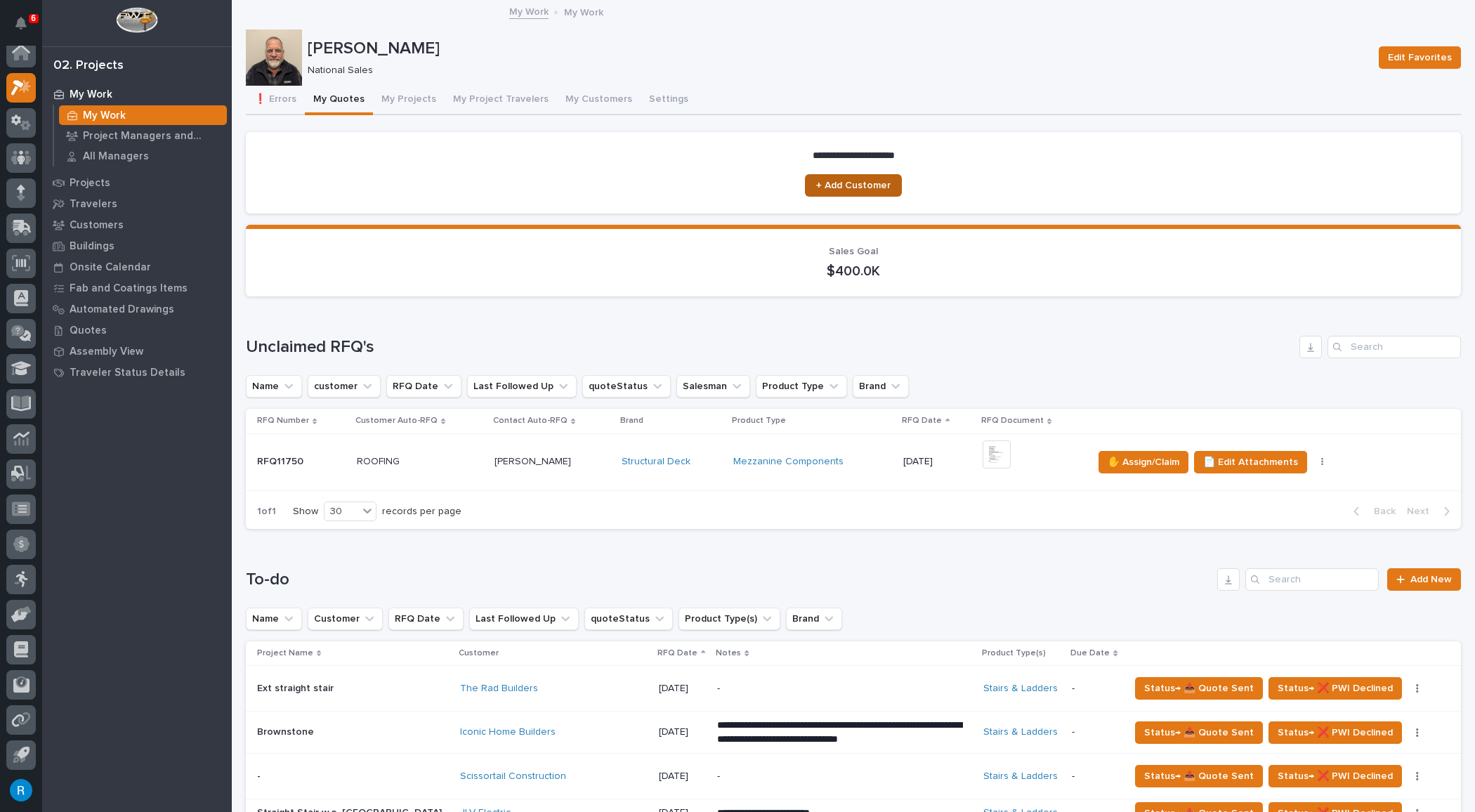
click at [854, 187] on span "+ Add Customer" at bounding box center [854, 185] width 74 height 10
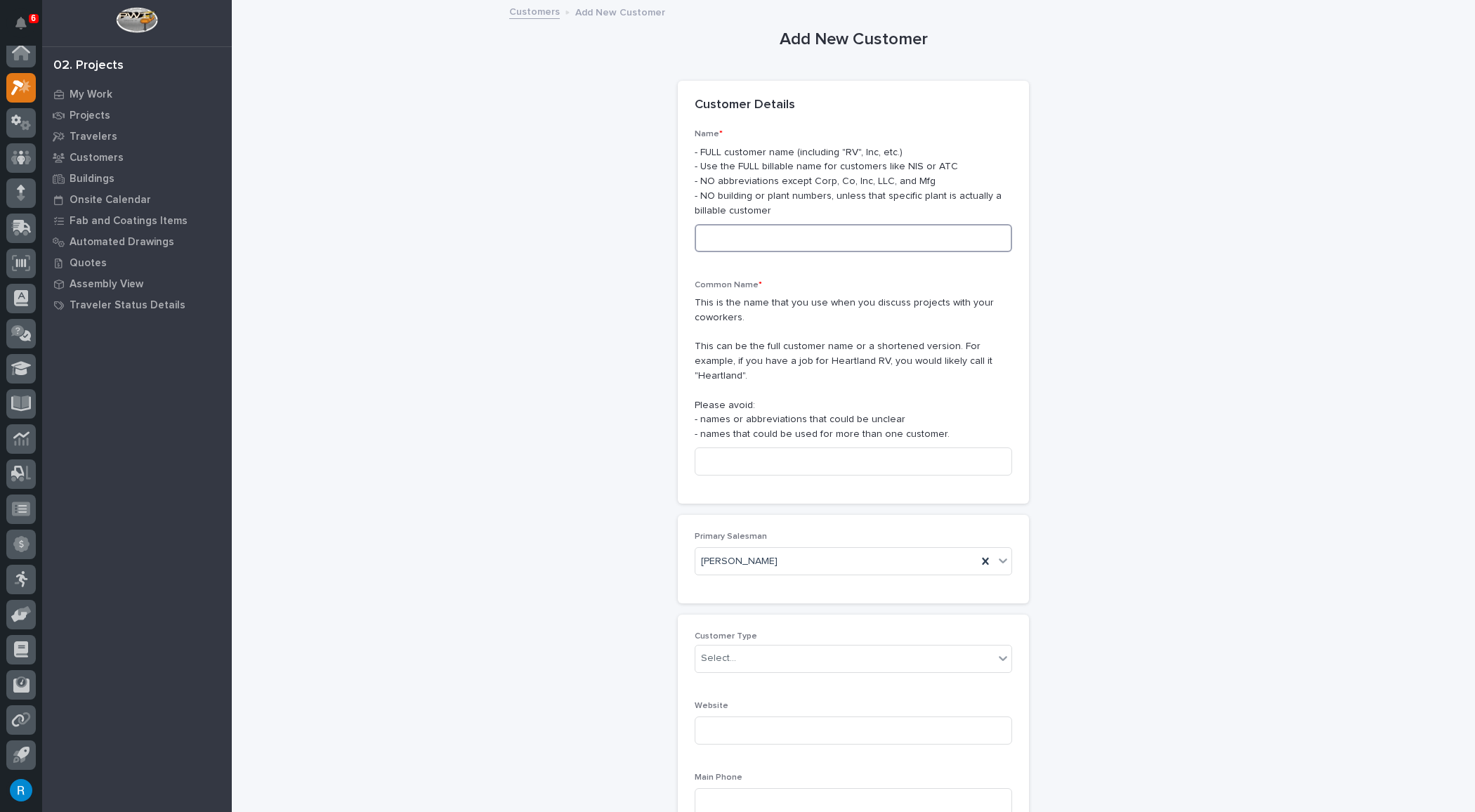
click at [710, 238] on input at bounding box center [854, 238] width 318 height 28
type input "Hall Builders Inc."
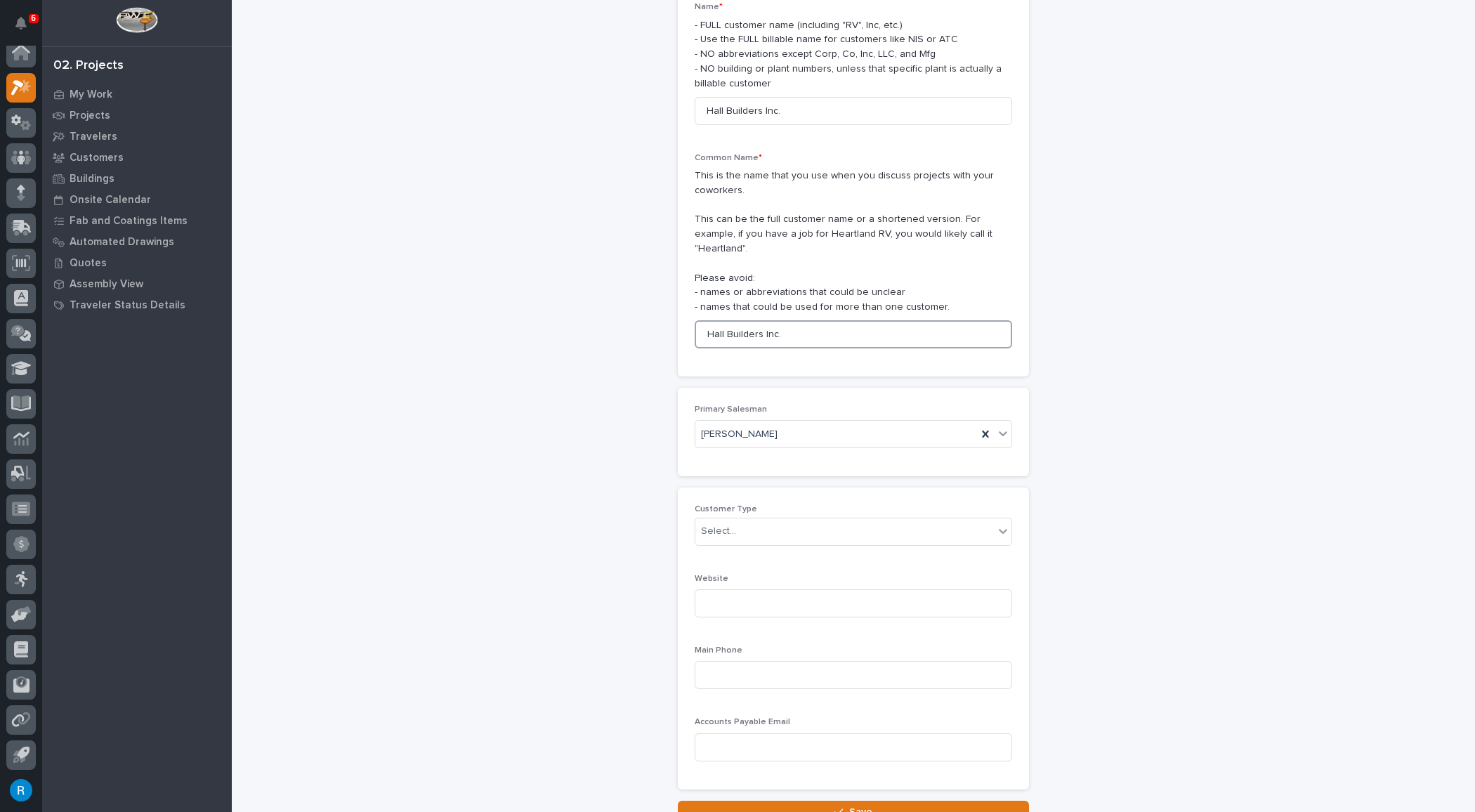
scroll to position [127, 0]
type input "Hall Builders Inc."
click at [714, 524] on div "Select..." at bounding box center [719, 531] width 35 height 15
click at [708, 590] on div "General Contractor" at bounding box center [849, 591] width 316 height 25
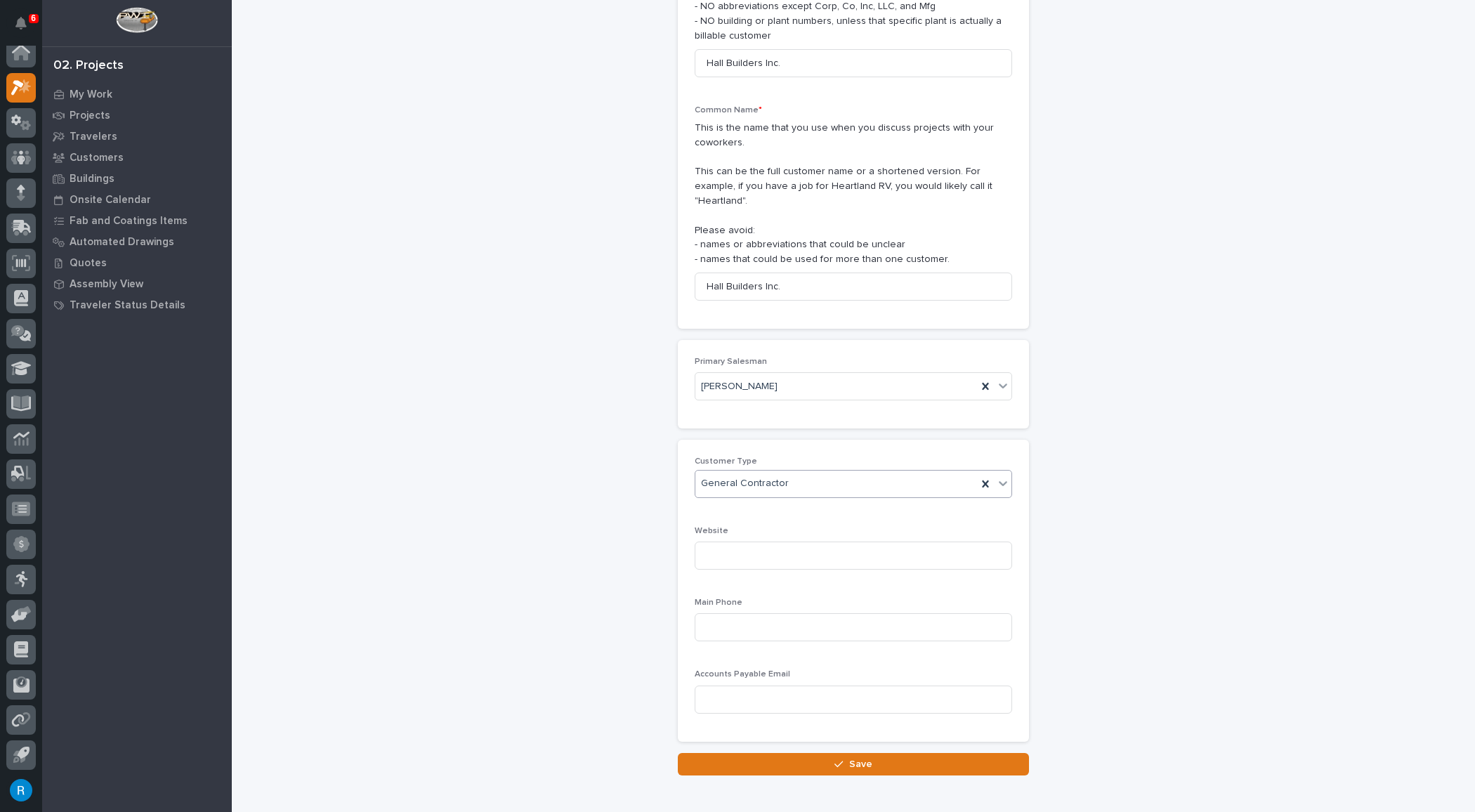
scroll to position [232, 0]
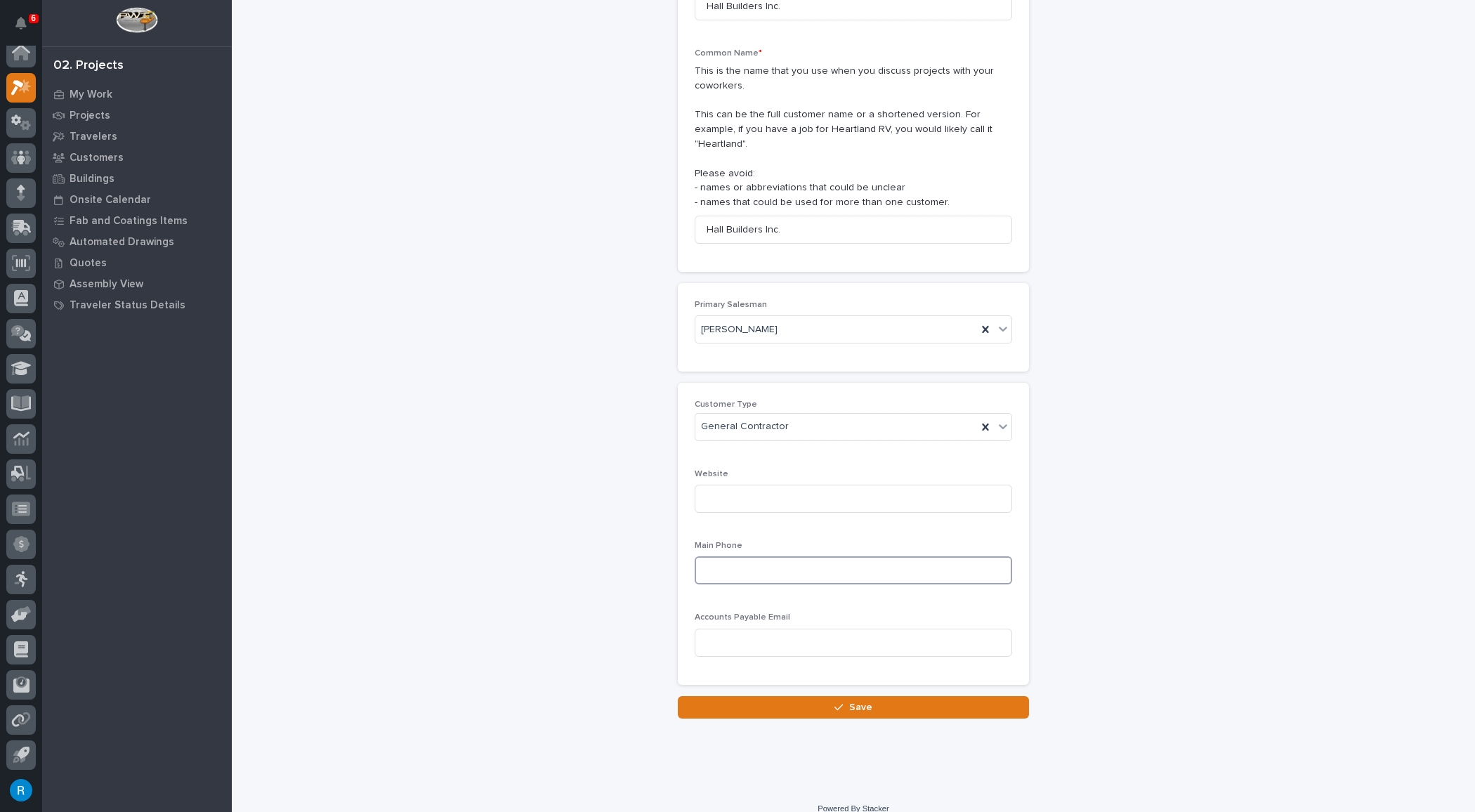
click at [708, 559] on input at bounding box center [854, 570] width 318 height 28
type input "[PHONE_NUMBER]"
click at [860, 701] on span "Save" at bounding box center [861, 707] width 23 height 13
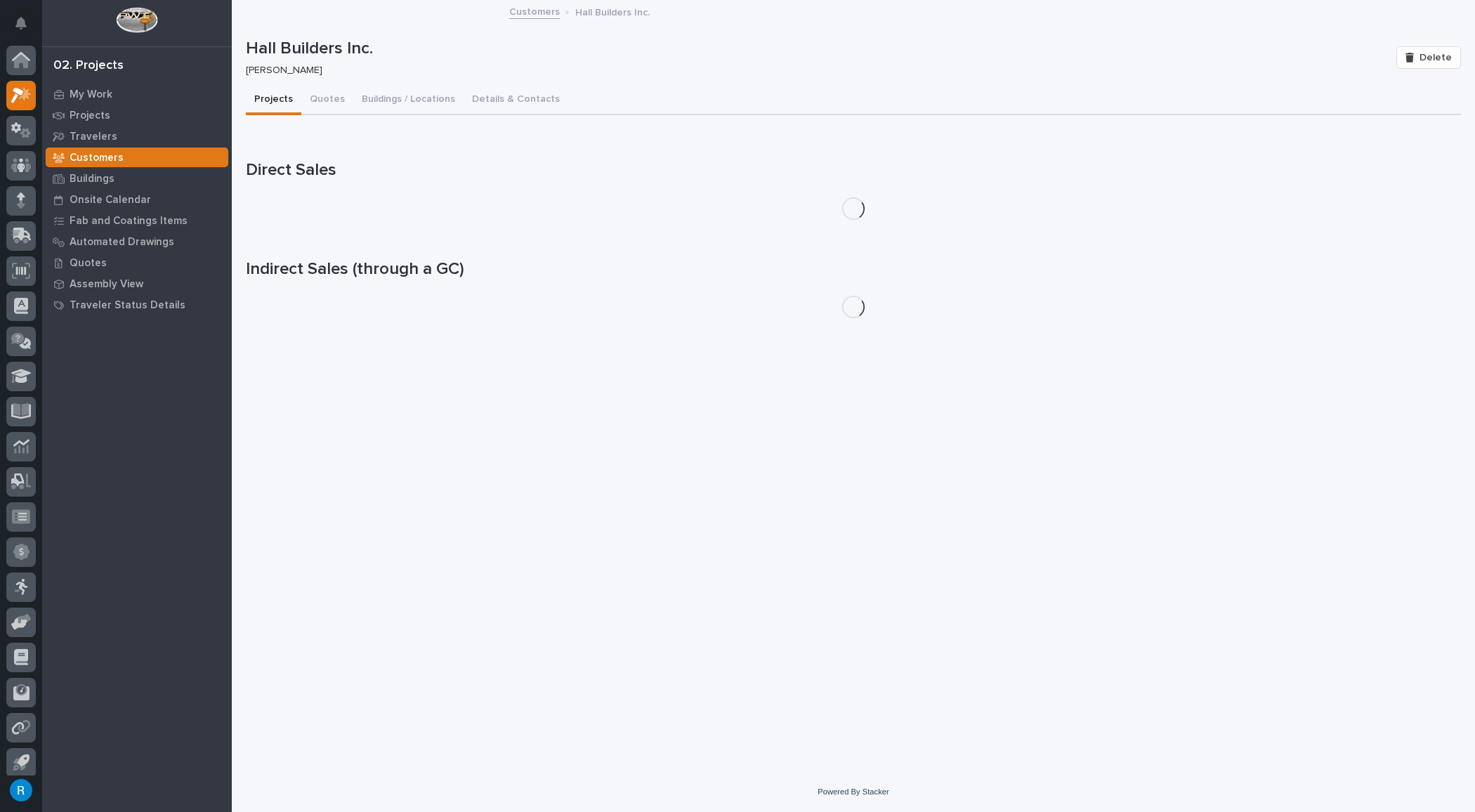
scroll to position [8, 0]
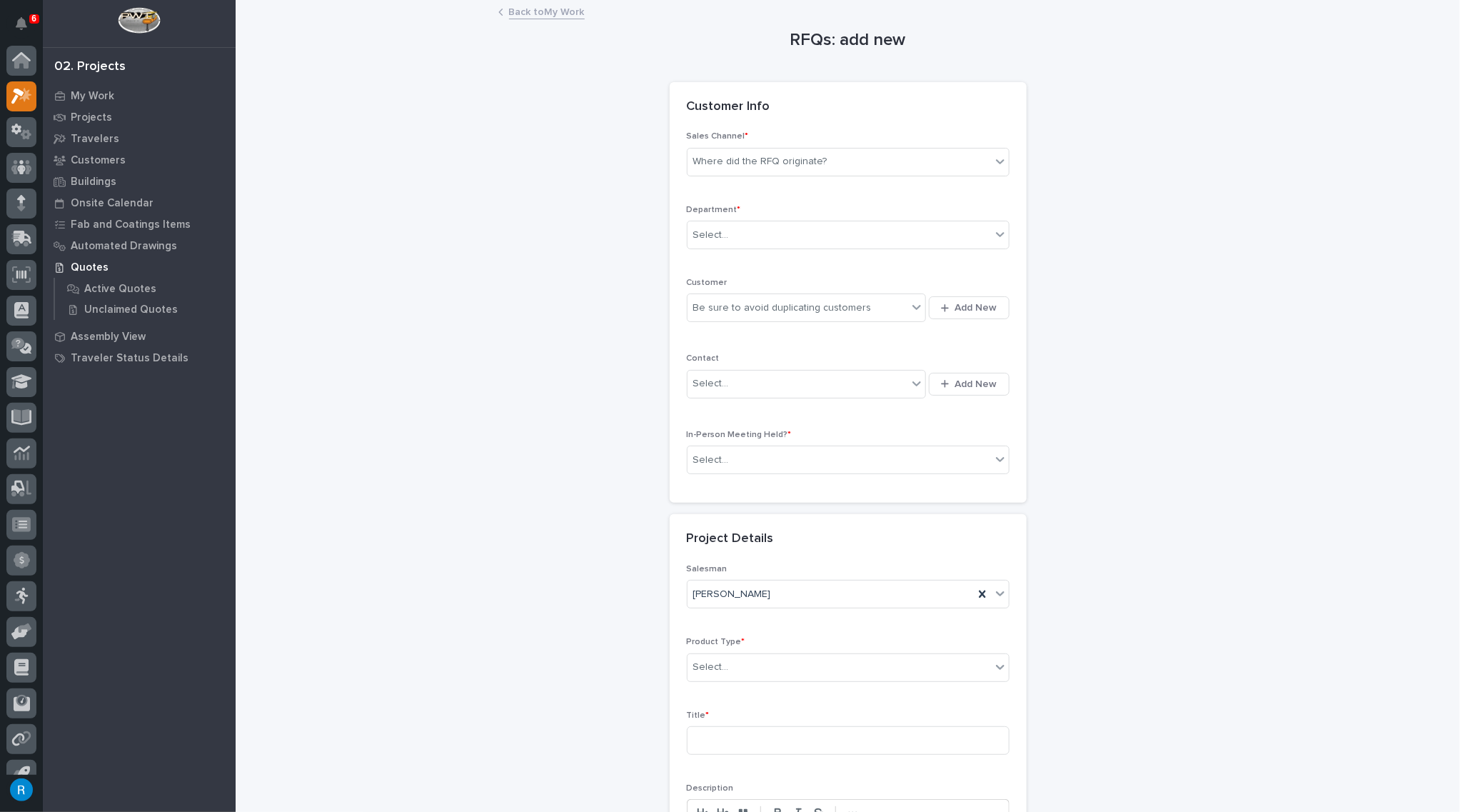
scroll to position [20, 0]
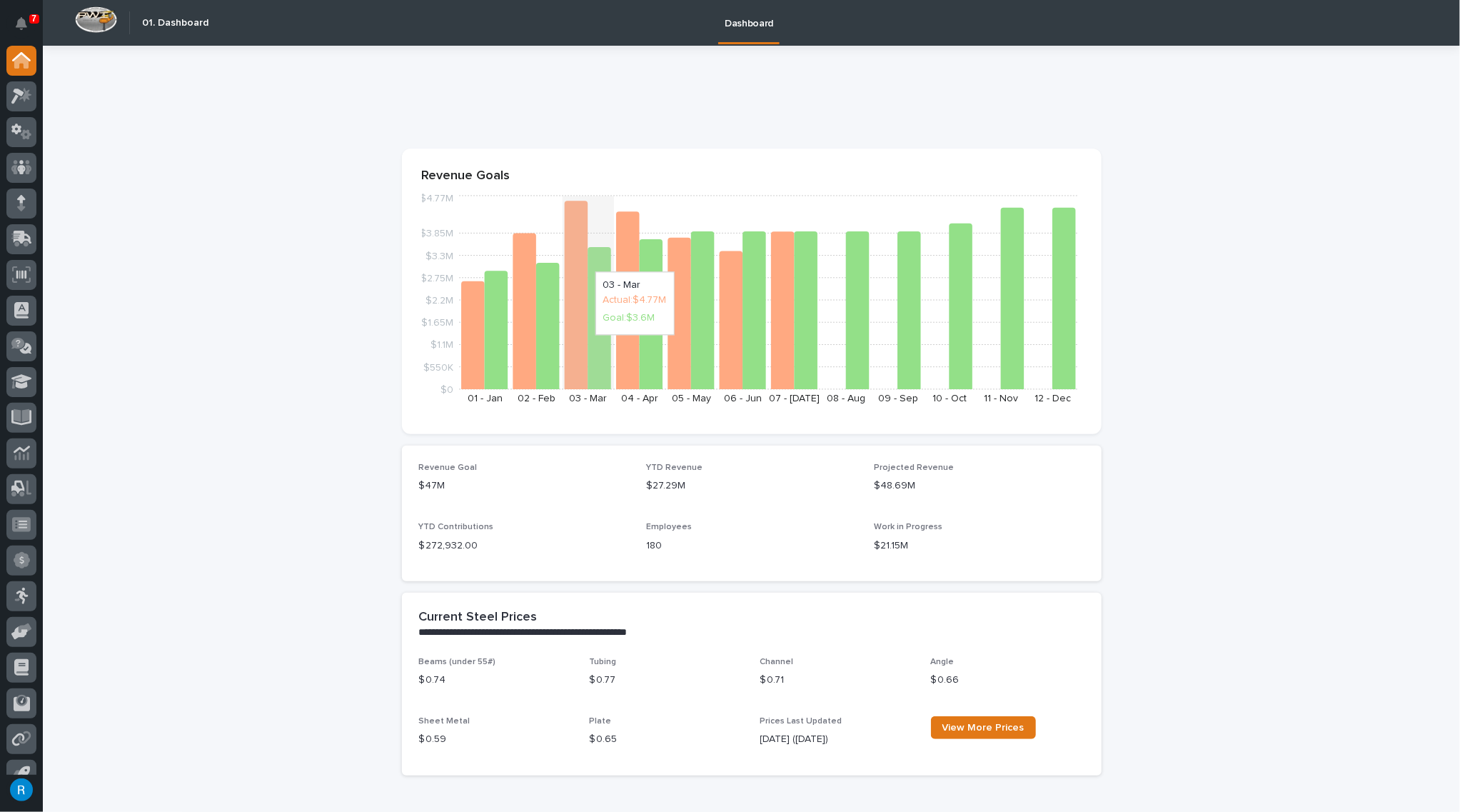
scroll to position [64, 0]
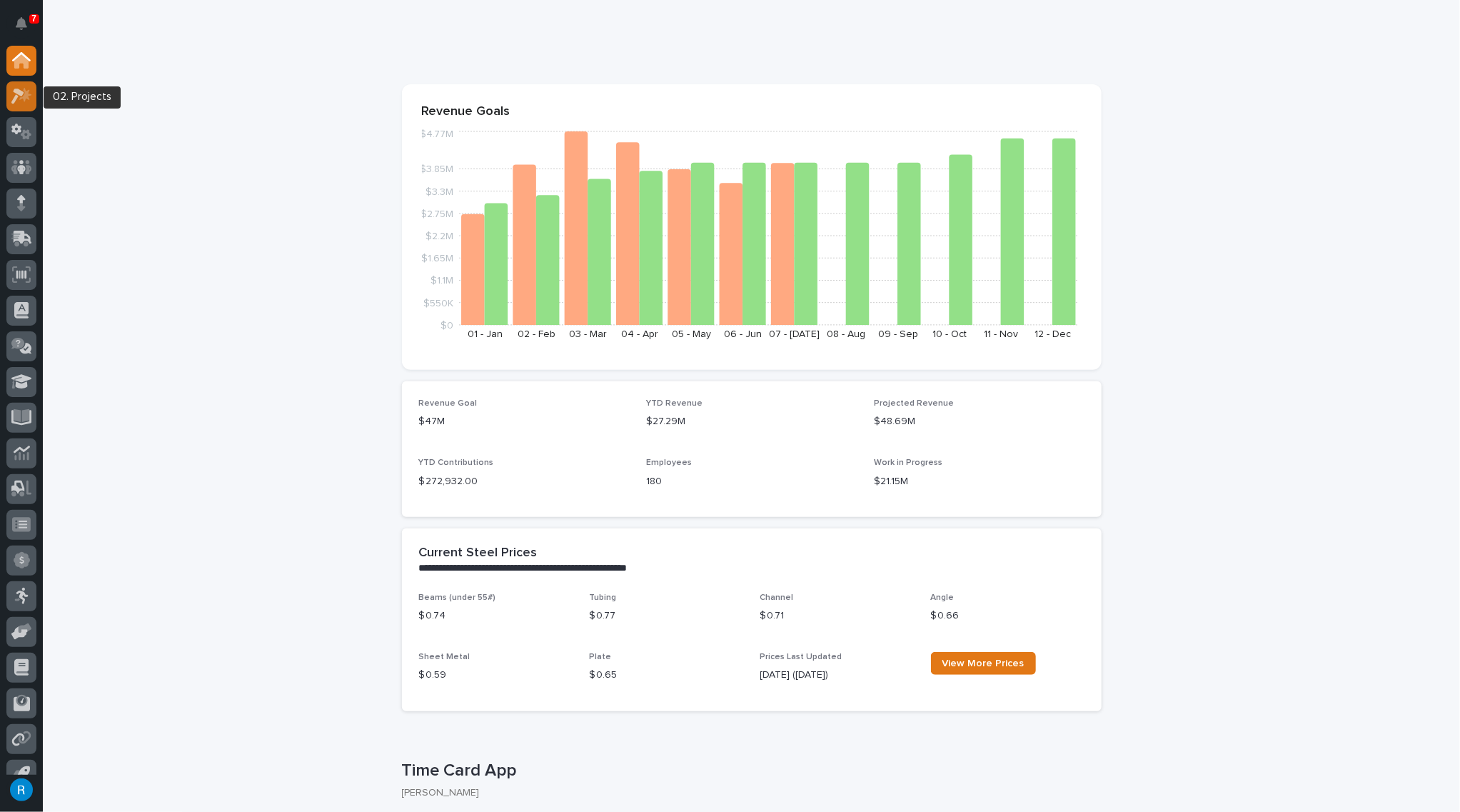
click at [22, 99] on icon at bounding box center [21, 96] width 21 height 16
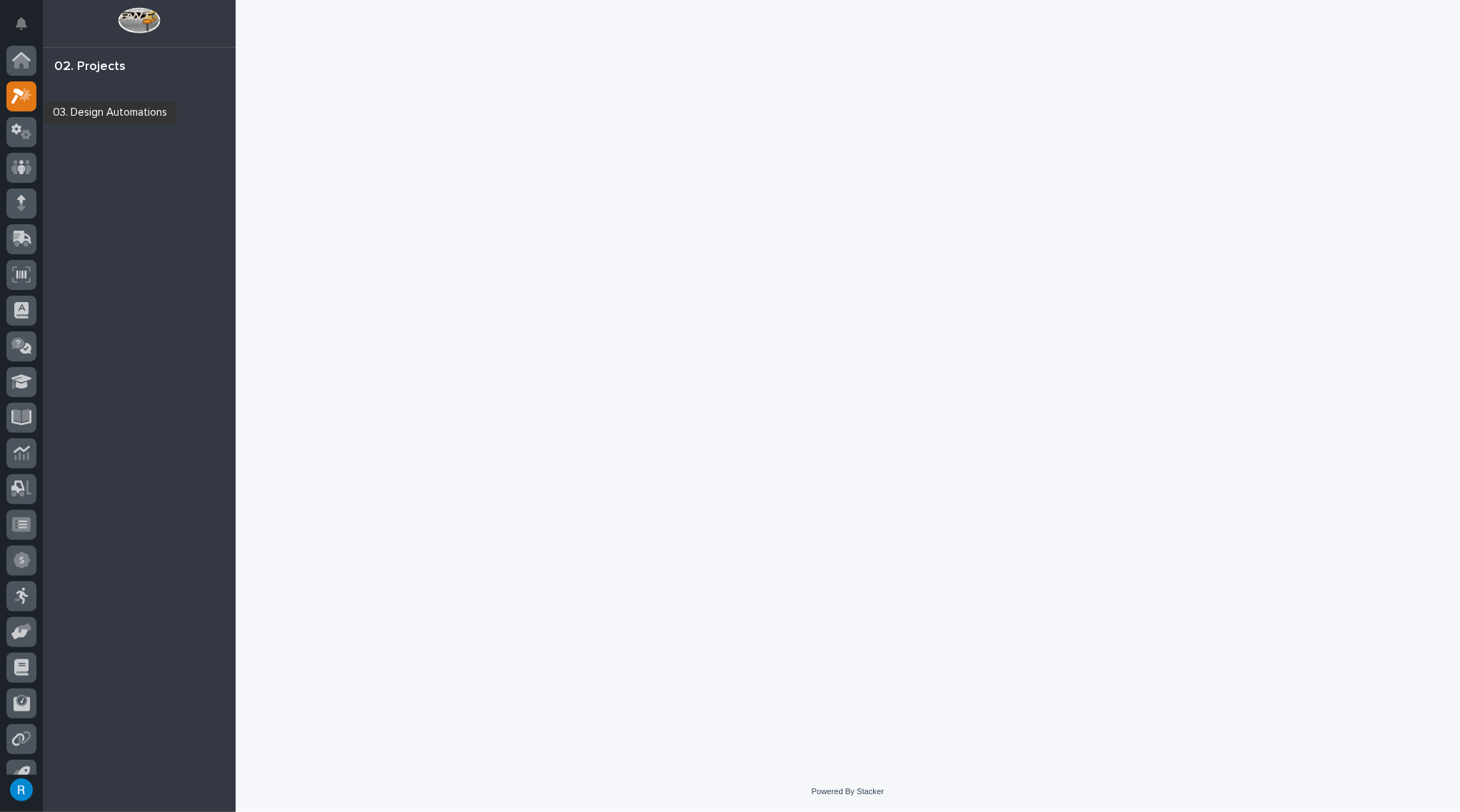
scroll to position [20, 0]
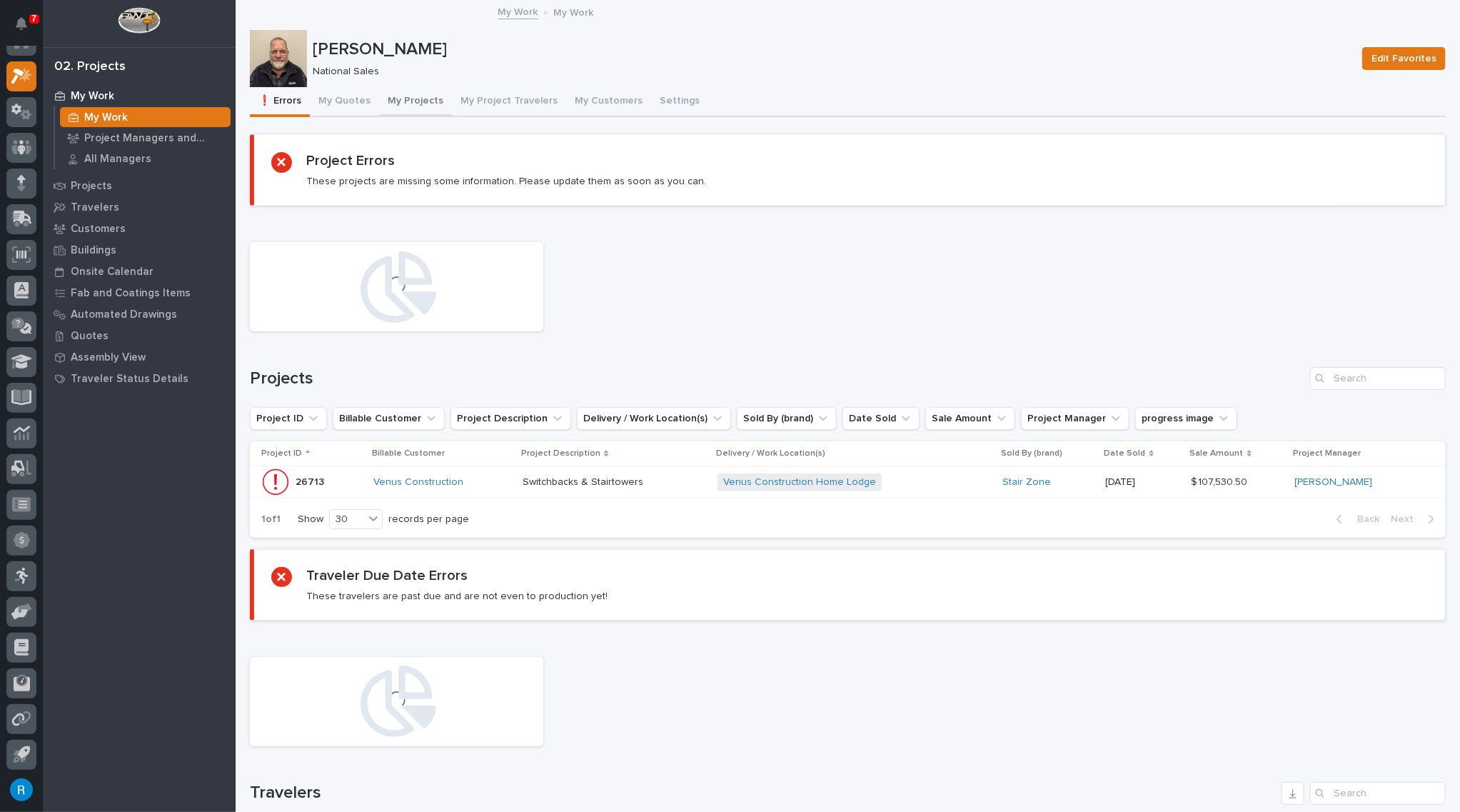
click at [411, 98] on button "My Projects" at bounding box center [416, 102] width 73 height 30
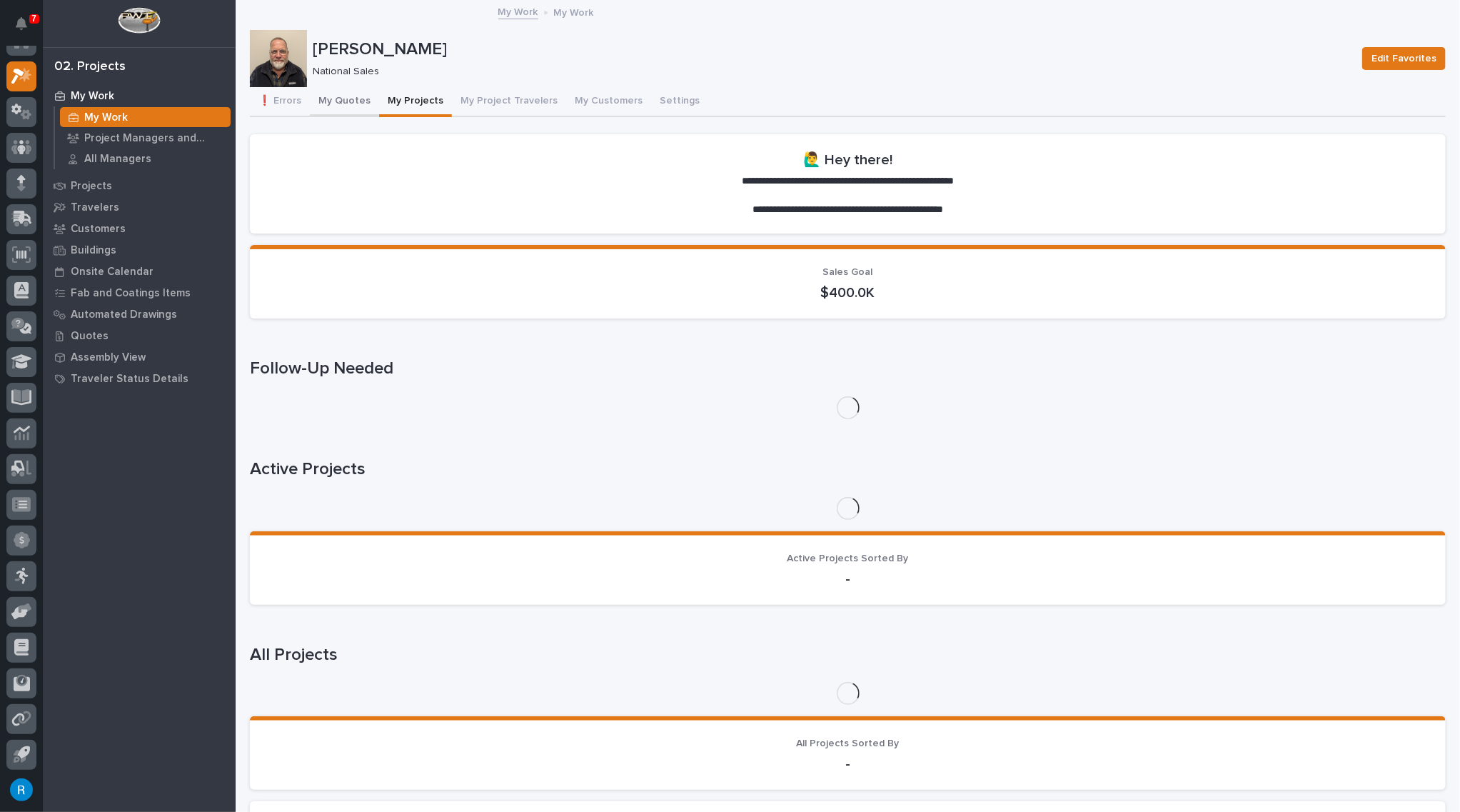
click at [356, 98] on button "My Quotes" at bounding box center [344, 102] width 69 height 30
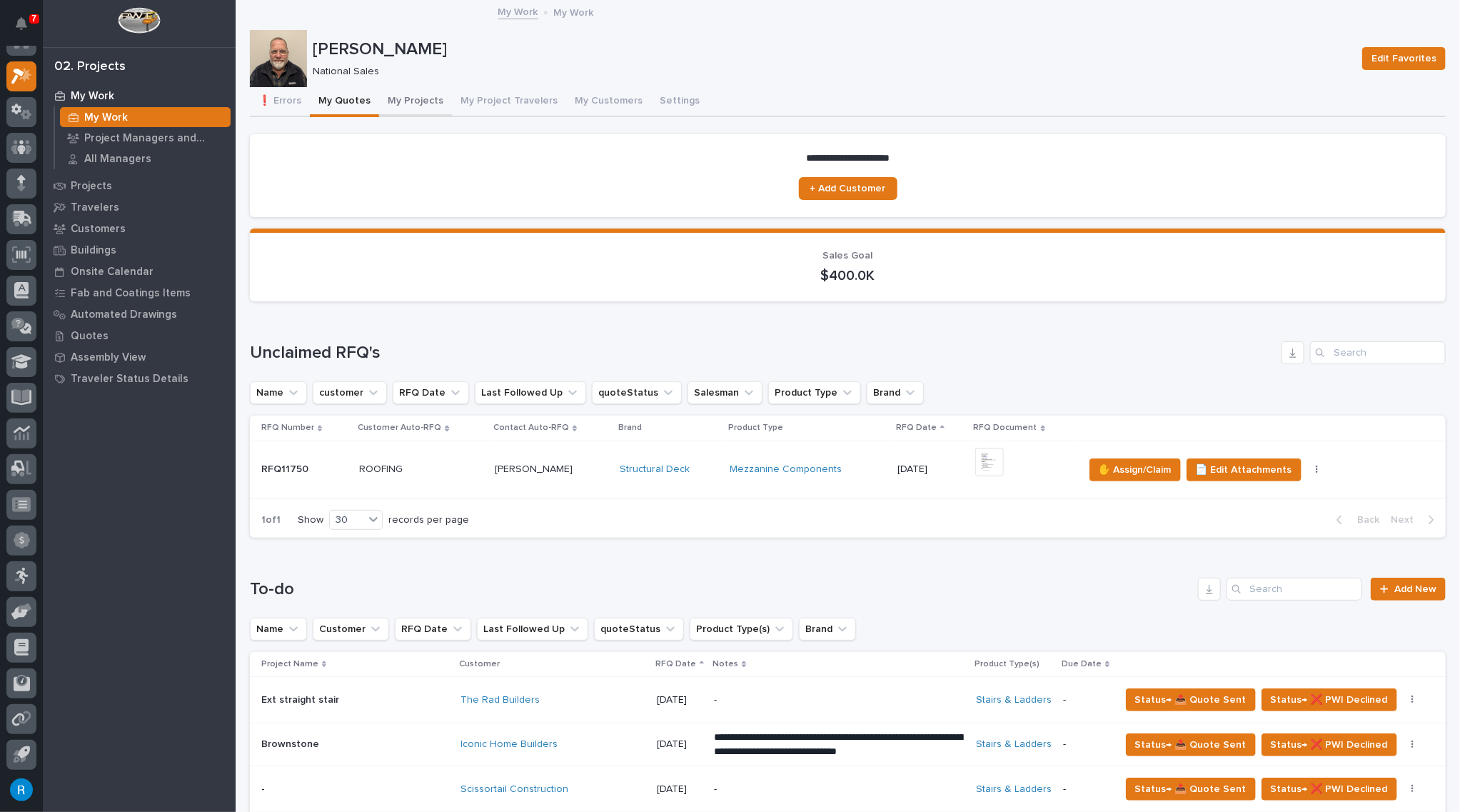
click at [405, 101] on button "My Projects" at bounding box center [416, 102] width 73 height 30
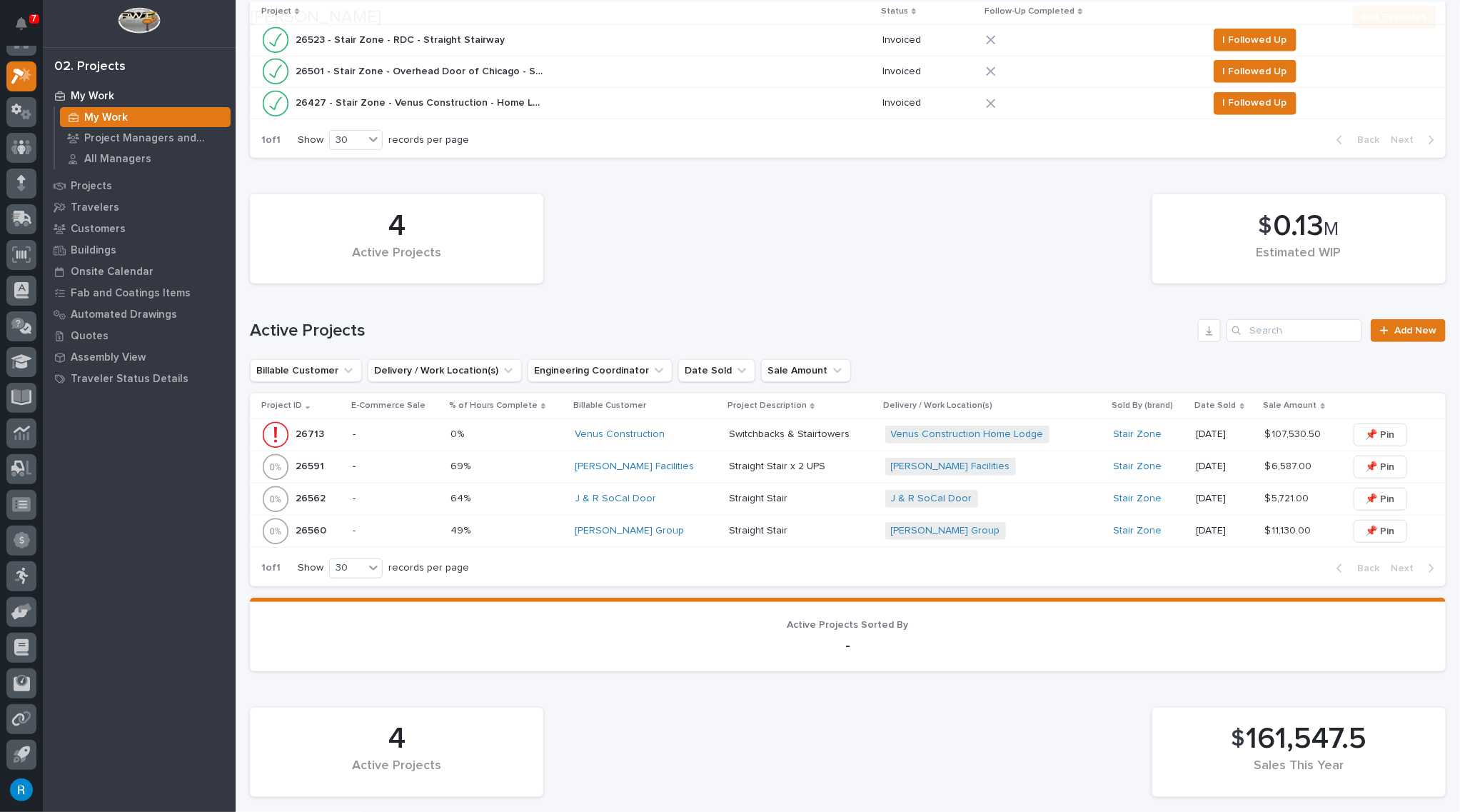
scroll to position [584, 0]
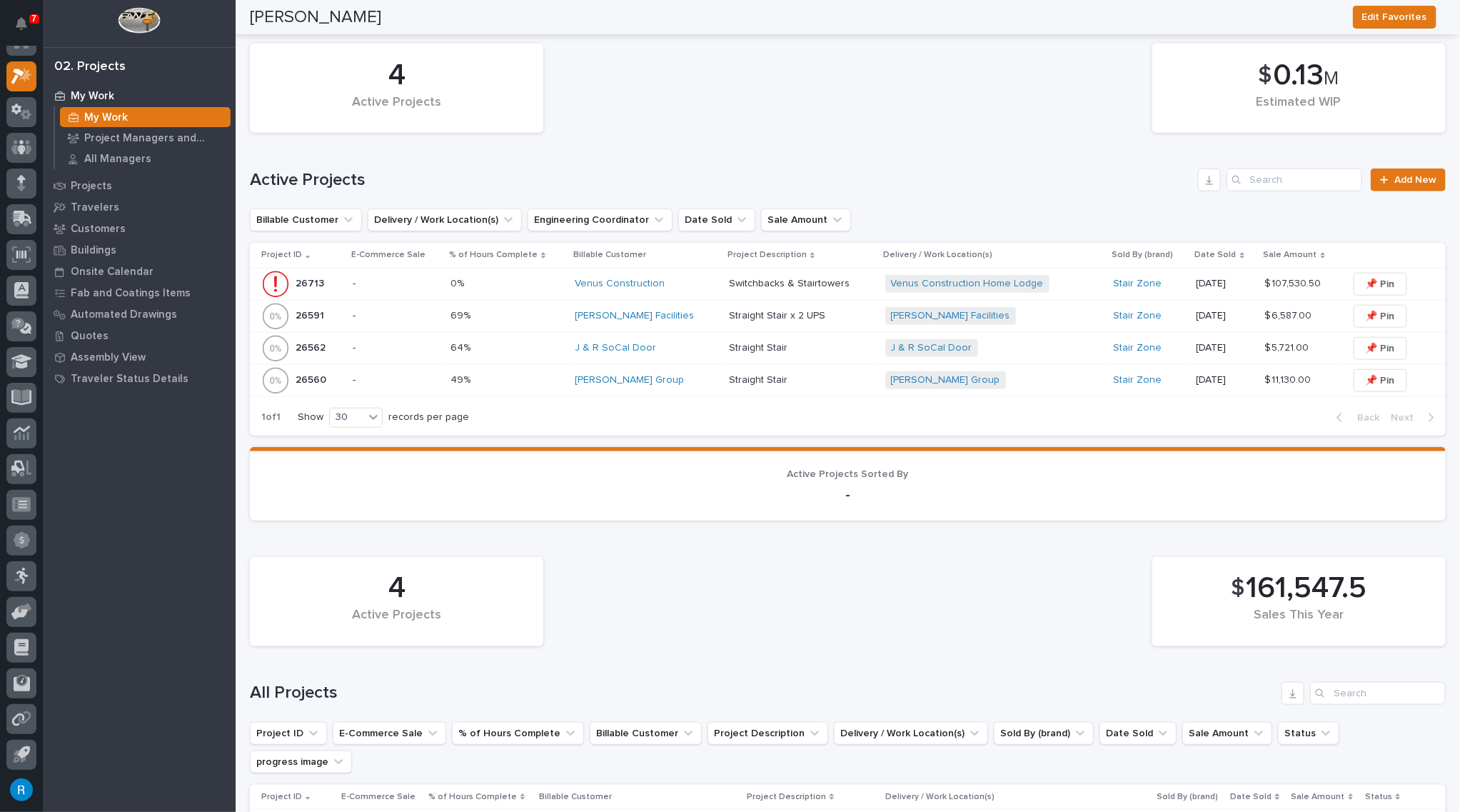
click at [400, 346] on p "-" at bounding box center [396, 348] width 86 height 12
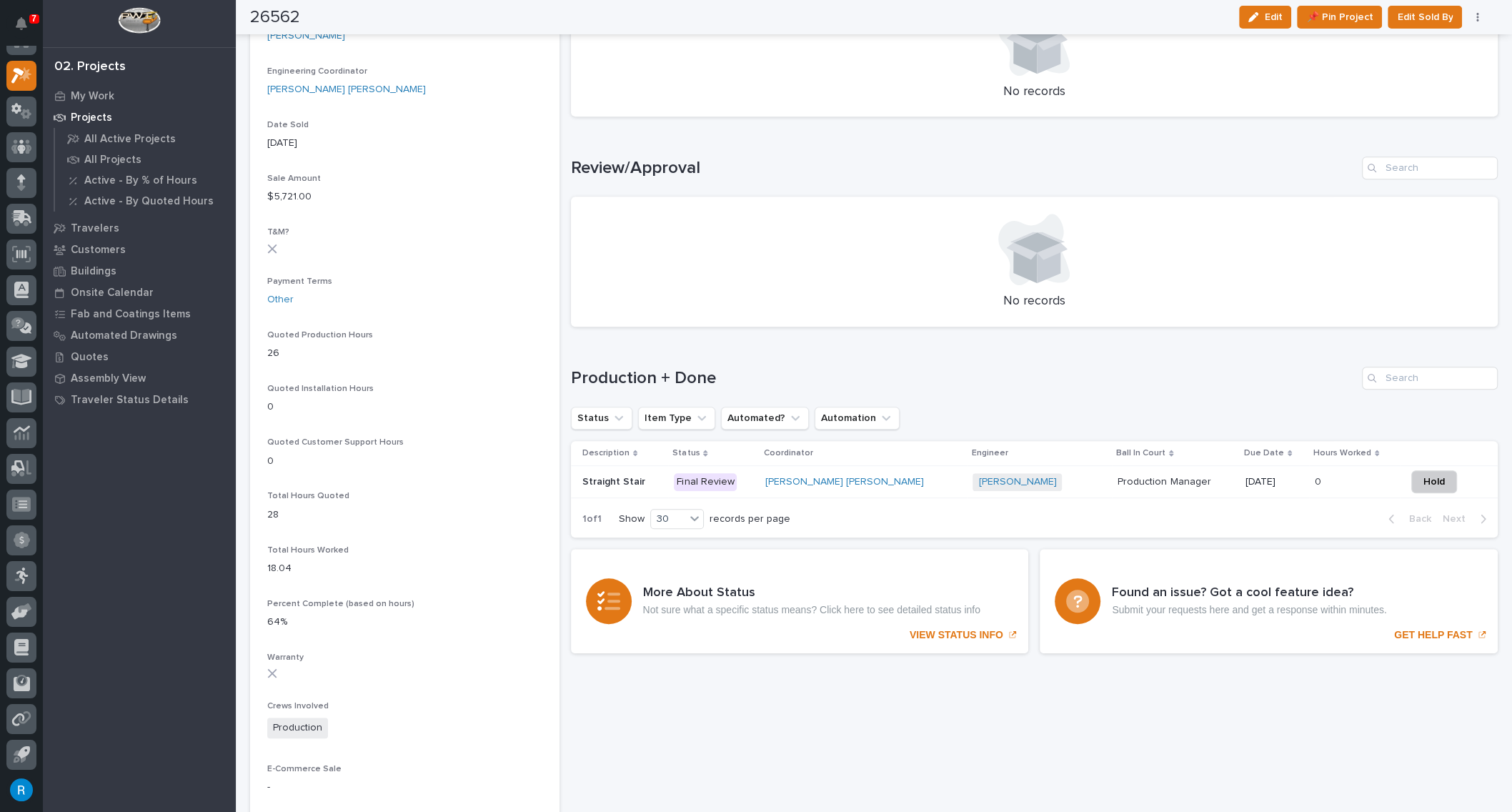
scroll to position [714, 0]
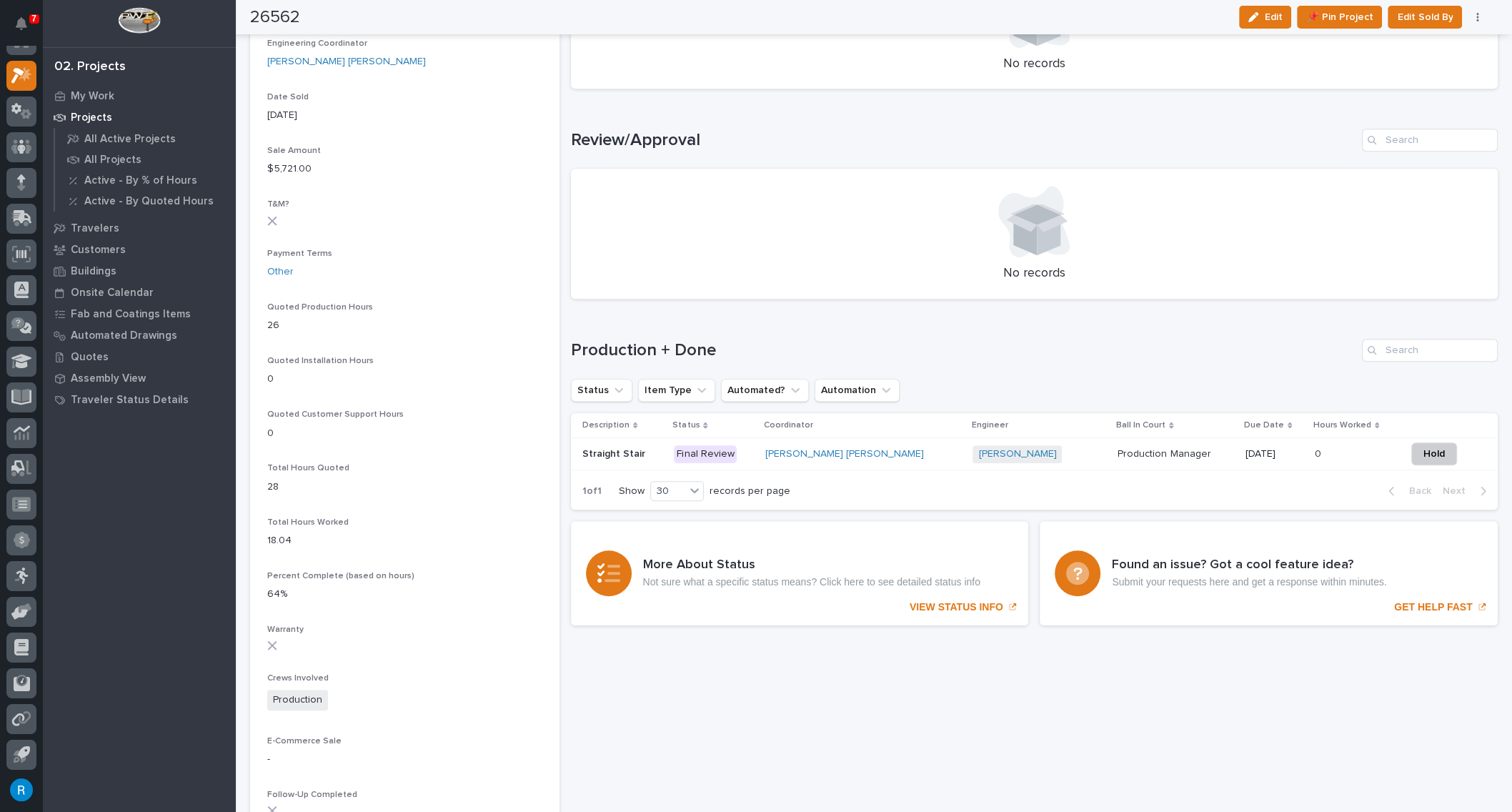
click at [865, 455] on div "[PERSON_NAME] [PERSON_NAME]" at bounding box center [864, 454] width 197 height 12
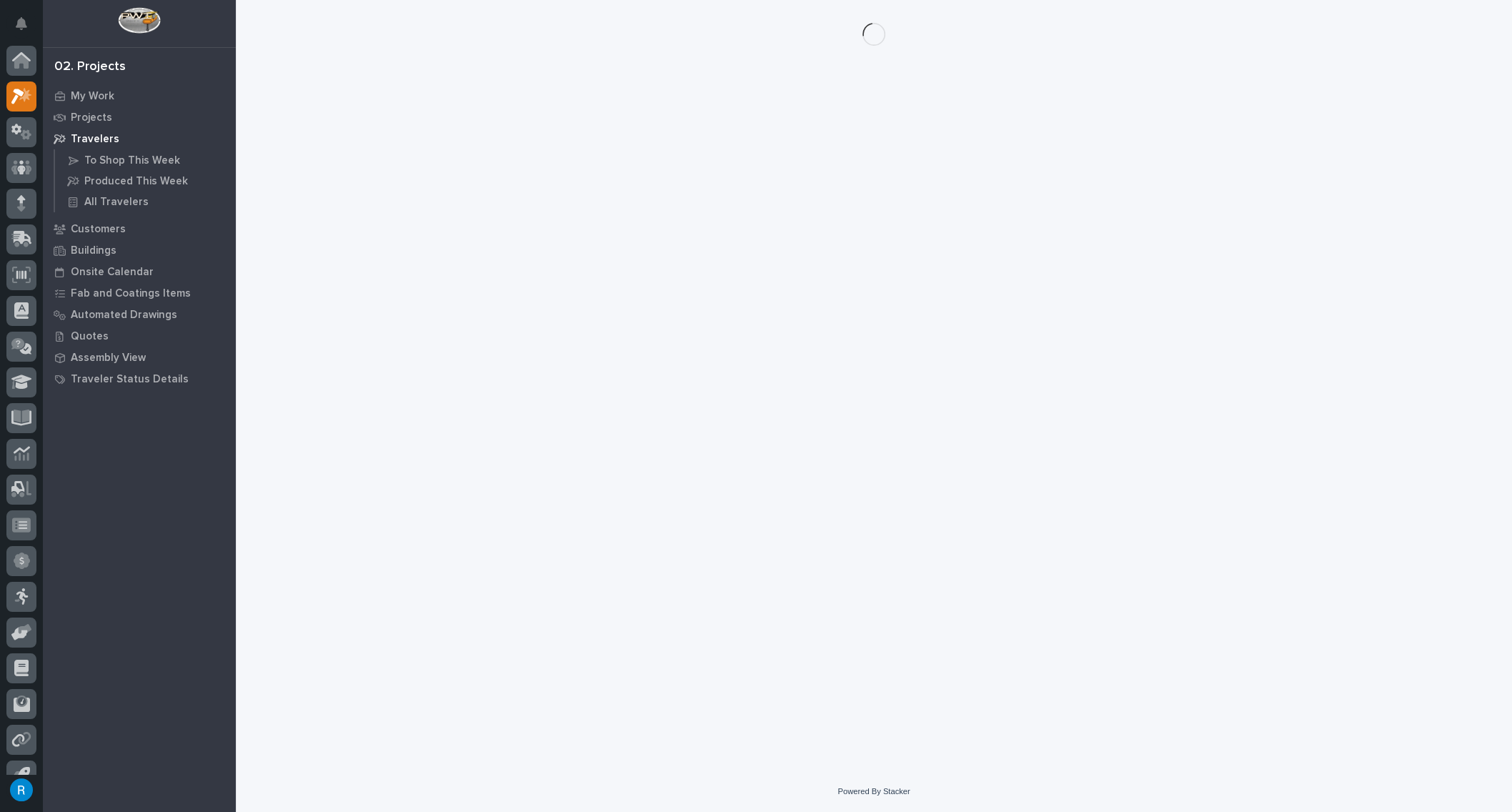
scroll to position [21, 0]
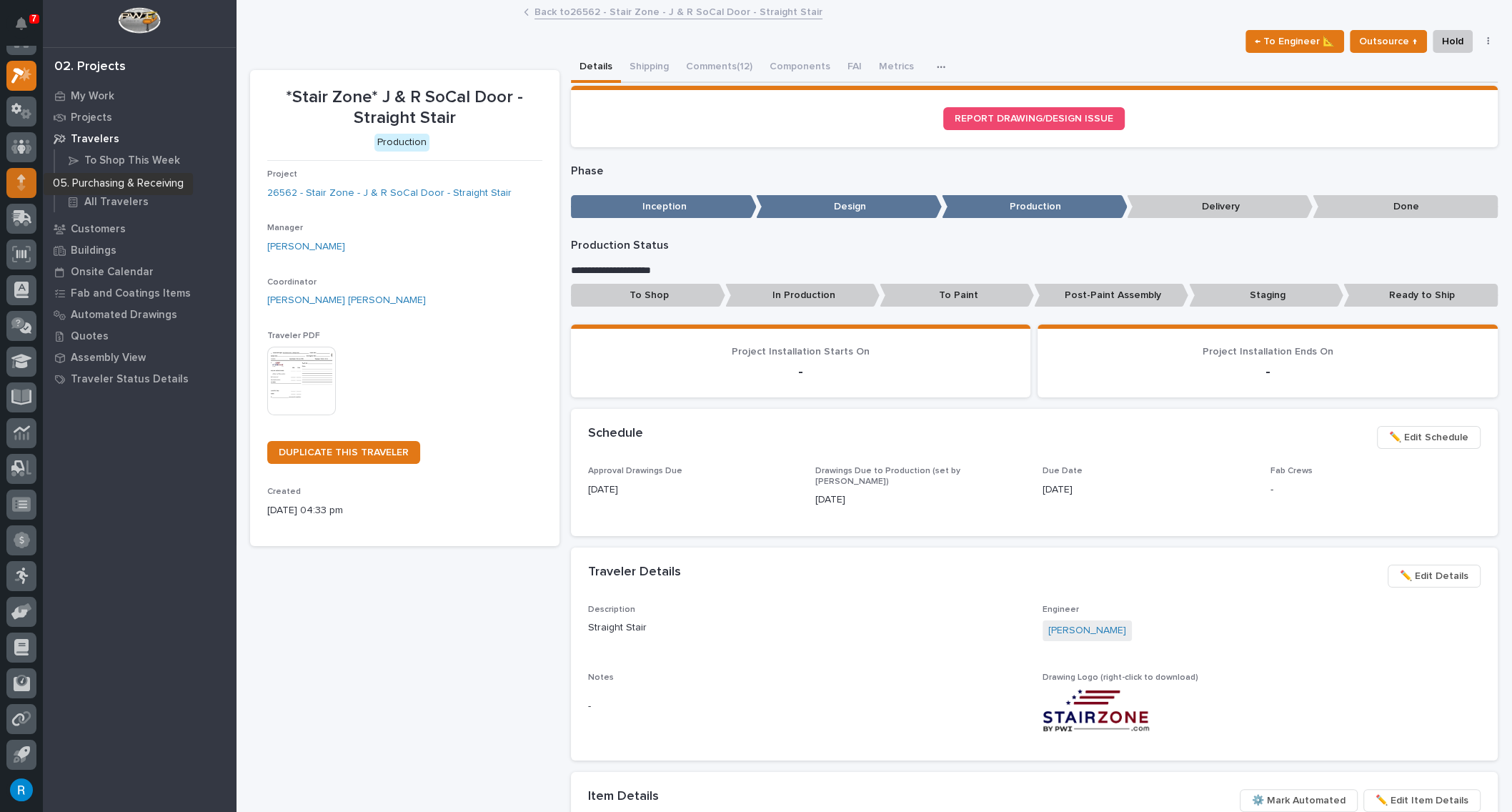
click at [20, 183] on icon at bounding box center [21, 186] width 8 height 8
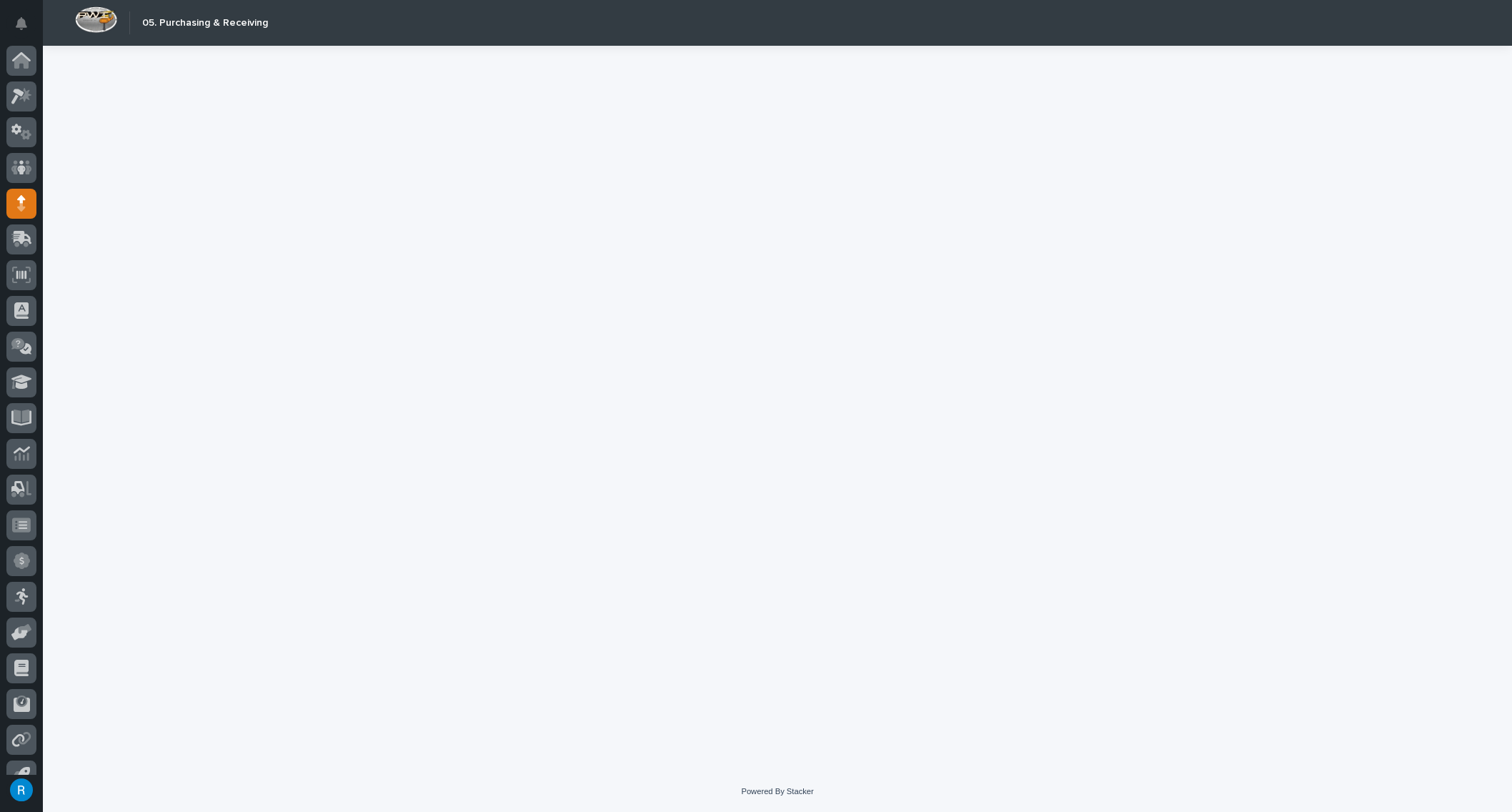
scroll to position [21, 0]
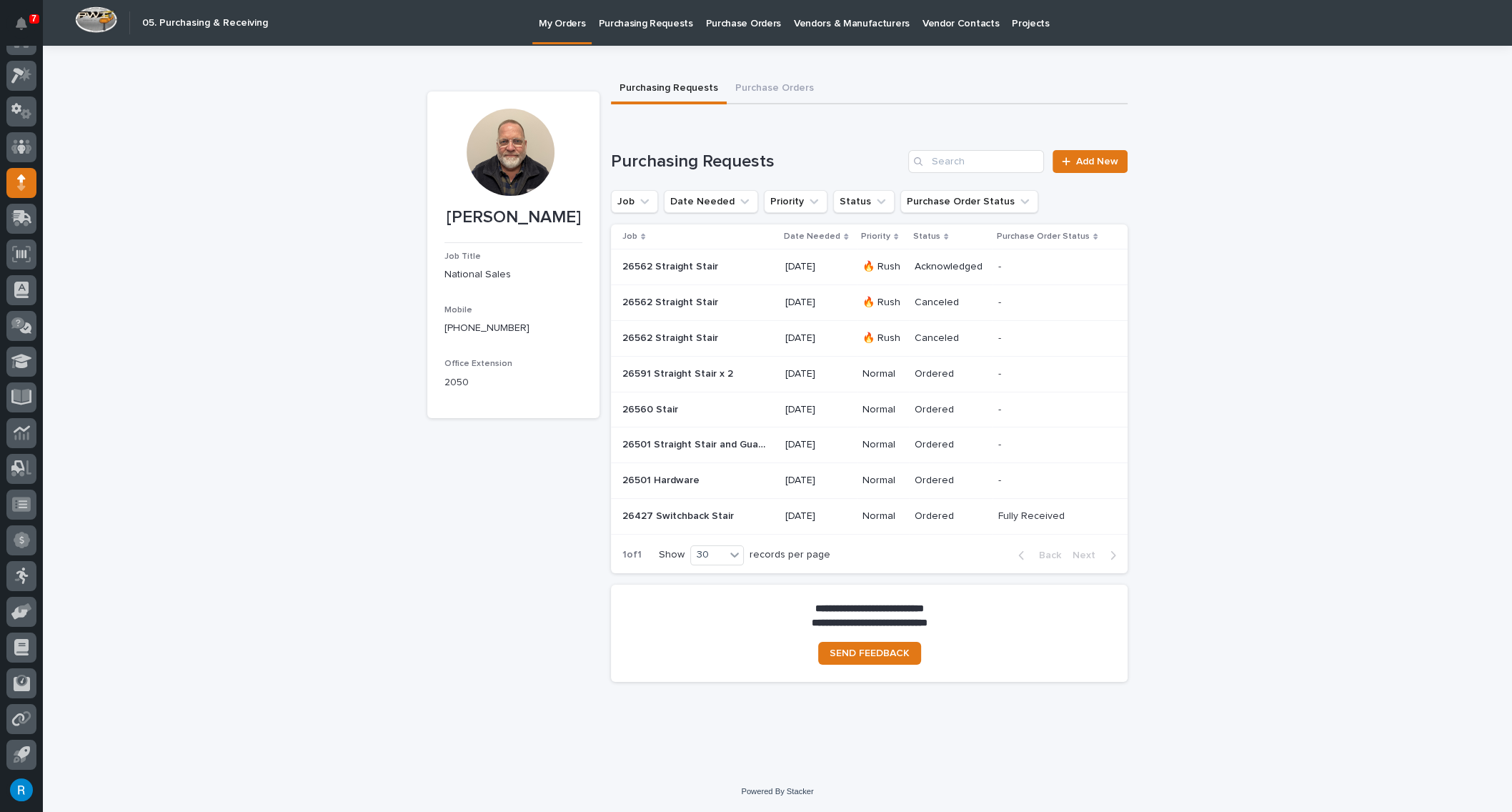
click at [736, 268] on p at bounding box center [694, 267] width 143 height 12
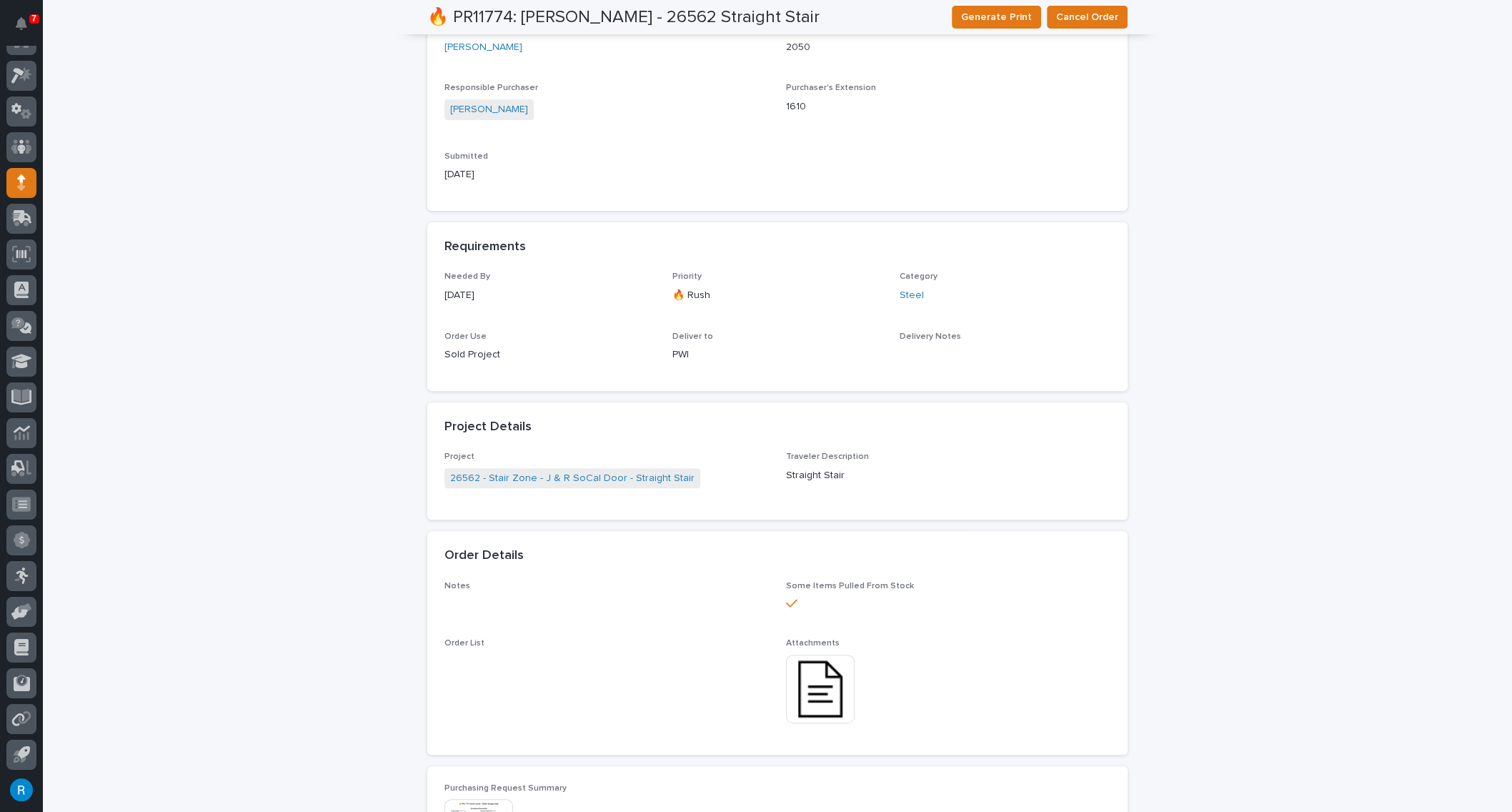
scroll to position [238, 0]
